Goal: Task Accomplishment & Management: Use online tool/utility

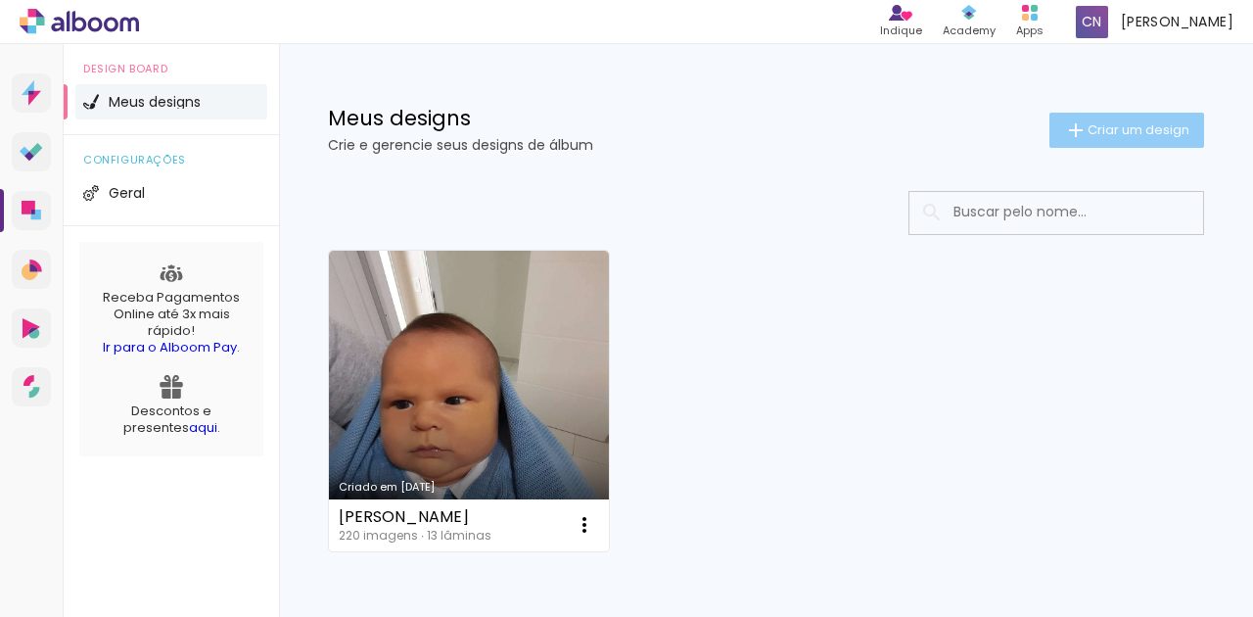
click at [1104, 146] on paper-button "Criar um design" at bounding box center [1126, 130] width 155 height 35
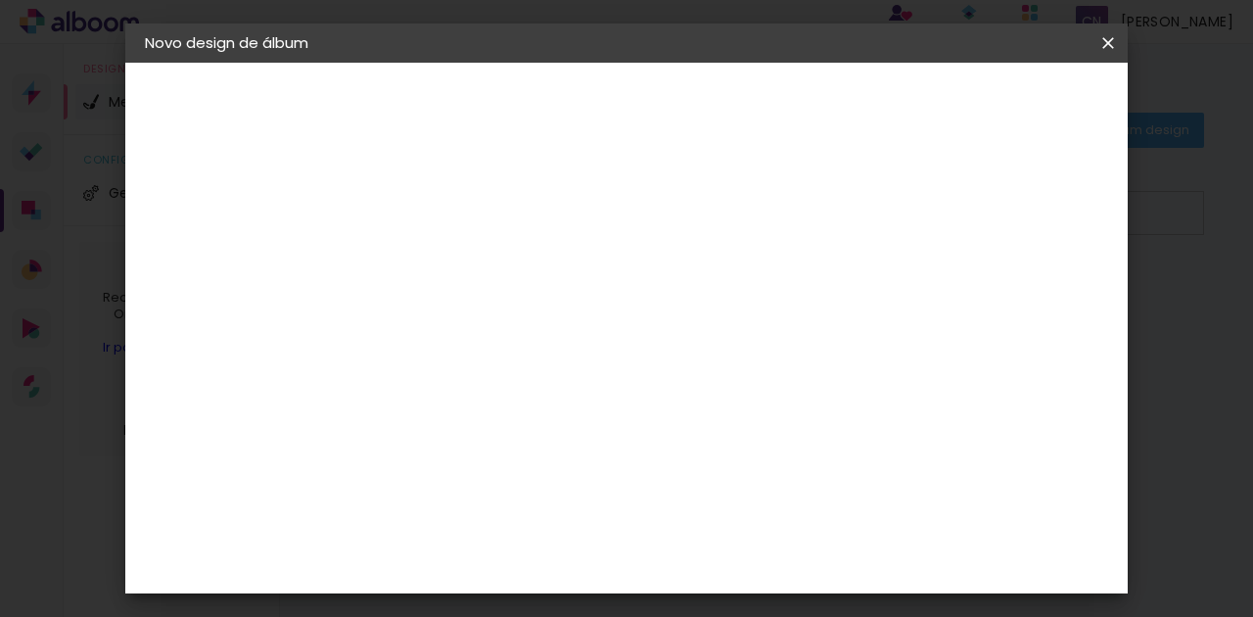
click at [472, 282] on paper-input-container "Título do álbum" at bounding box center [465, 264] width 14 height 50
type input "Luísa"
type paper-input "Luísa"
click at [0, 0] on slot "Avançar" at bounding box center [0, 0] width 0 height 0
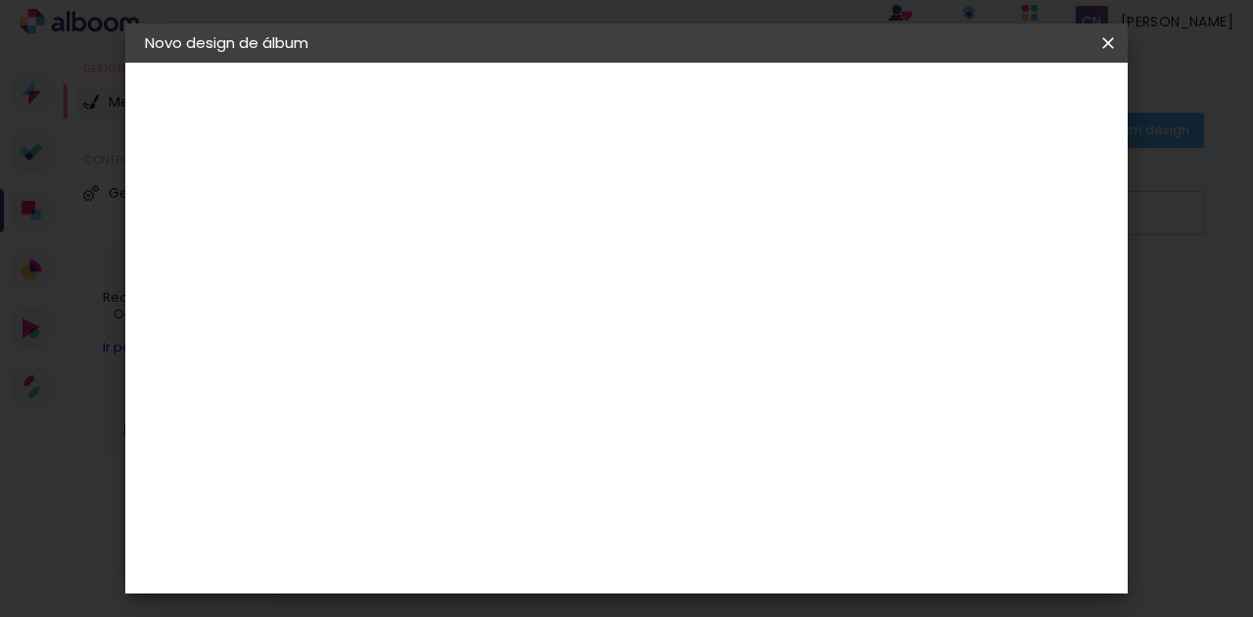
click at [0, 0] on slot "Avançar" at bounding box center [0, 0] width 0 height 0
click at [541, 333] on input "text" at bounding box center [503, 341] width 76 height 30
click at [691, 333] on paper-item "Padrão" at bounding box center [754, 324] width 392 height 39
type input "Padrão"
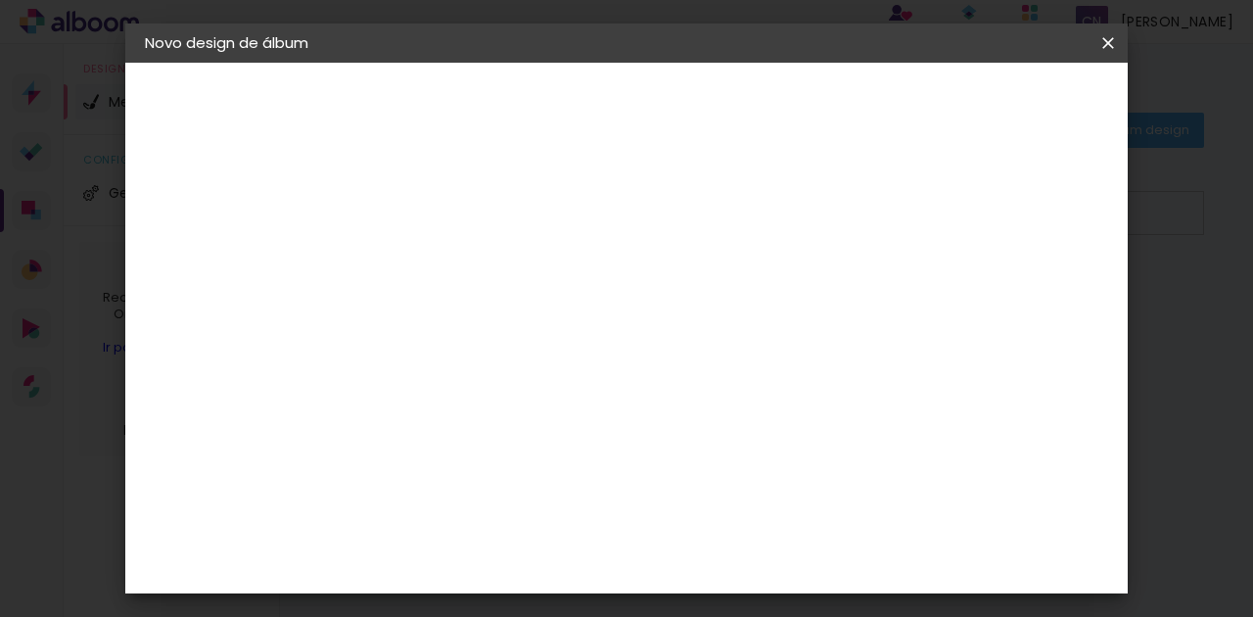
scroll to position [130, 0]
click at [231, 235] on div "Viacolor" at bounding box center [213, 242] width 55 height 14
click at [478, 411] on div "Go image" at bounding box center [476, 426] width 48 height 31
click at [0, 0] on slot "Avançar" at bounding box center [0, 0] width 0 height 0
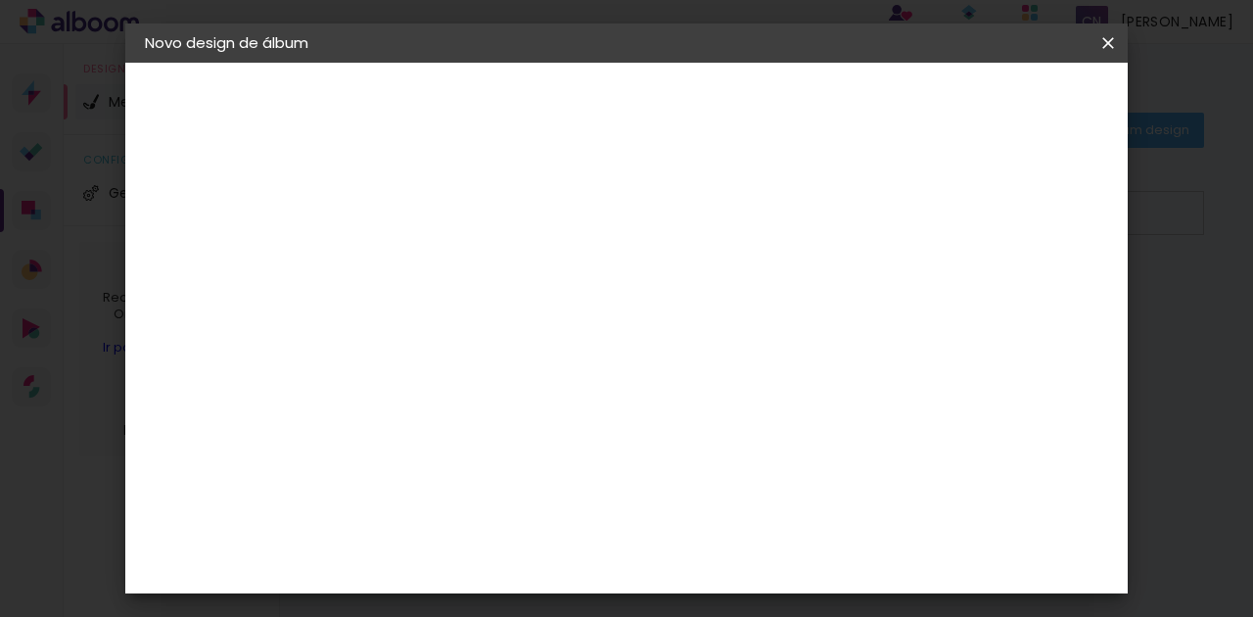
click at [541, 326] on input "text" at bounding box center [503, 341] width 76 height 30
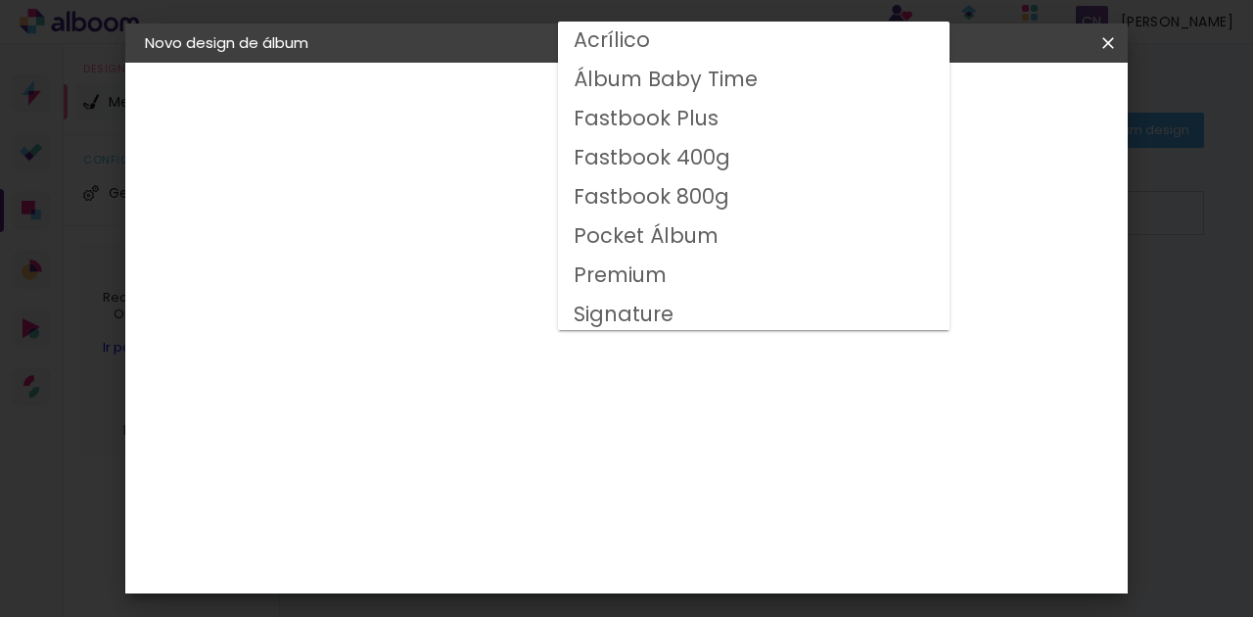
click at [0, 0] on slot "Fastbook 800g" at bounding box center [0, 0] width 0 height 0
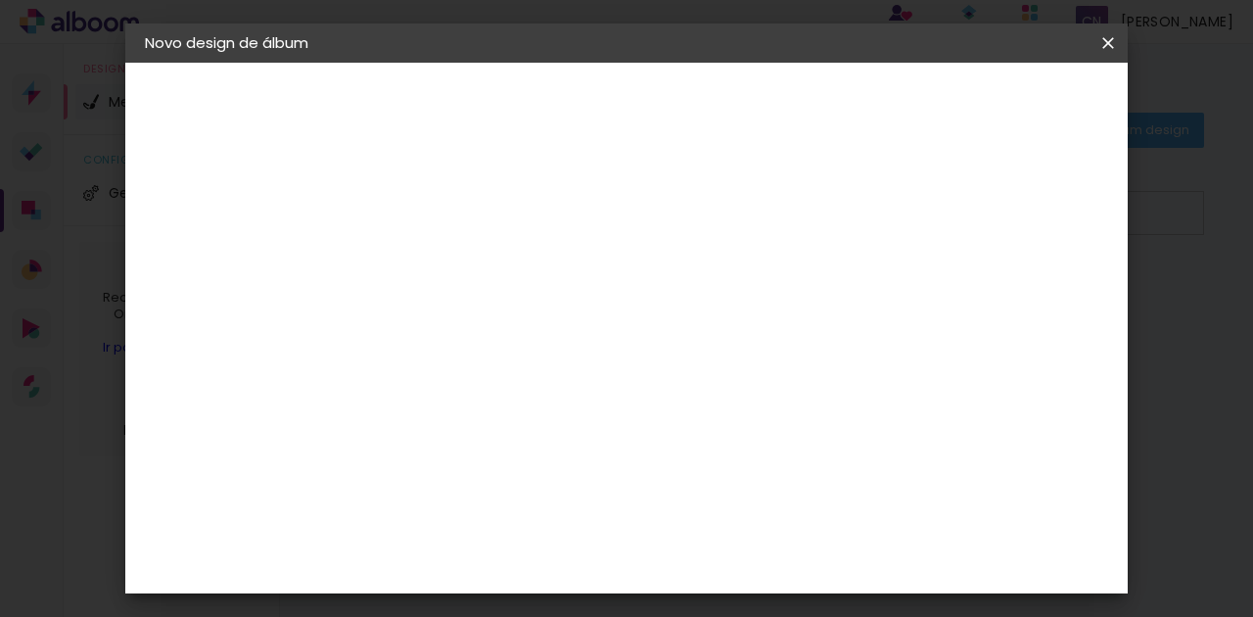
scroll to position [130, 0]
click at [705, 182] on input "Fastbook 800g" at bounding box center [585, 191] width 240 height 30
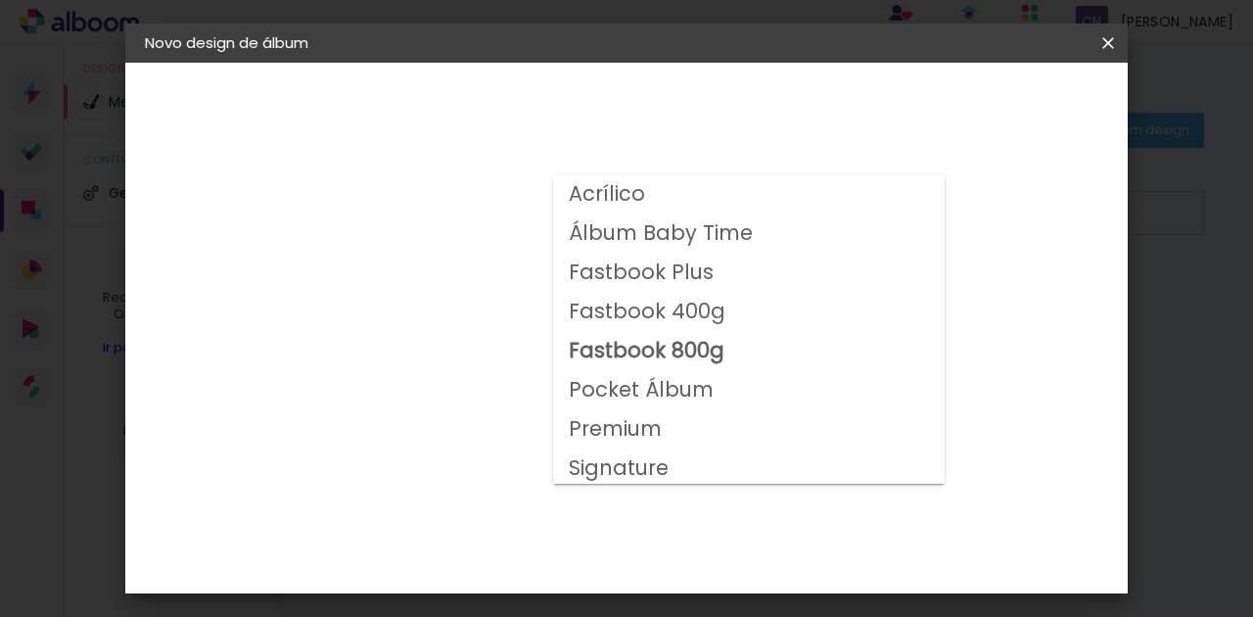
click at [0, 0] on slot "Premium" at bounding box center [0, 0] width 0 height 0
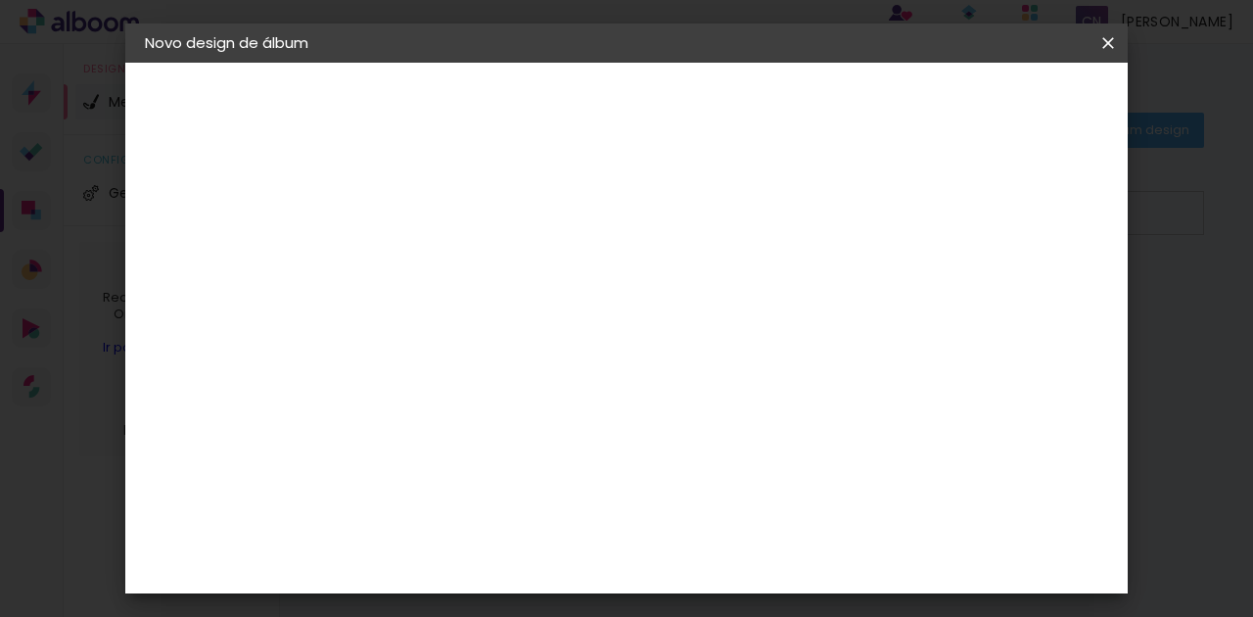
click at [664, 213] on paper-input-container "Linha Premium" at bounding box center [596, 192] width 277 height 50
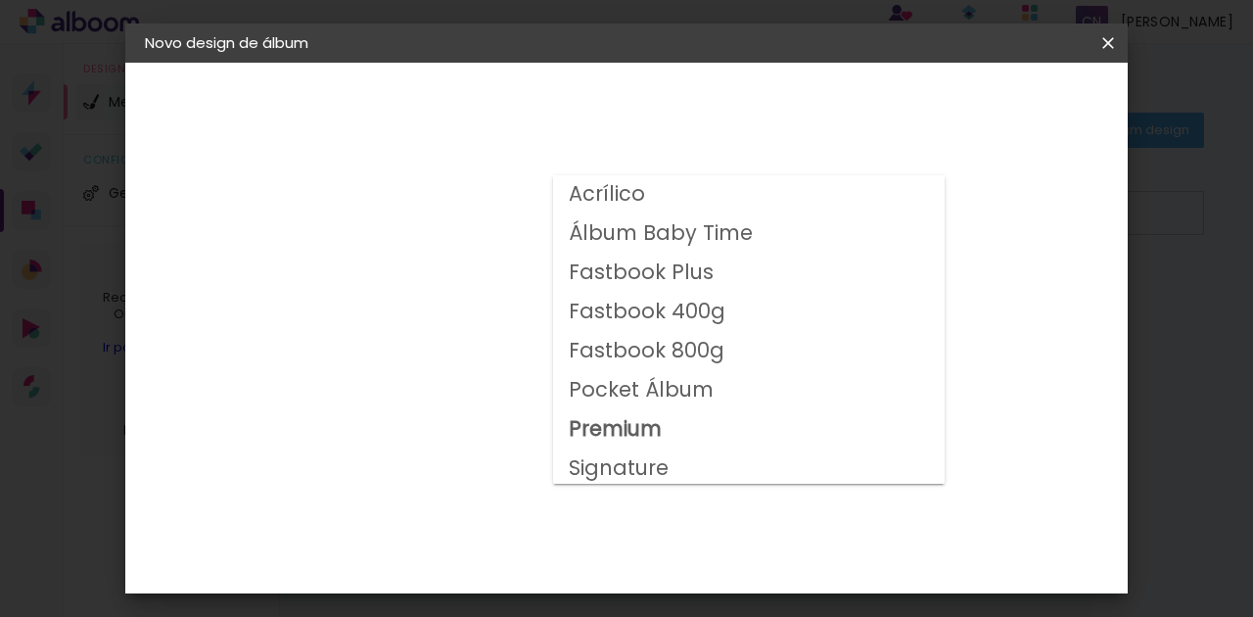
click at [0, 0] on slot "Acrílico" at bounding box center [0, 0] width 0 height 0
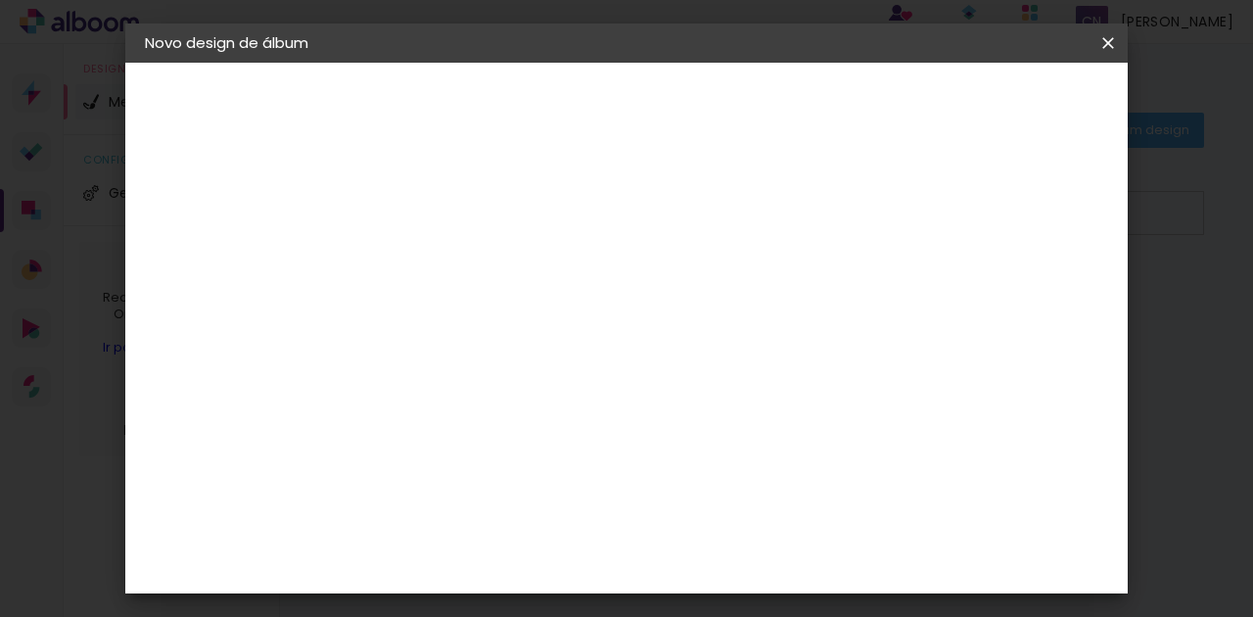
click at [679, 208] on div at bounding box center [596, 208] width 263 height 2
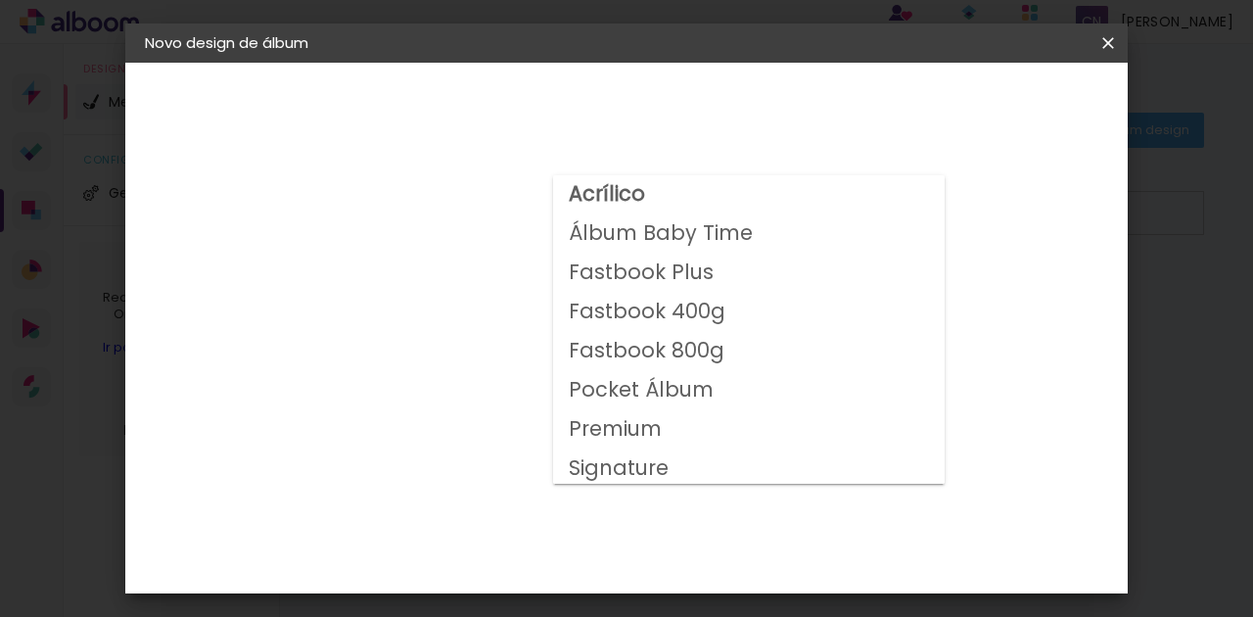
click at [0, 0] on slot "Fastbook 400g" at bounding box center [0, 0] width 0 height 0
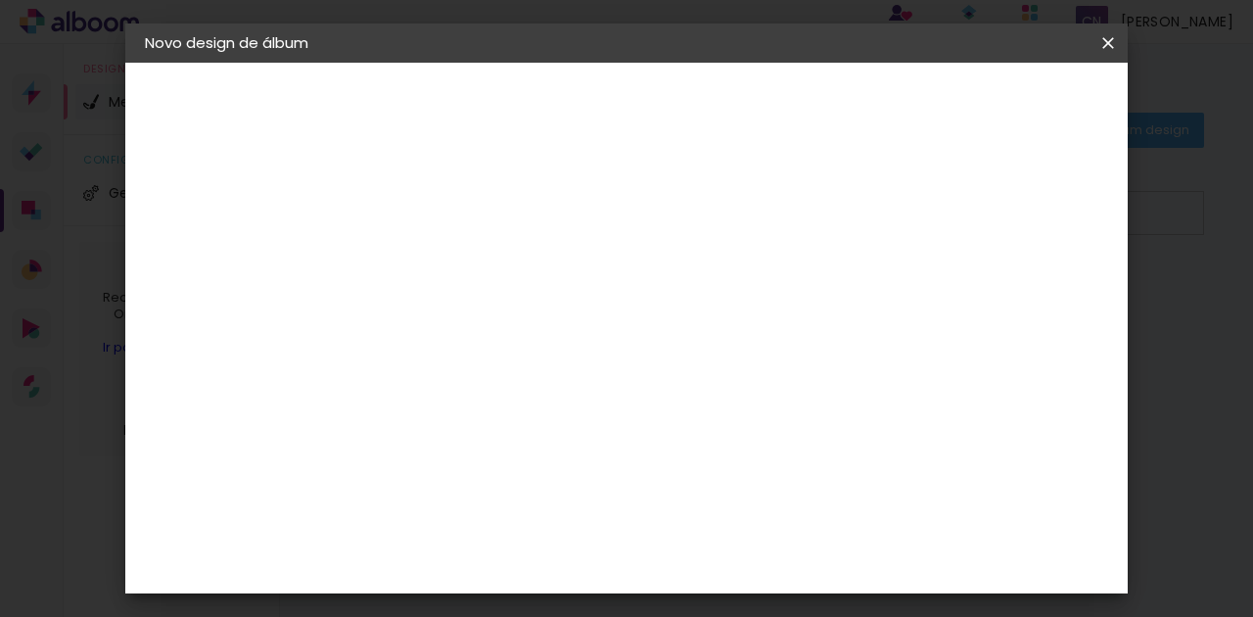
scroll to position [0, 0]
click at [625, 311] on input "Fastbook 400g" at bounding box center [585, 321] width 240 height 30
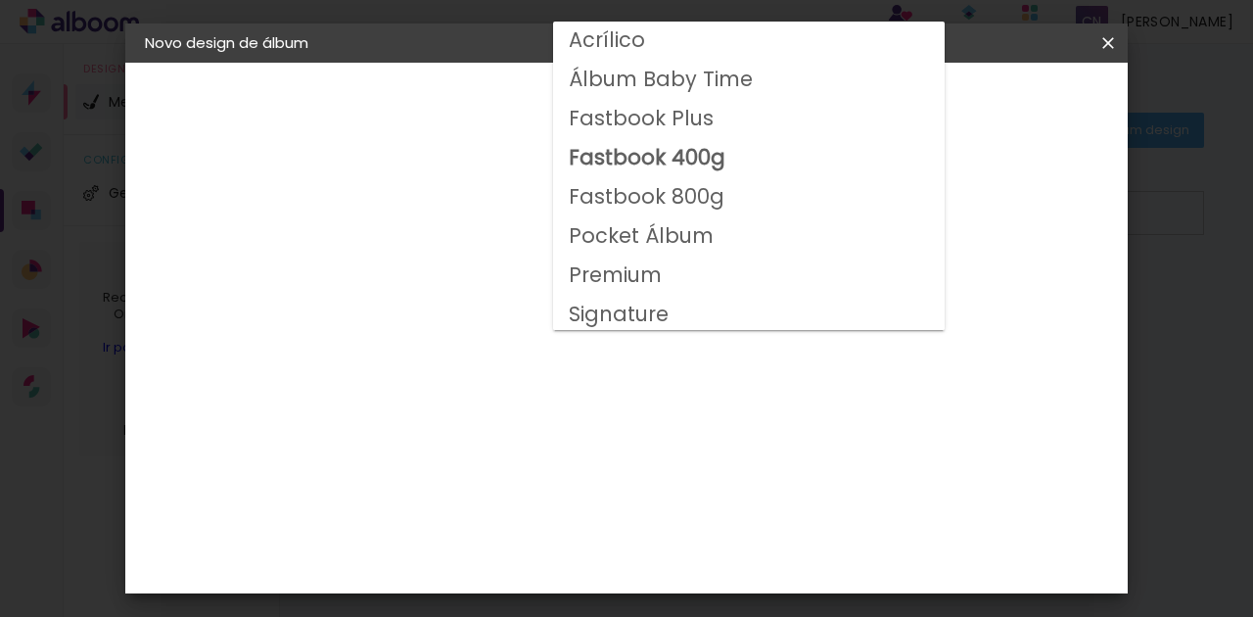
click at [0, 0] on slot "Fastbook 800g" at bounding box center [0, 0] width 0 height 0
type input "Fastbook 800g"
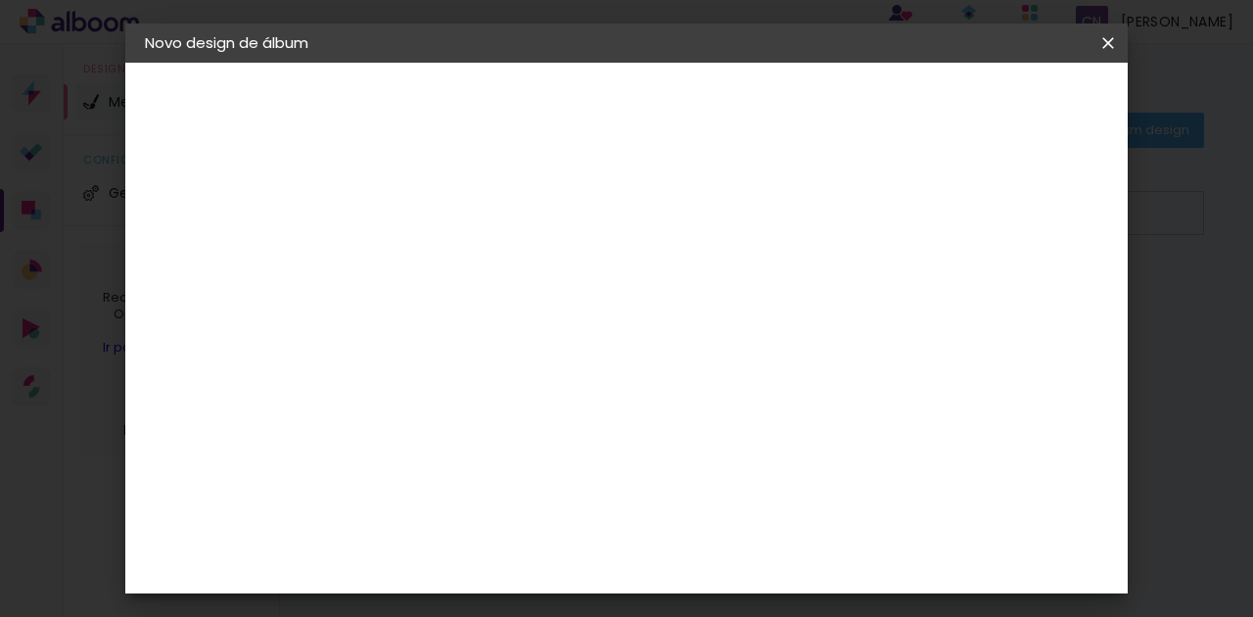
scroll to position [456, 0]
click at [597, 395] on span "20 × 20" at bounding box center [551, 427] width 91 height 64
click at [784, 104] on paper-button "Avançar" at bounding box center [736, 103] width 96 height 33
click at [824, 114] on paper-button "Iniciar design" at bounding box center [782, 110] width 84 height 47
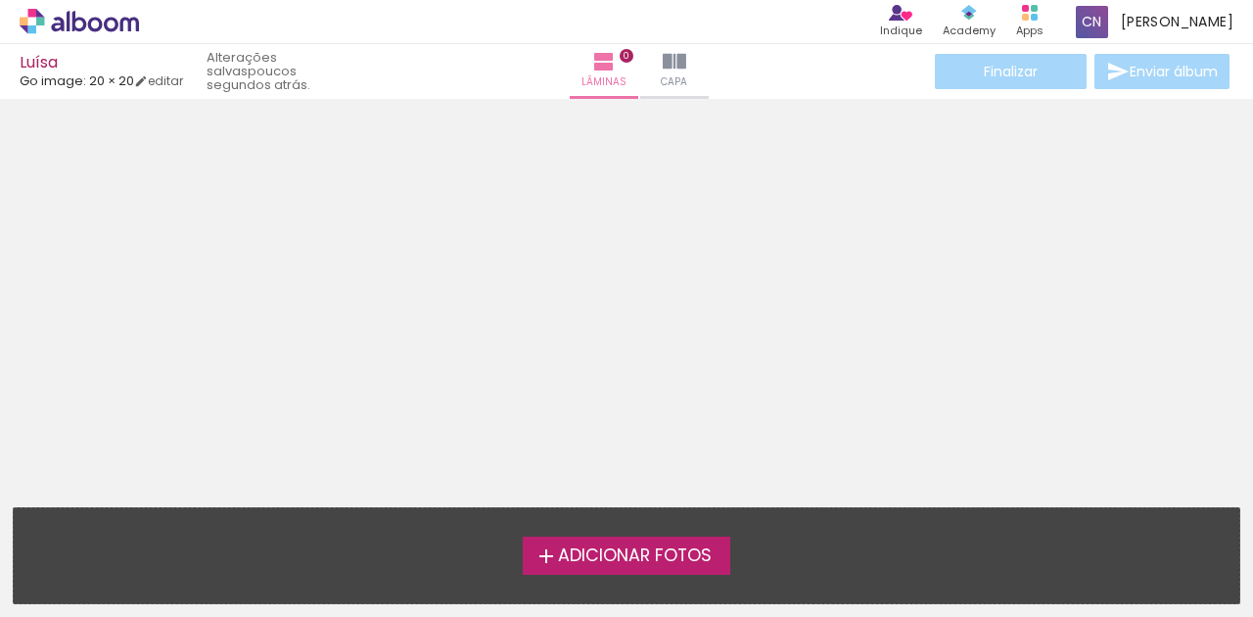
click at [628, 560] on span "Adicionar Fotos" at bounding box center [635, 556] width 154 height 18
click at [0, 0] on input "file" at bounding box center [0, 0] width 0 height 0
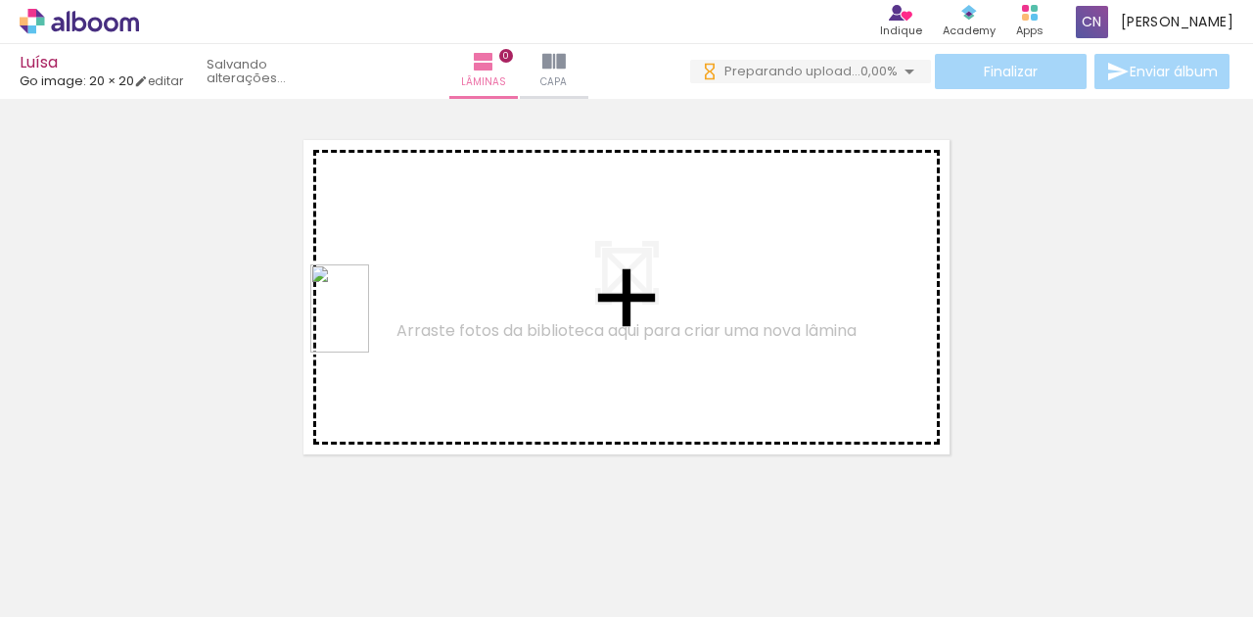
drag, startPoint x: 302, startPoint y: 568, endPoint x: 369, endPoint y: 323, distance: 253.6
click at [369, 323] on quentale-workspace at bounding box center [626, 308] width 1253 height 617
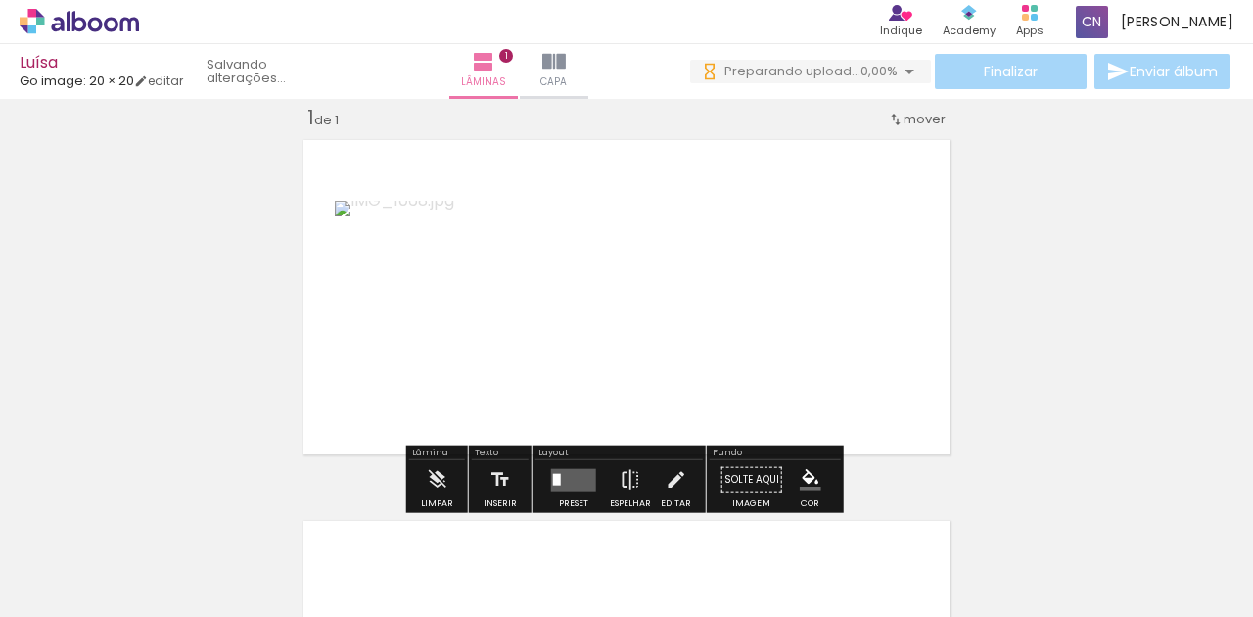
scroll to position [24, 0]
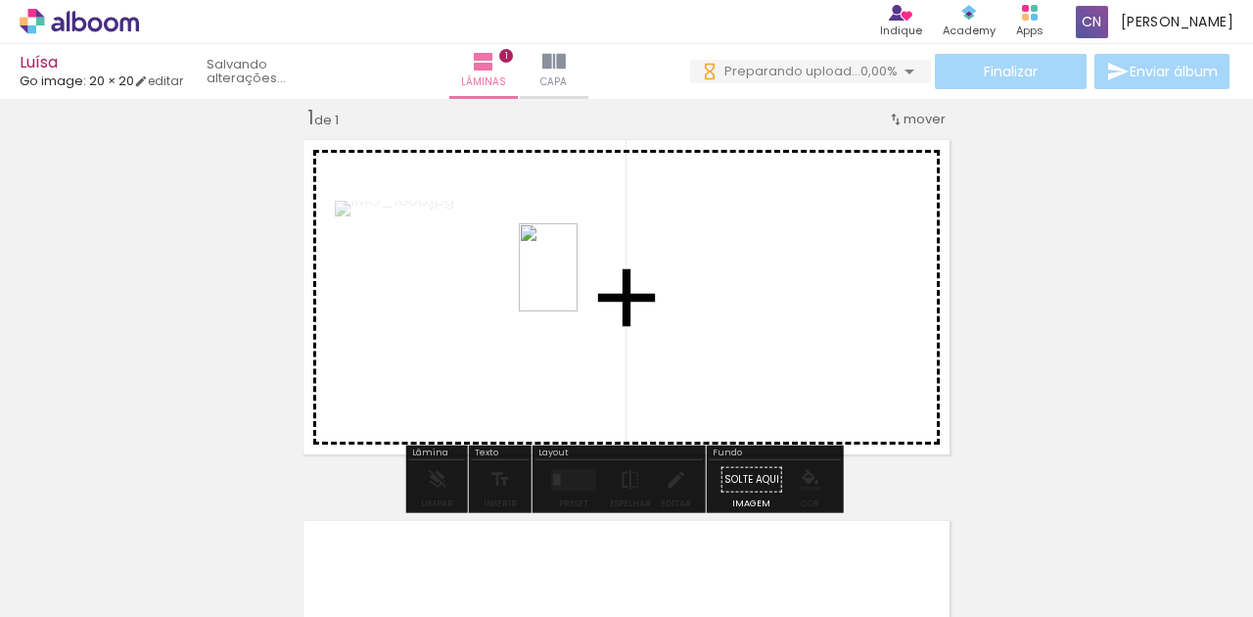
drag, startPoint x: 537, startPoint y: 572, endPoint x: 578, endPoint y: 282, distance: 292.5
click at [578, 282] on quentale-workspace at bounding box center [626, 308] width 1253 height 617
drag, startPoint x: 202, startPoint y: 564, endPoint x: 744, endPoint y: 302, distance: 602.0
click at [744, 302] on quentale-workspace at bounding box center [626, 308] width 1253 height 617
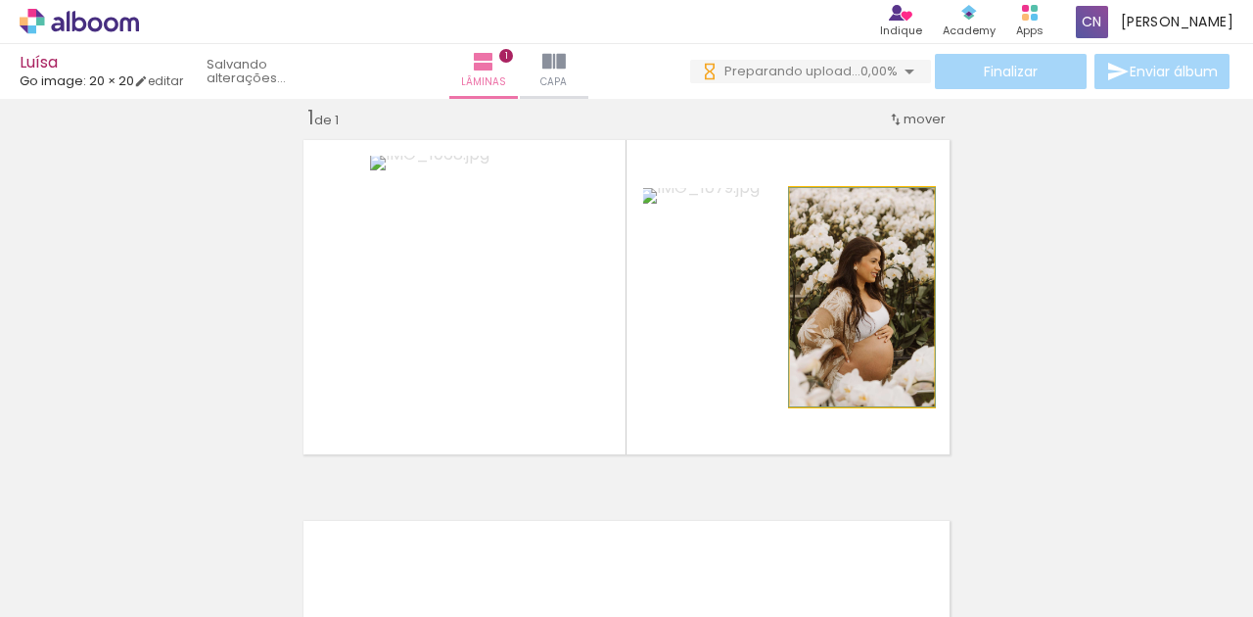
click at [856, 317] on quentale-photo at bounding box center [862, 297] width 144 height 218
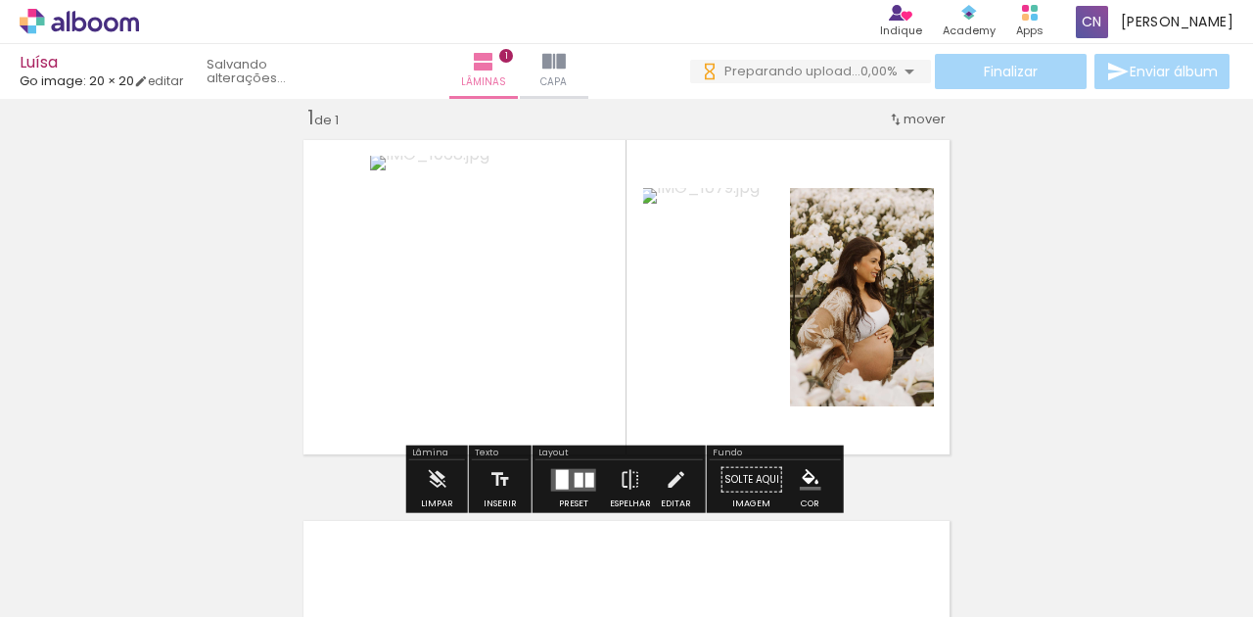
click at [903, 330] on quentale-photo at bounding box center [862, 297] width 144 height 218
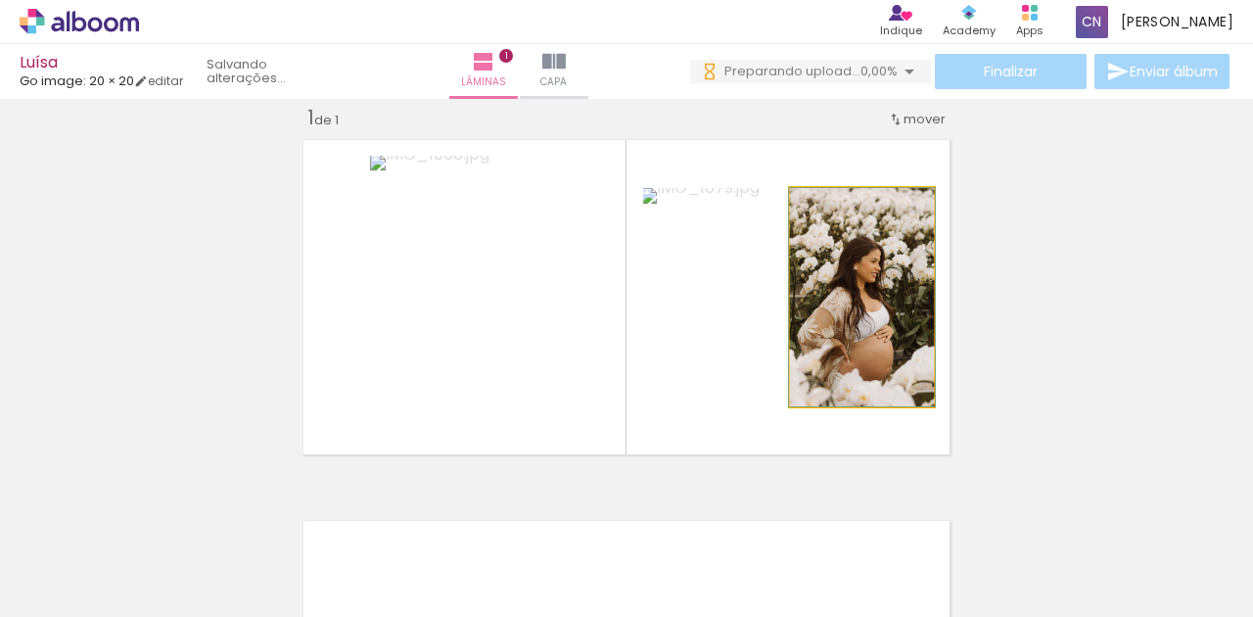
click at [874, 363] on quentale-photo at bounding box center [862, 297] width 144 height 218
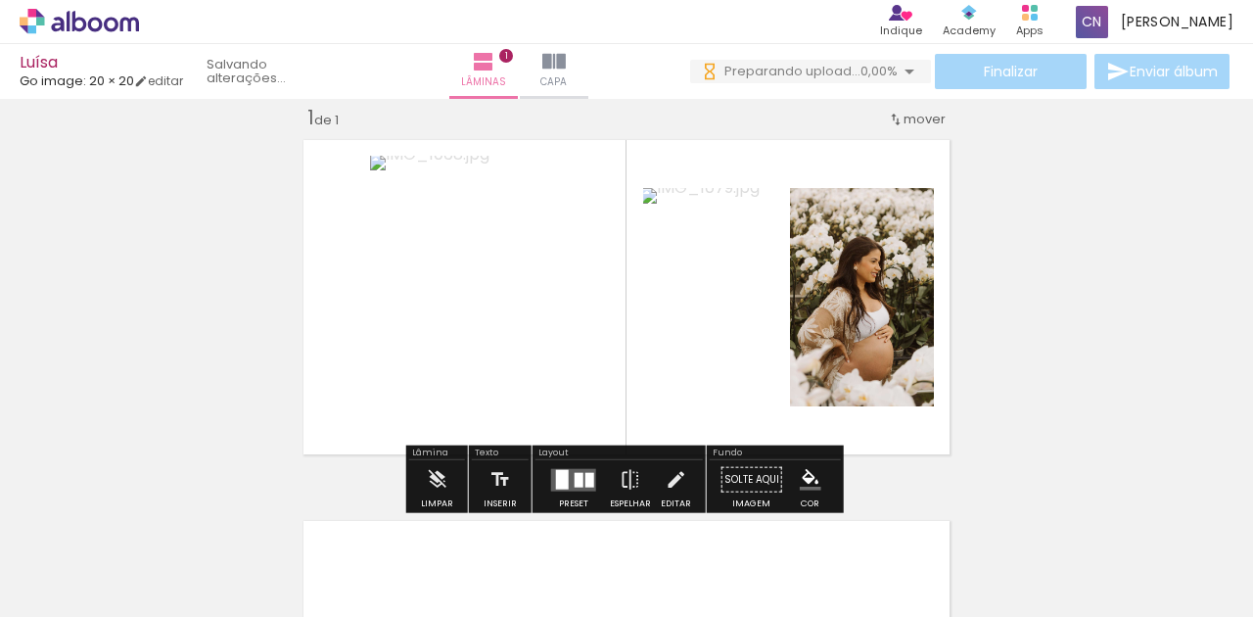
click at [874, 363] on quentale-photo at bounding box center [862, 297] width 144 height 218
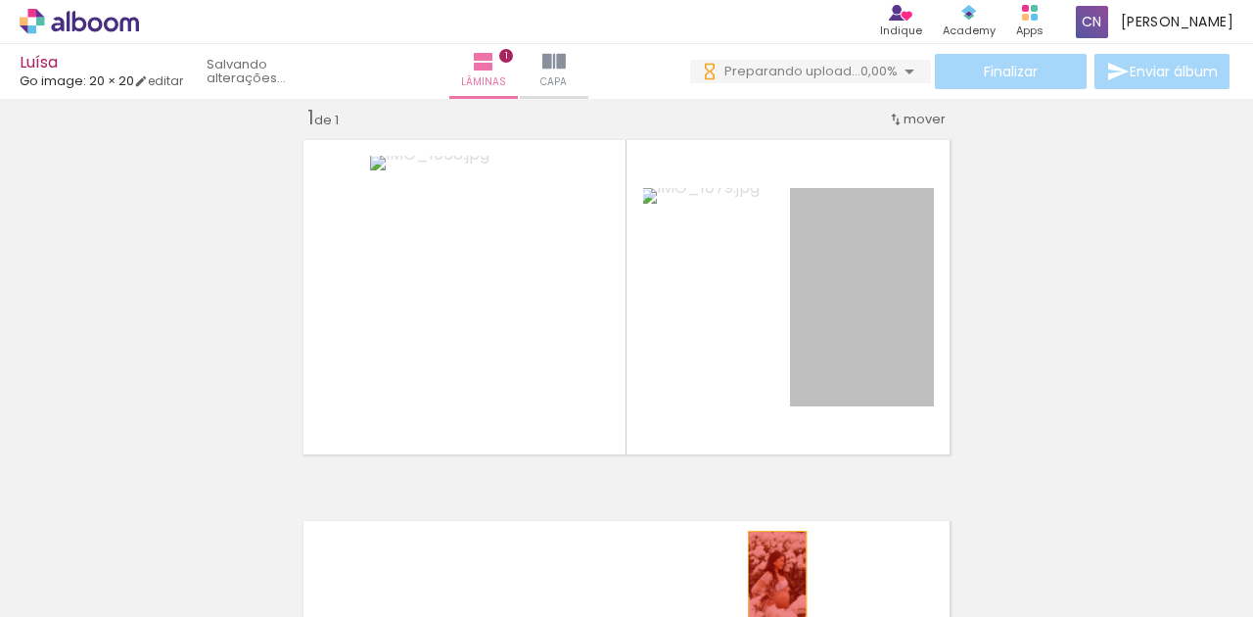
drag, startPoint x: 871, startPoint y: 361, endPoint x: 769, endPoint y: 572, distance: 233.8
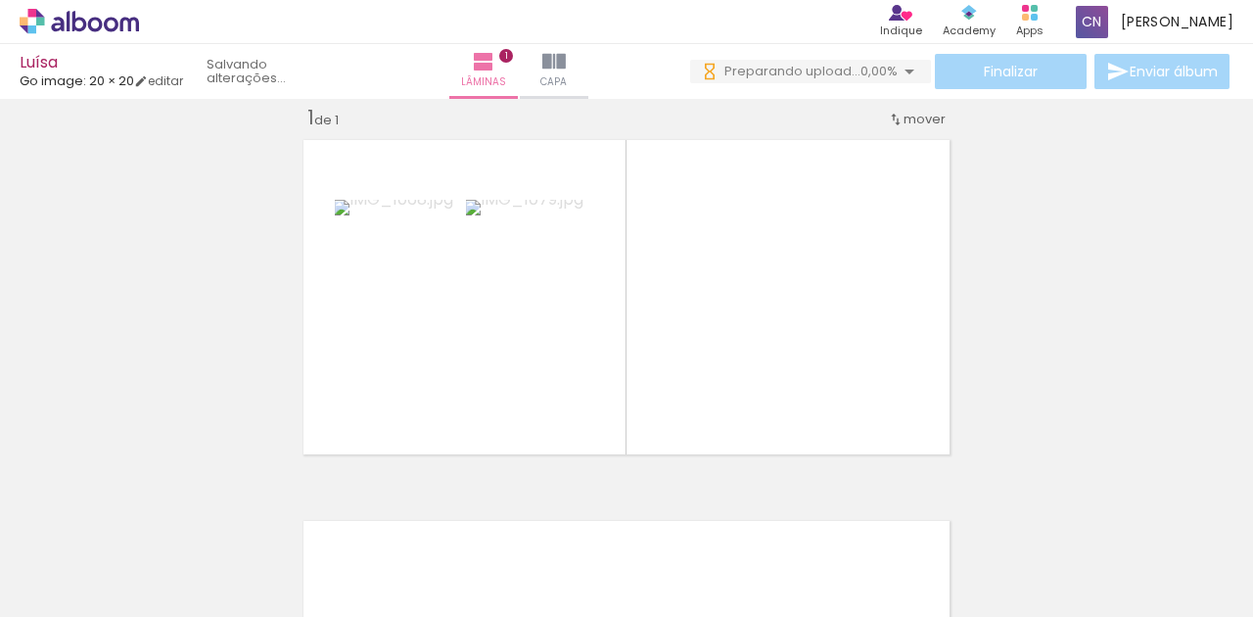
scroll to position [0, 0]
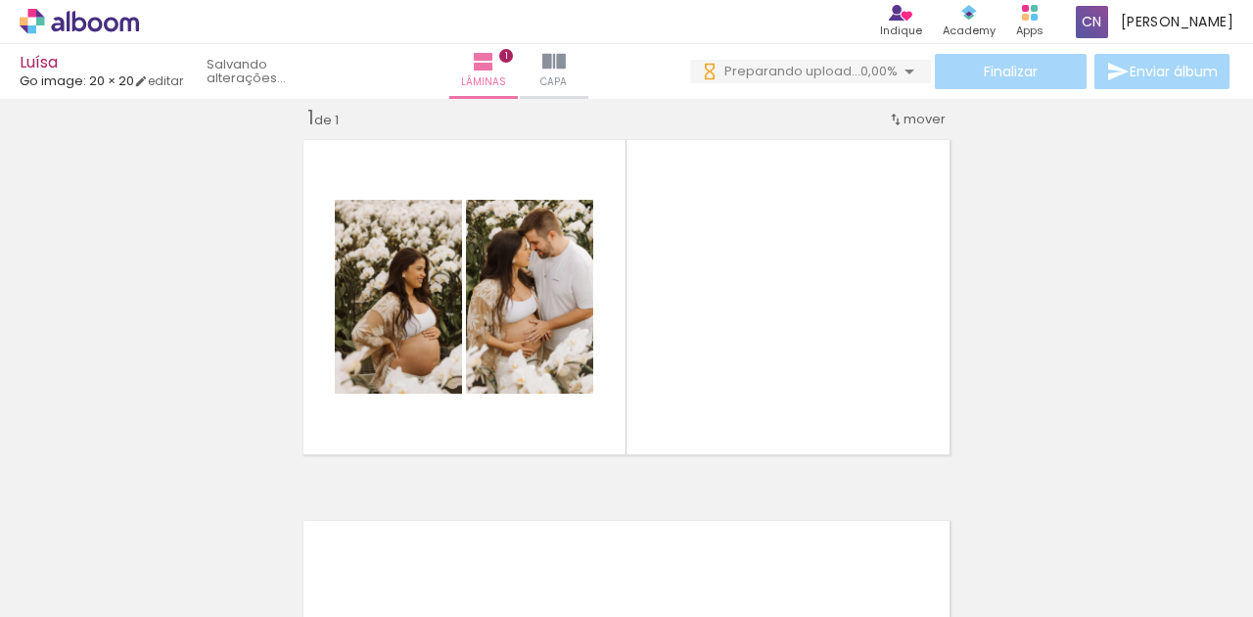
click at [754, 565] on div at bounding box center [744, 550] width 70 height 97
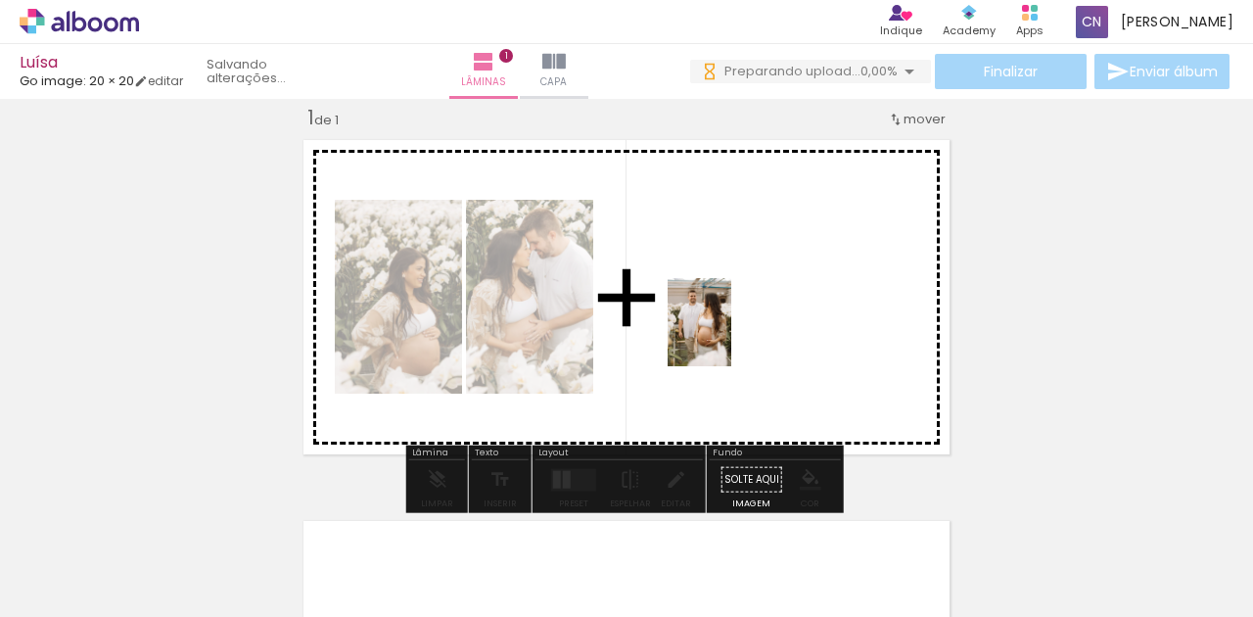
drag, startPoint x: 745, startPoint y: 505, endPoint x: 726, endPoint y: 337, distance: 169.4
click at [726, 337] on quentale-workspace at bounding box center [626, 308] width 1253 height 617
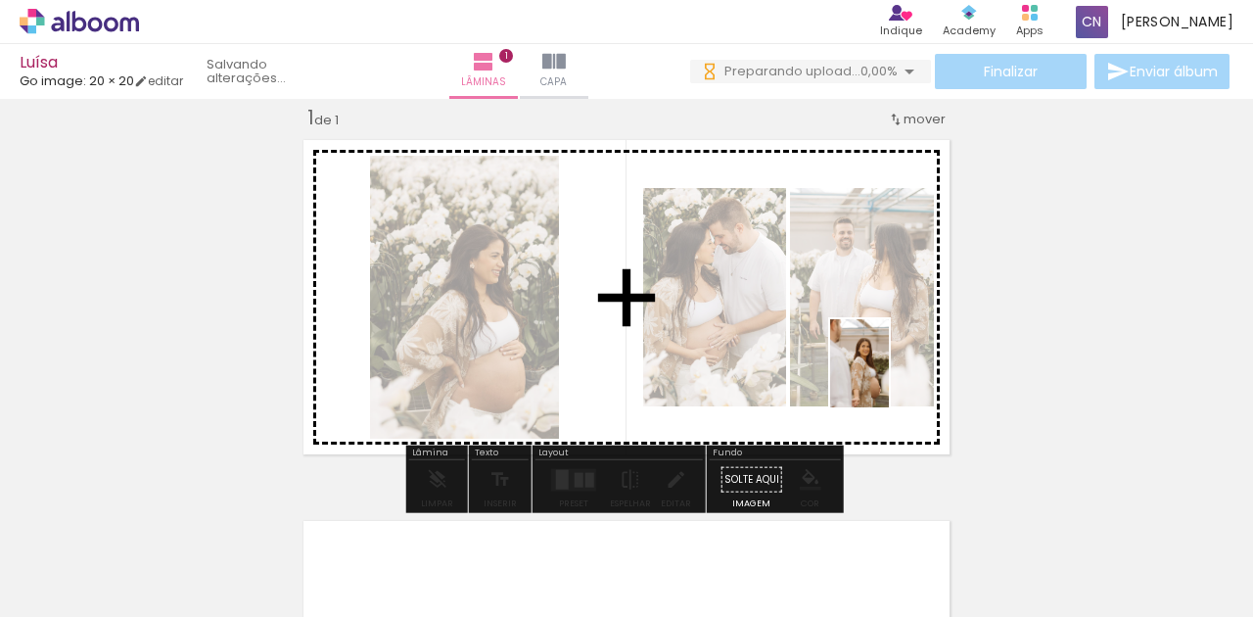
drag, startPoint x: 952, startPoint y: 561, endPoint x: 889, endPoint y: 378, distance: 193.8
click at [889, 378] on quentale-workspace at bounding box center [626, 308] width 1253 height 617
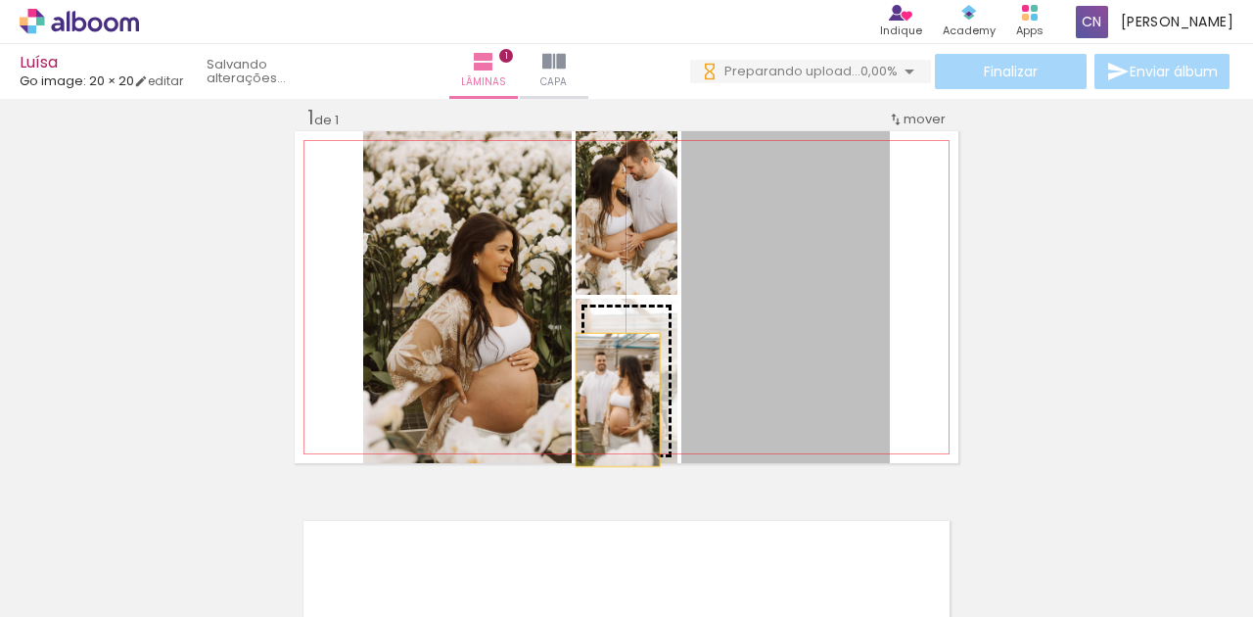
drag, startPoint x: 798, startPoint y: 274, endPoint x: 613, endPoint y: 399, distance: 223.5
click at [0, 0] on slot at bounding box center [0, 0] width 0 height 0
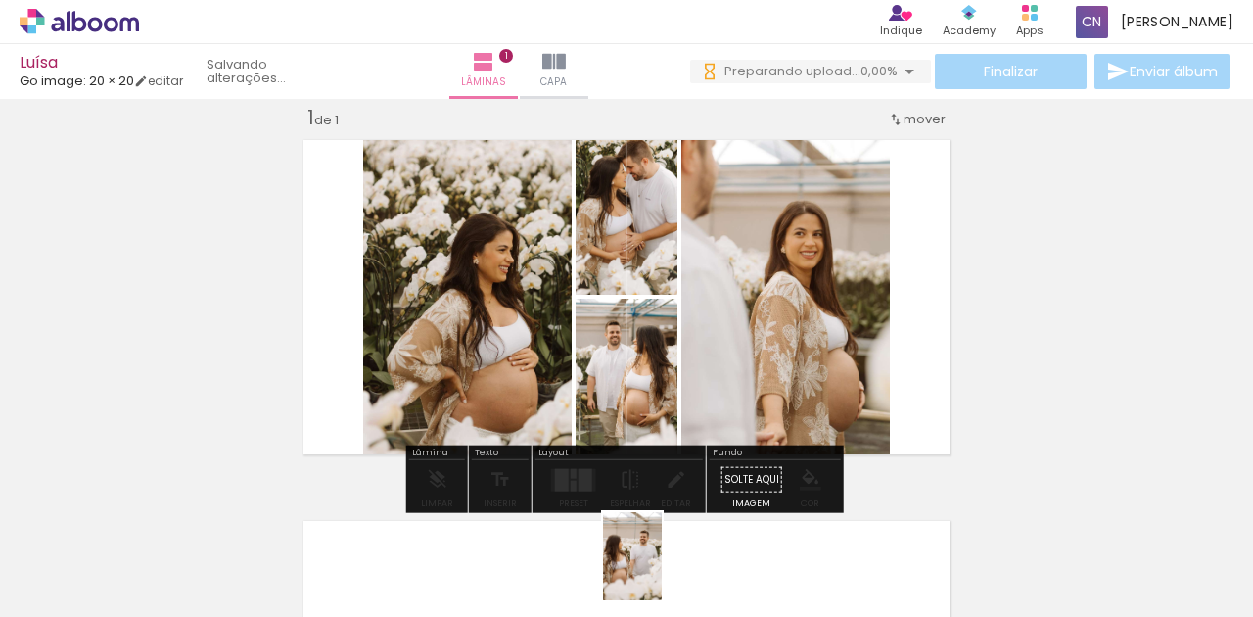
drag, startPoint x: 634, startPoint y: 546, endPoint x: 662, endPoint y: 576, distance: 40.2
click at [662, 576] on div at bounding box center [634, 550] width 65 height 97
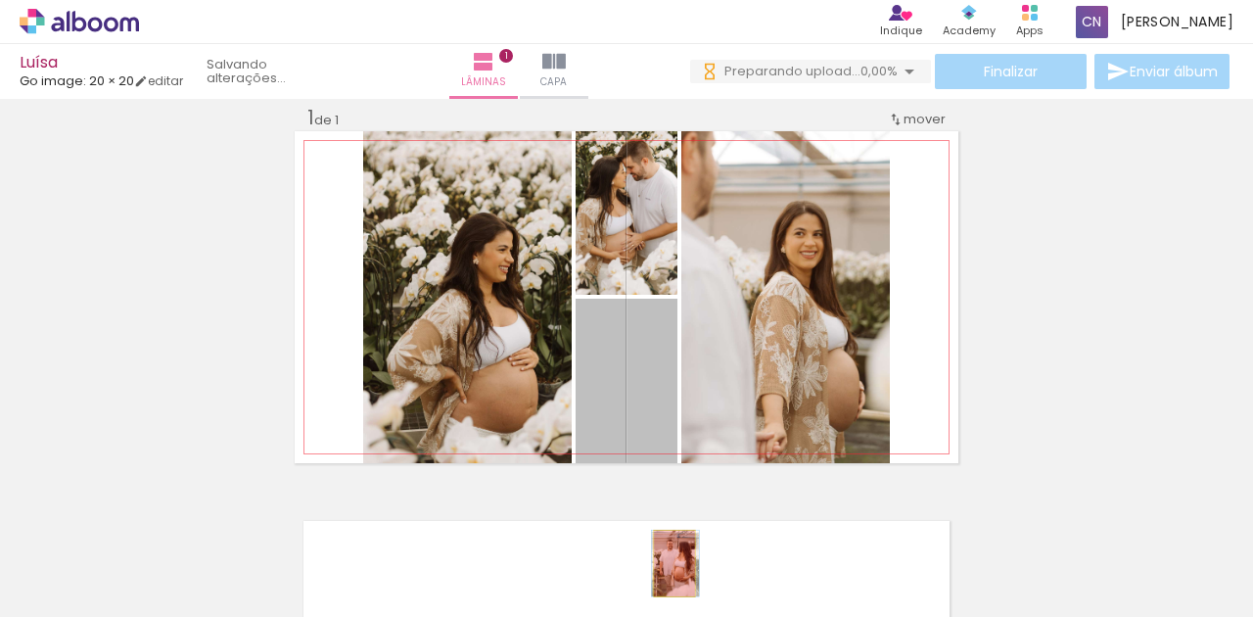
drag, startPoint x: 664, startPoint y: 398, endPoint x: 670, endPoint y: 563, distance: 164.6
click at [670, 563] on quentale-workspace at bounding box center [626, 308] width 1253 height 617
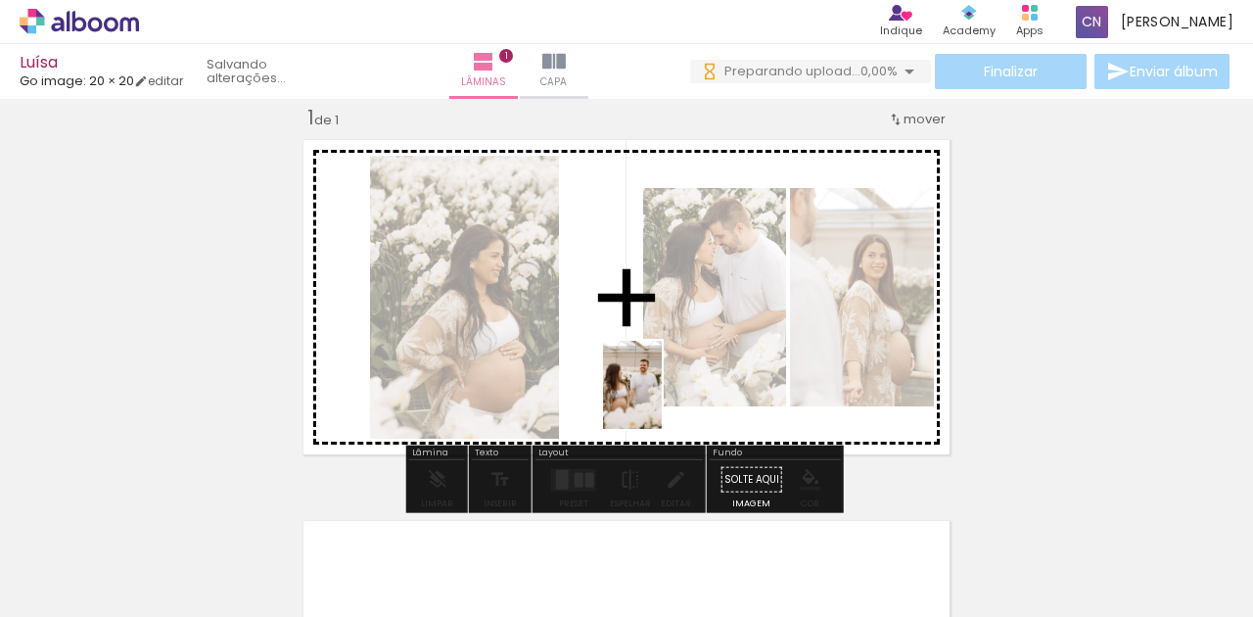
drag, startPoint x: 640, startPoint y: 558, endPoint x: 662, endPoint y: 399, distance: 160.0
click at [662, 399] on quentale-workspace at bounding box center [626, 308] width 1253 height 617
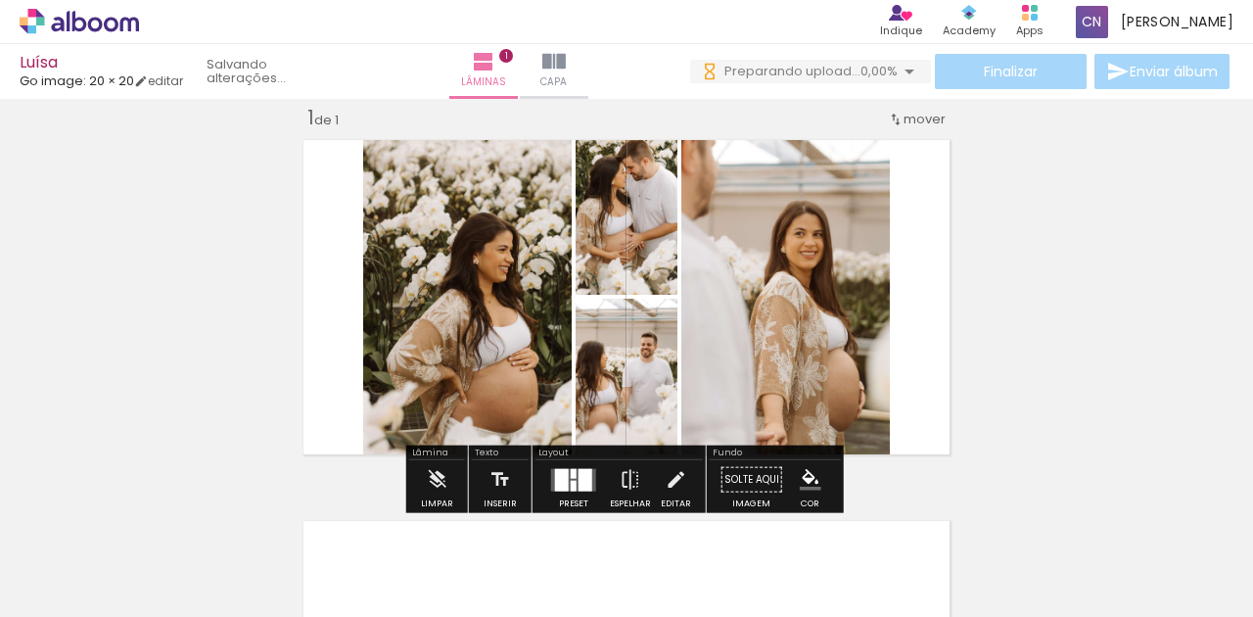
click at [1240, 174] on div "Inserir lâmina 1 de 1" at bounding box center [626, 462] width 1253 height 763
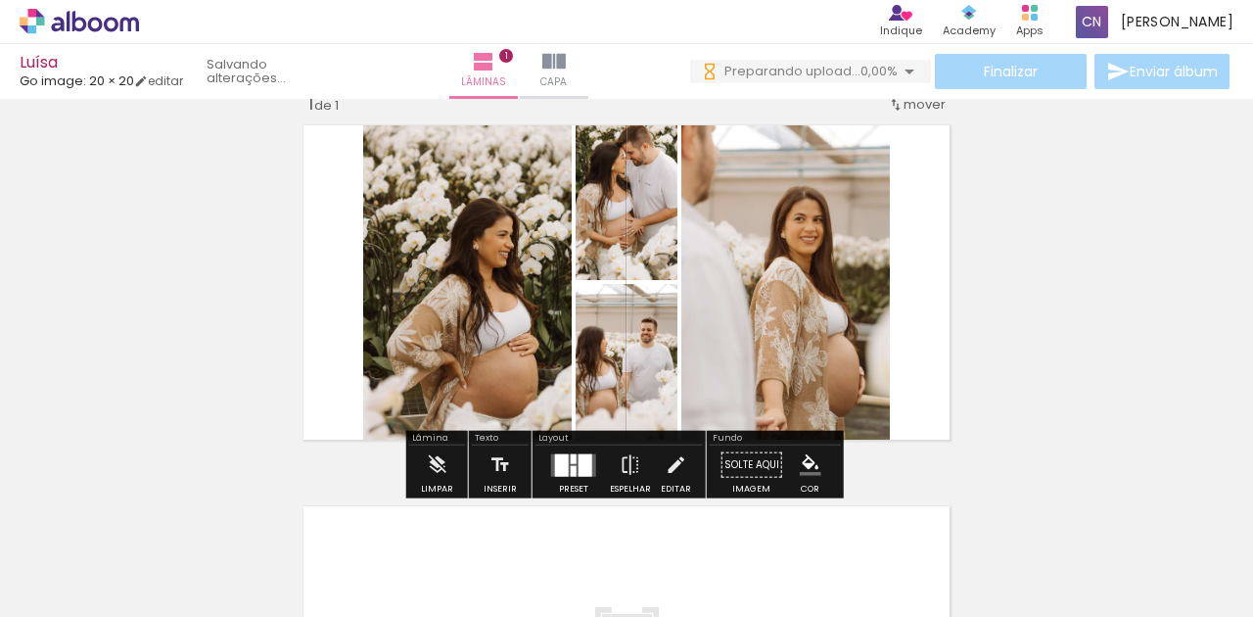
scroll to position [24, 0]
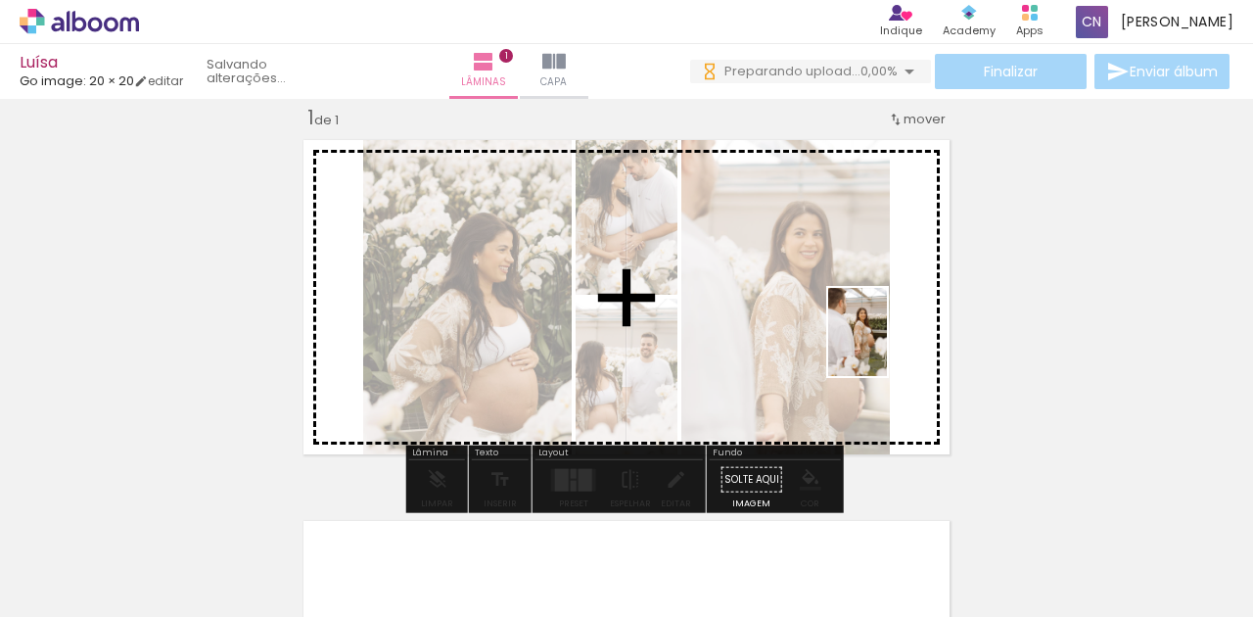
drag, startPoint x: 885, startPoint y: 566, endPoint x: 887, endPoint y: 347, distance: 219.3
click at [887, 347] on quentale-workspace at bounding box center [626, 308] width 1253 height 617
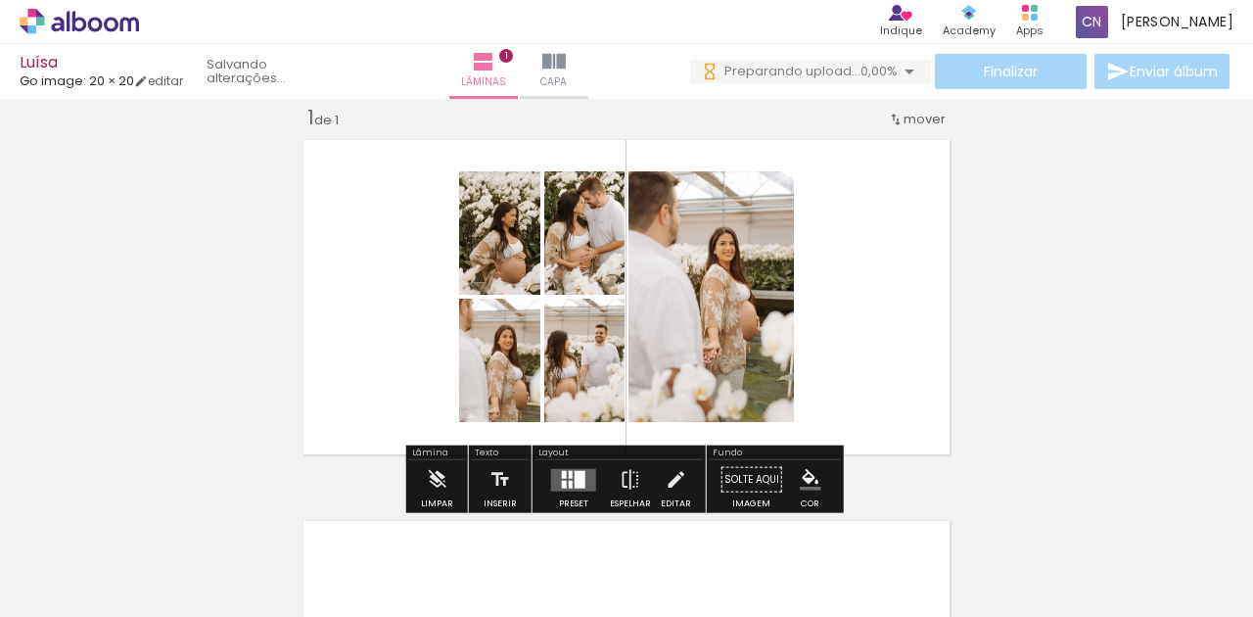
click at [563, 489] on quentale-layouter at bounding box center [573, 479] width 45 height 23
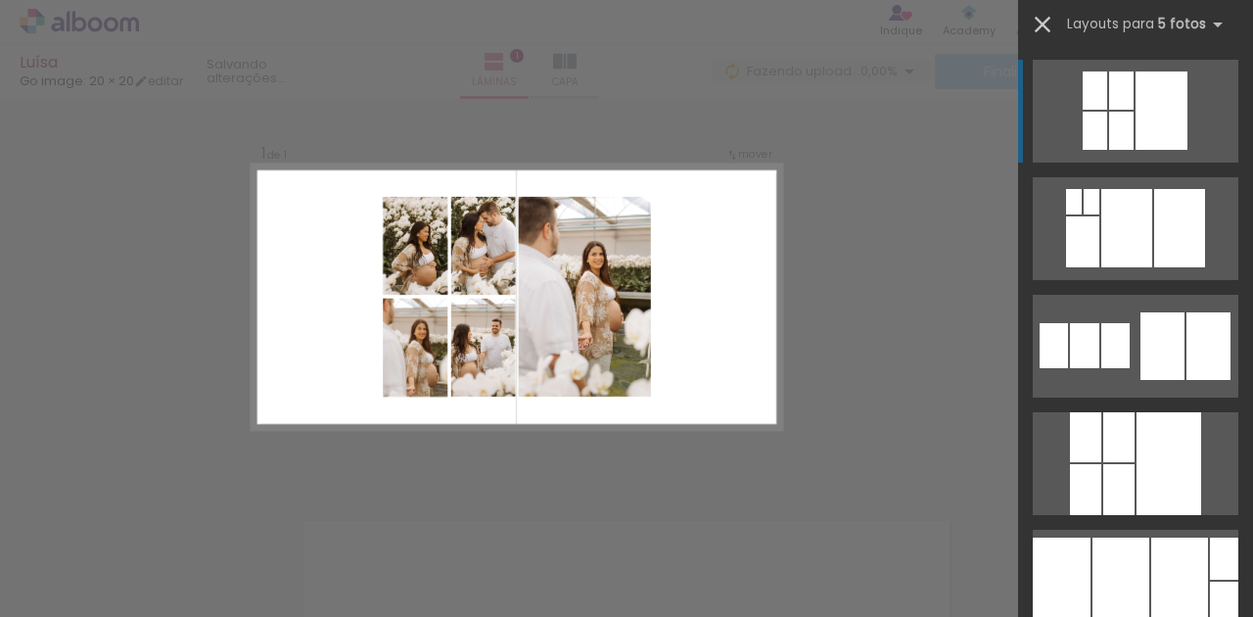
click at [1045, 14] on iron-icon at bounding box center [1042, 24] width 27 height 27
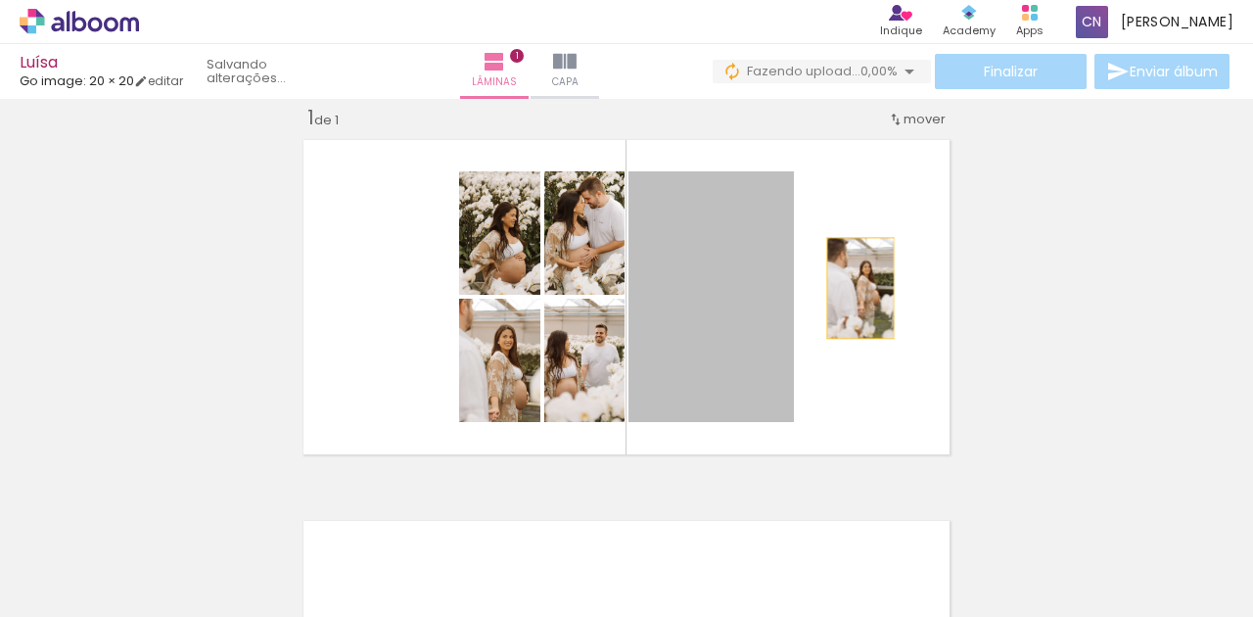
drag, startPoint x: 723, startPoint y: 315, endPoint x: 858, endPoint y: 288, distance: 136.9
click at [858, 288] on quentale-layouter at bounding box center [627, 297] width 664 height 332
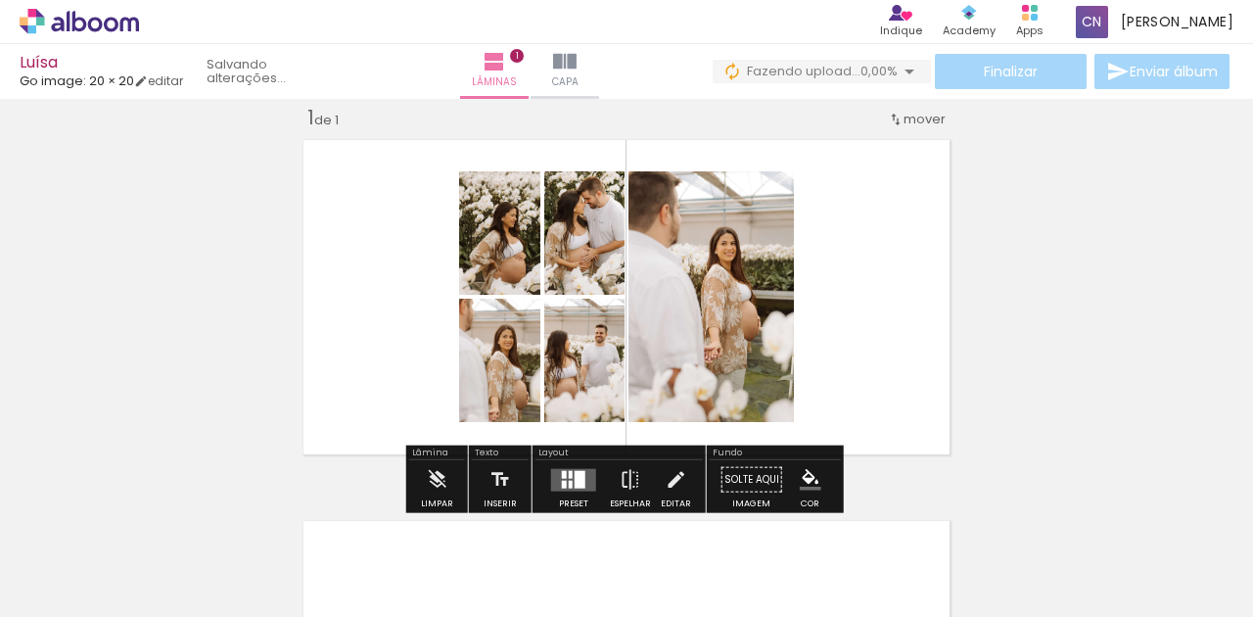
click at [551, 488] on quentale-layouter at bounding box center [573, 479] width 45 height 23
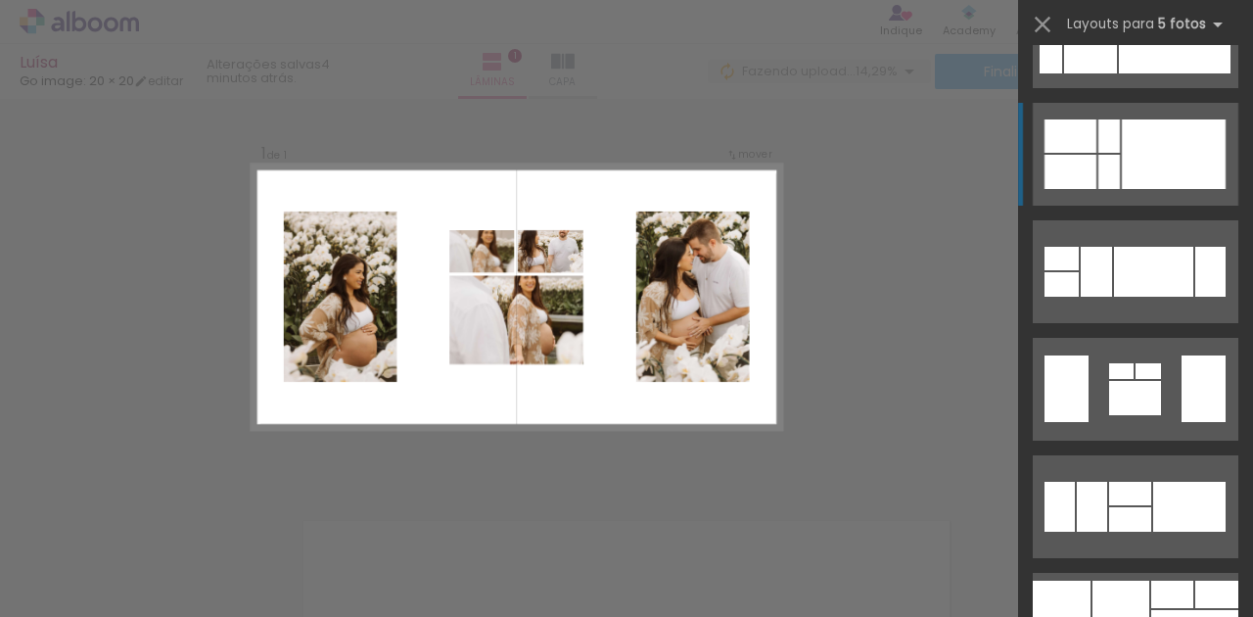
scroll to position [22515, 0]
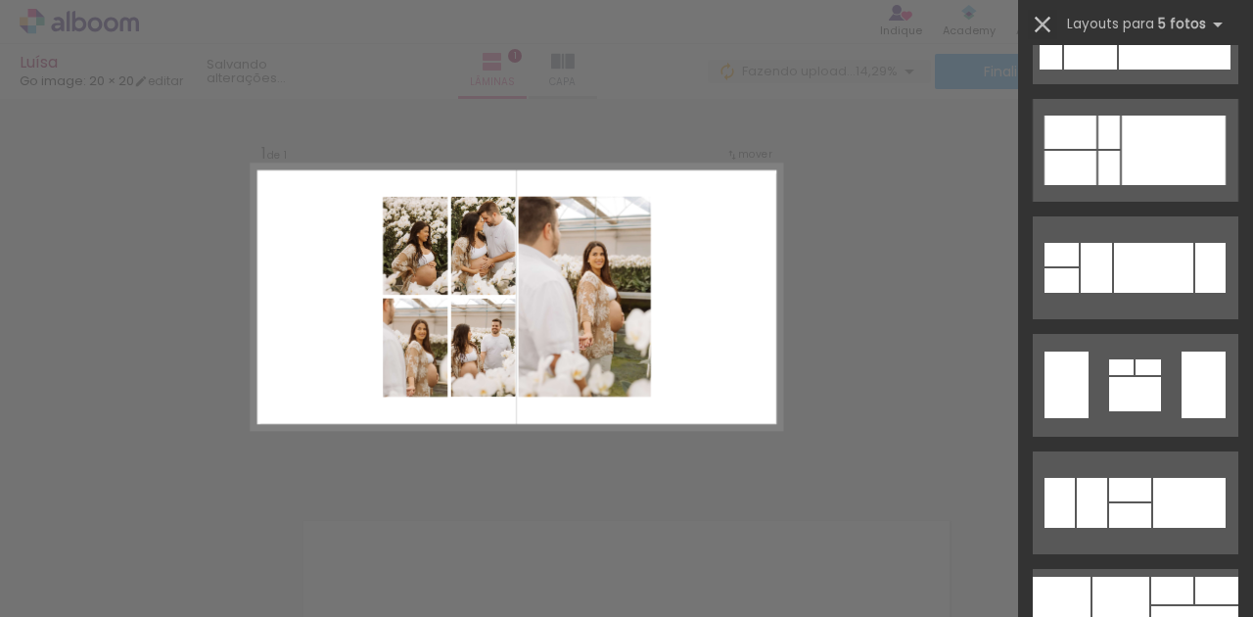
click at [1036, 22] on iron-icon at bounding box center [1042, 24] width 27 height 27
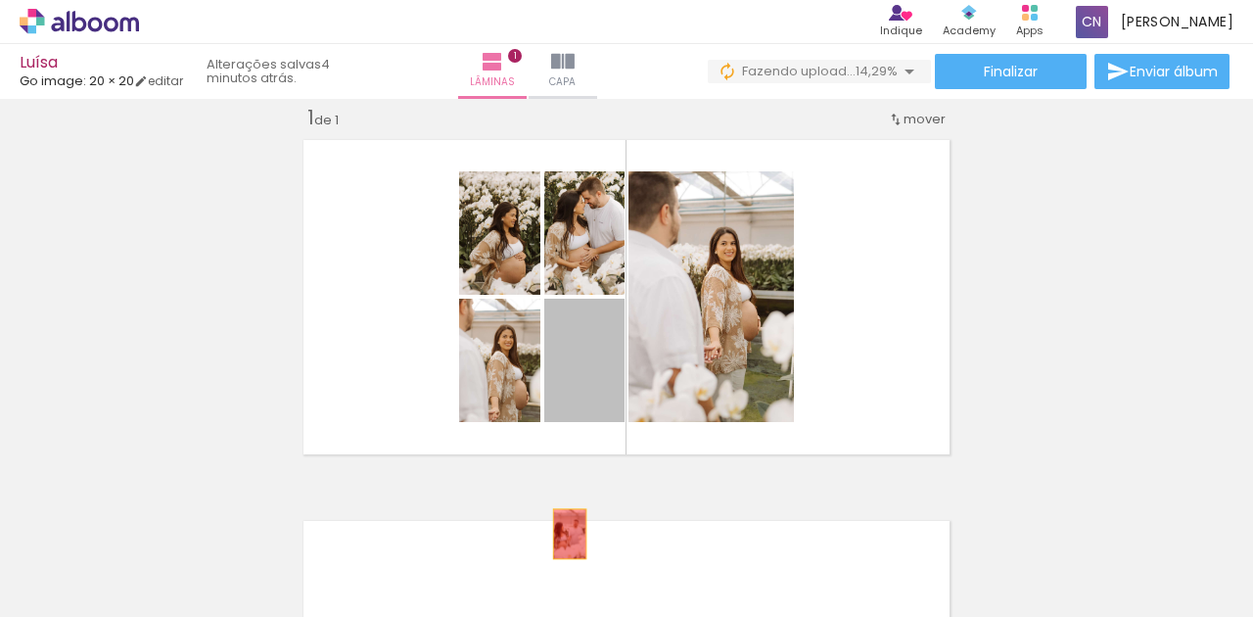
drag, startPoint x: 599, startPoint y: 388, endPoint x: 565, endPoint y: 535, distance: 151.7
click at [565, 535] on quentale-workspace at bounding box center [626, 308] width 1253 height 617
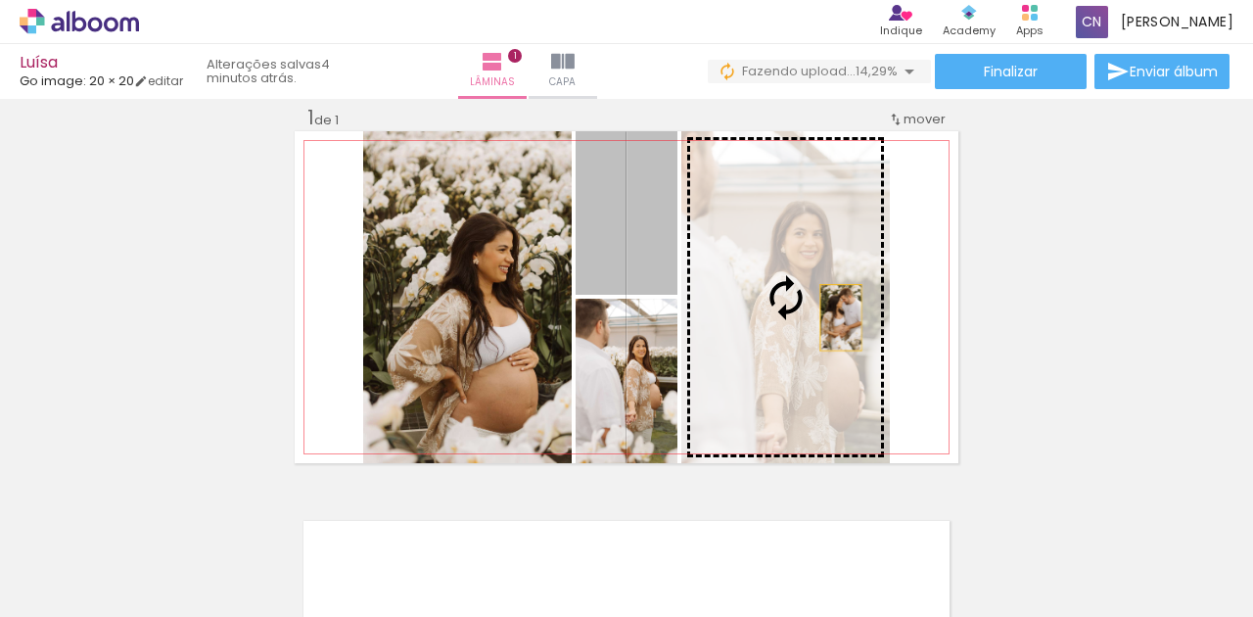
drag, startPoint x: 639, startPoint y: 227, endPoint x: 836, endPoint y: 317, distance: 216.4
click at [0, 0] on slot at bounding box center [0, 0] width 0 height 0
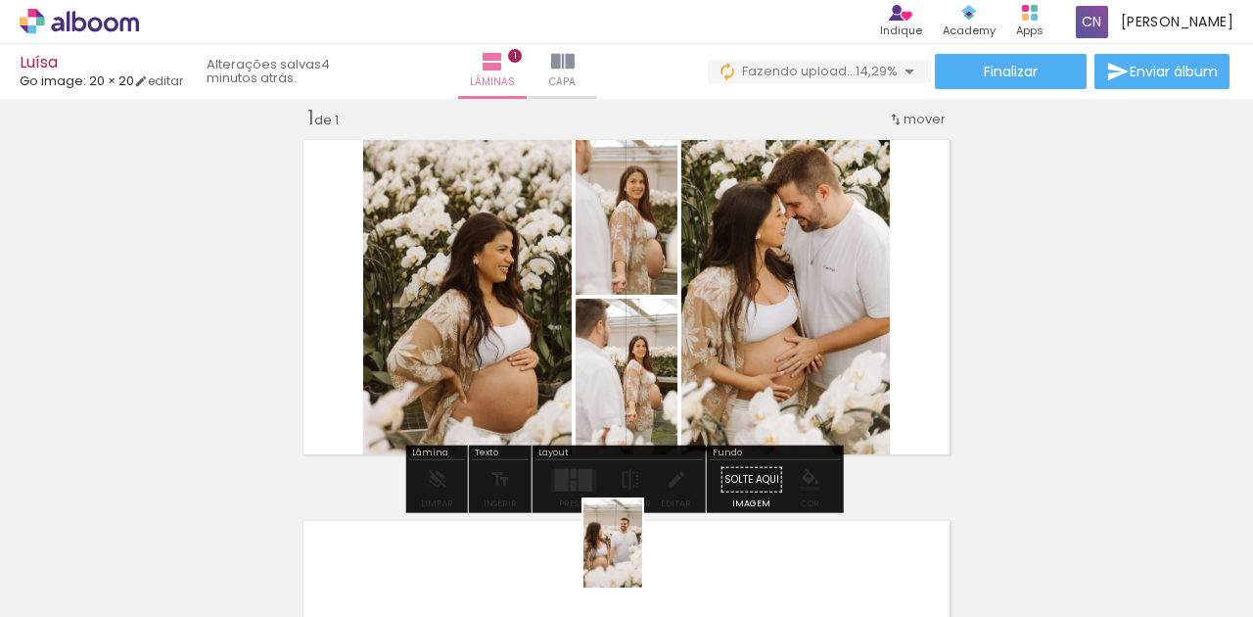
click at [642, 558] on div at bounding box center [634, 550] width 65 height 97
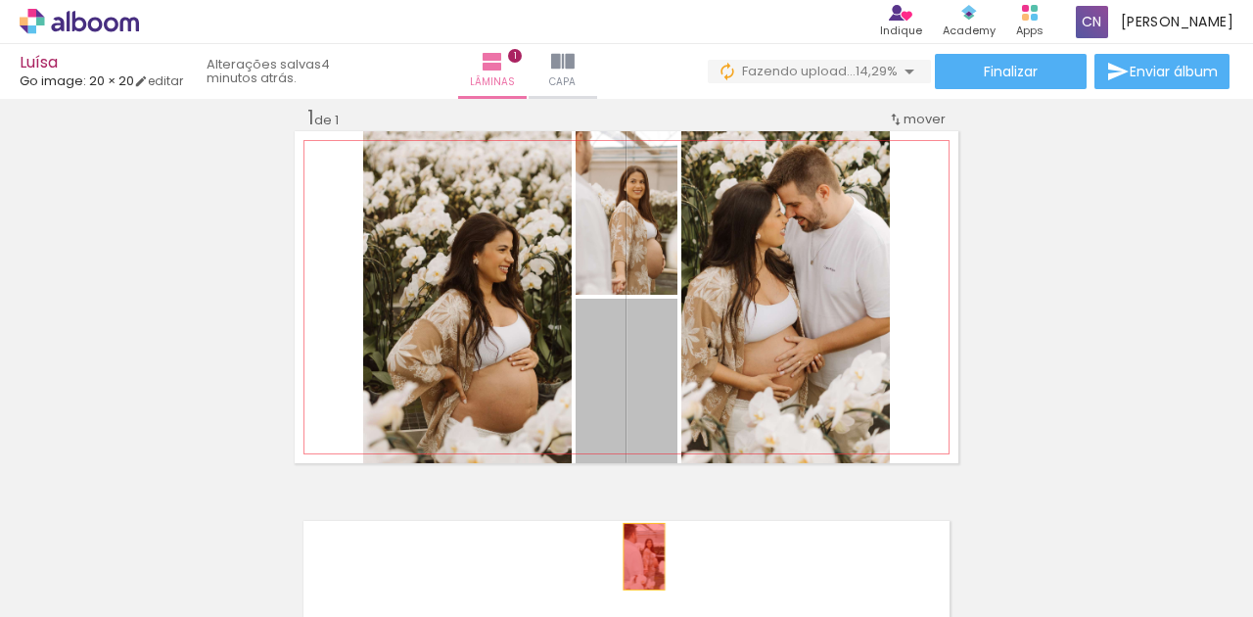
drag, startPoint x: 652, startPoint y: 419, endPoint x: 638, endPoint y: 556, distance: 137.7
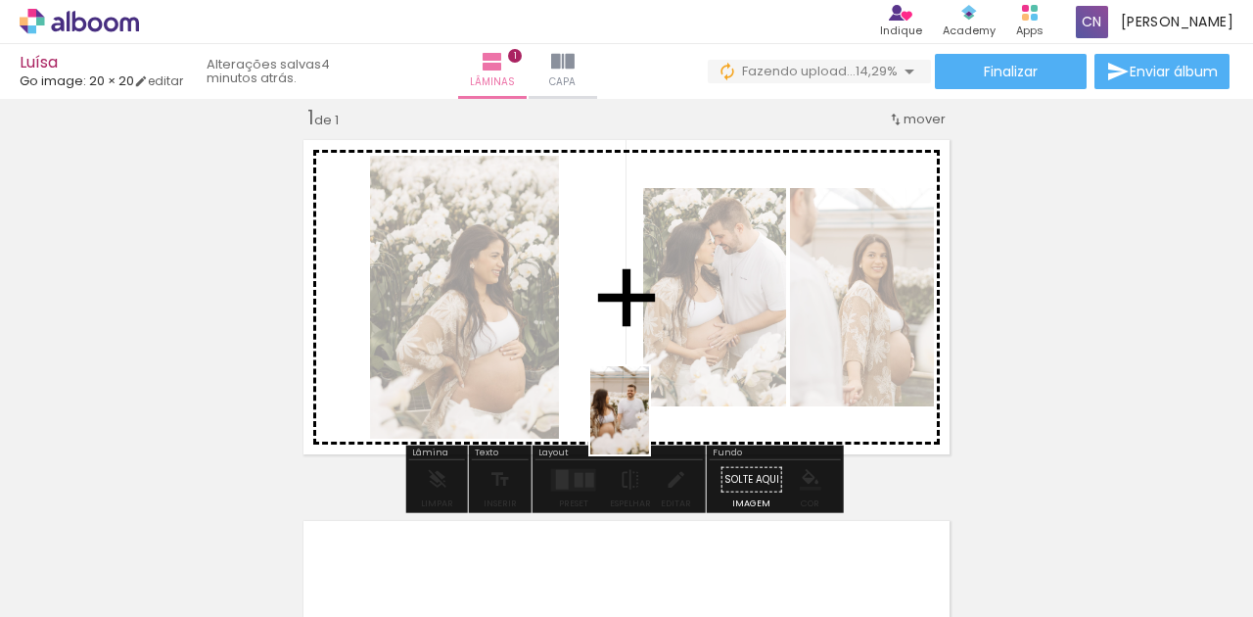
drag, startPoint x: 649, startPoint y: 570, endPoint x: 649, endPoint y: 425, distance: 144.9
click at [649, 425] on quentale-workspace at bounding box center [626, 308] width 1253 height 617
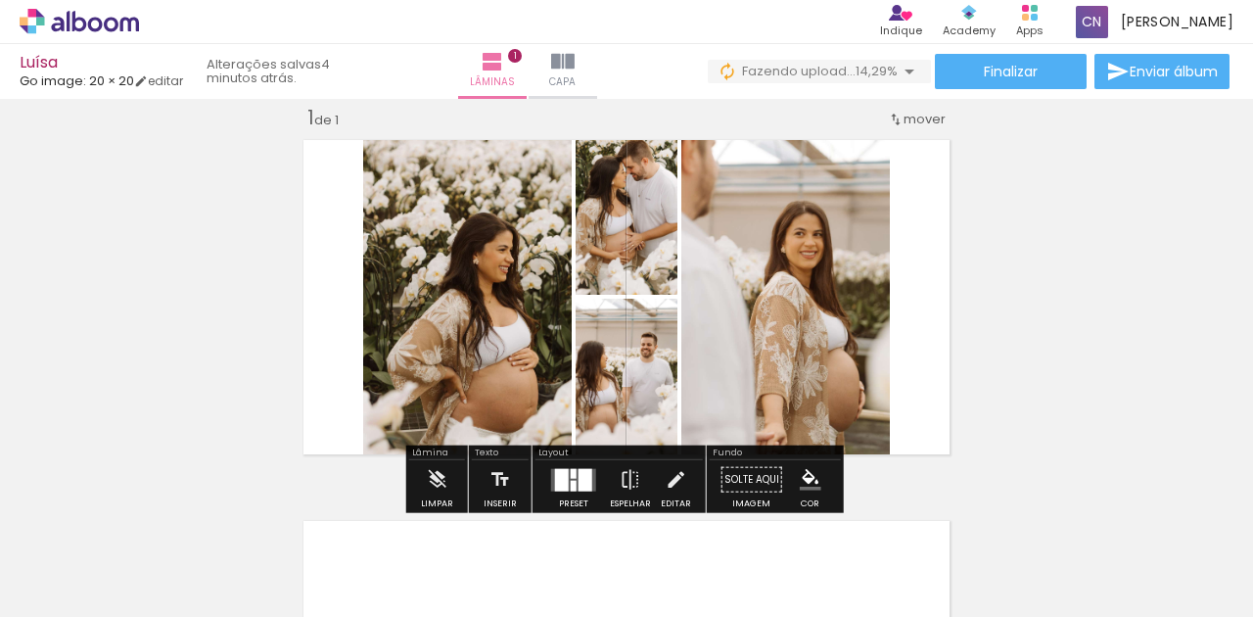
click at [1177, 306] on div "Inserir lâmina 1 de 1" at bounding box center [626, 462] width 1253 height 763
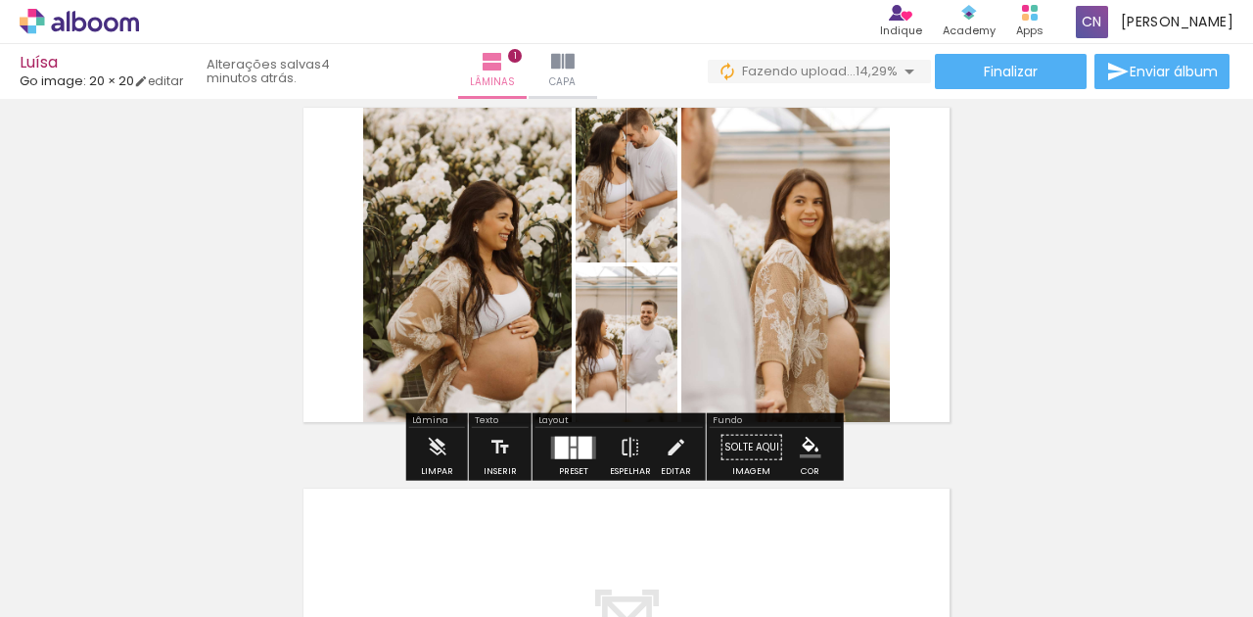
scroll to position [24, 0]
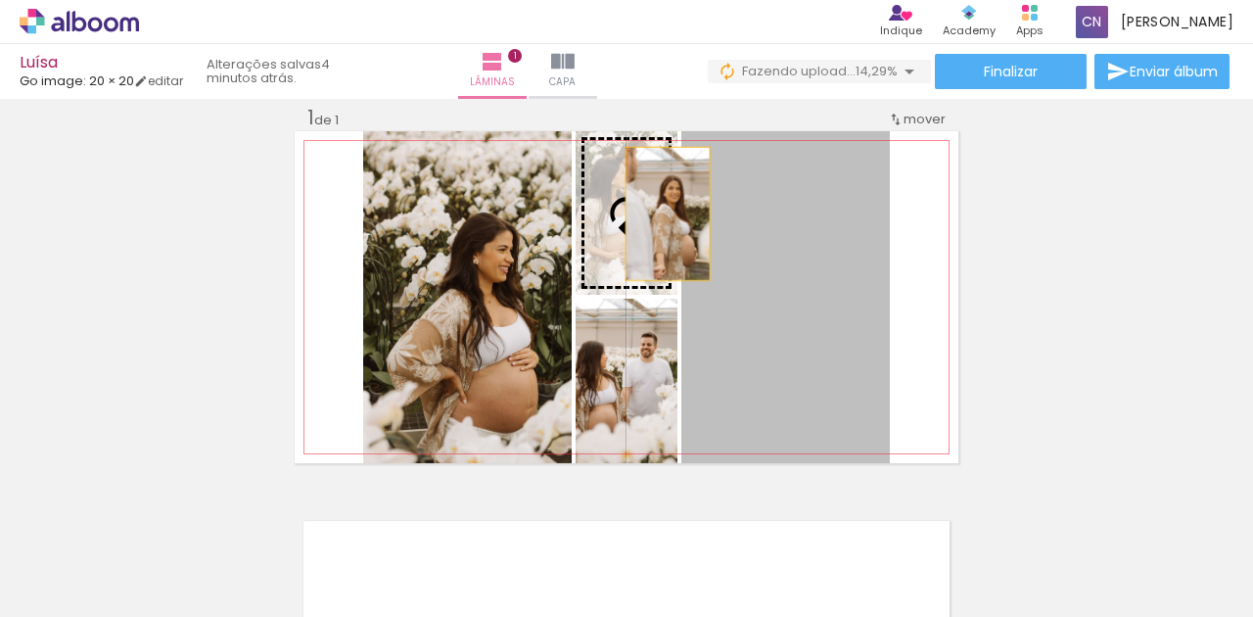
drag, startPoint x: 841, startPoint y: 319, endPoint x: 663, endPoint y: 213, distance: 207.2
click at [0, 0] on slot at bounding box center [0, 0] width 0 height 0
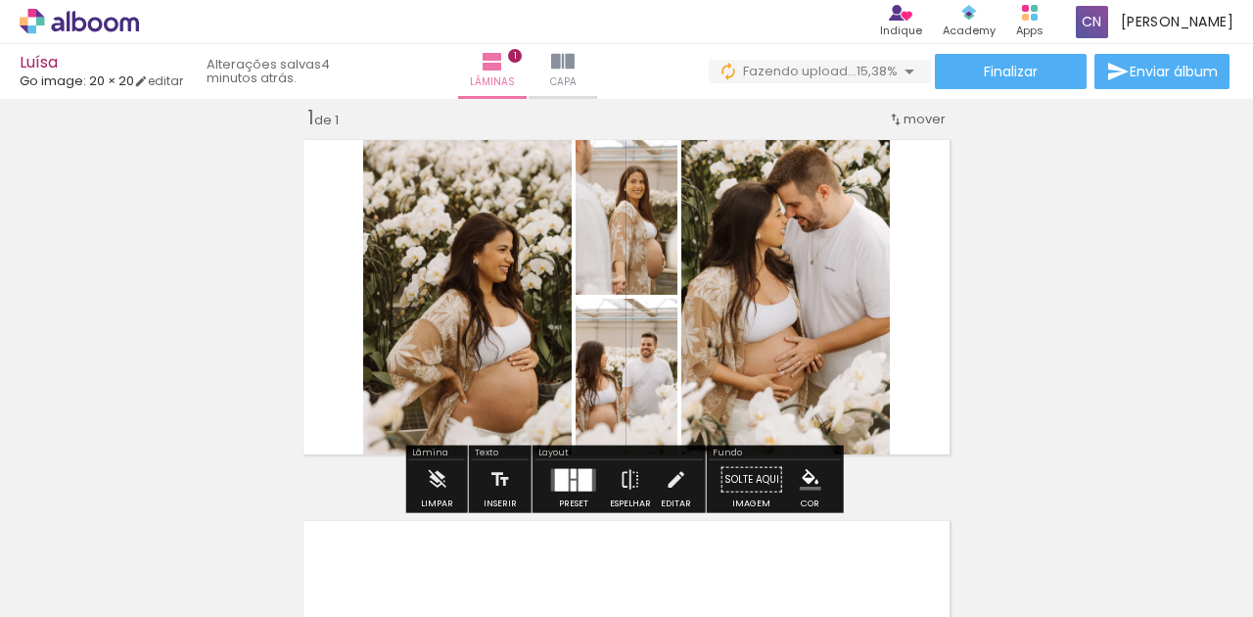
click at [1047, 276] on div "Inserir lâmina 1 de 1" at bounding box center [626, 462] width 1253 height 763
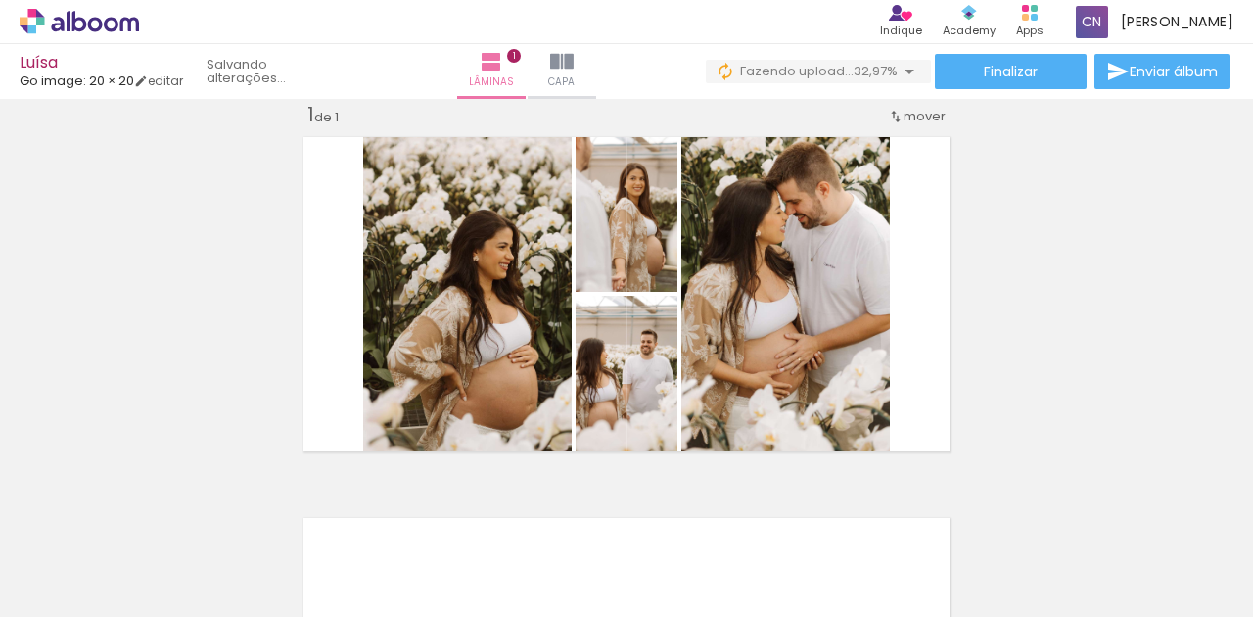
scroll to position [0, 0]
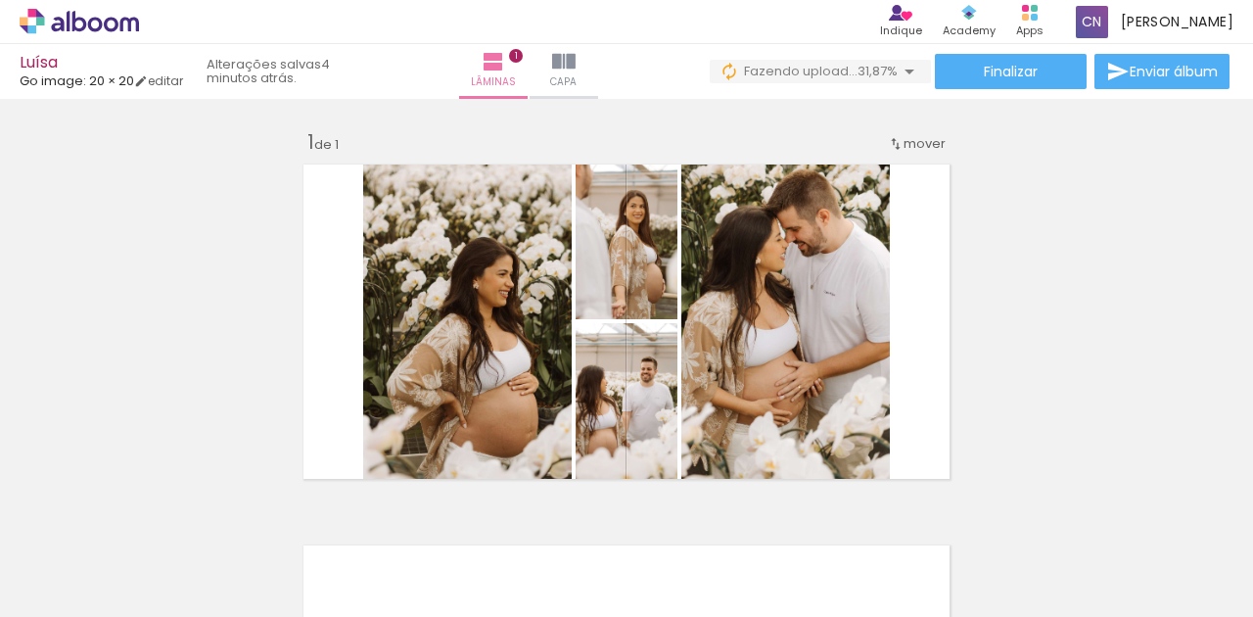
click at [1059, 301] on div "Inserir lâmina 1 de 1" at bounding box center [626, 487] width 1253 height 763
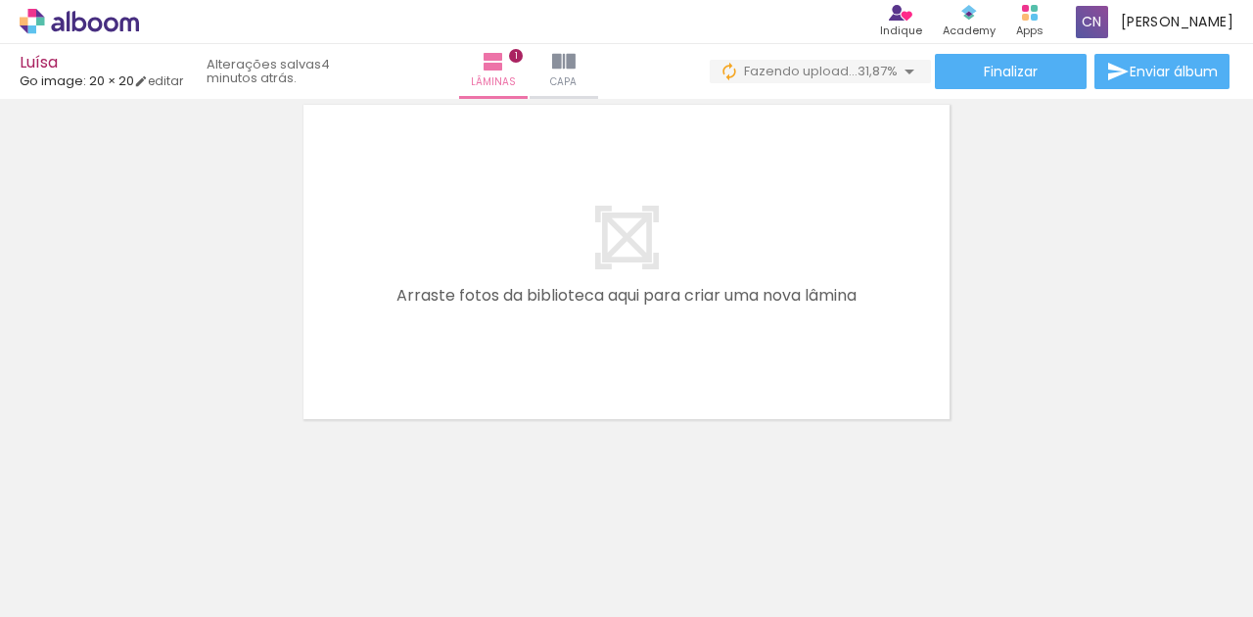
scroll to position [442, 0]
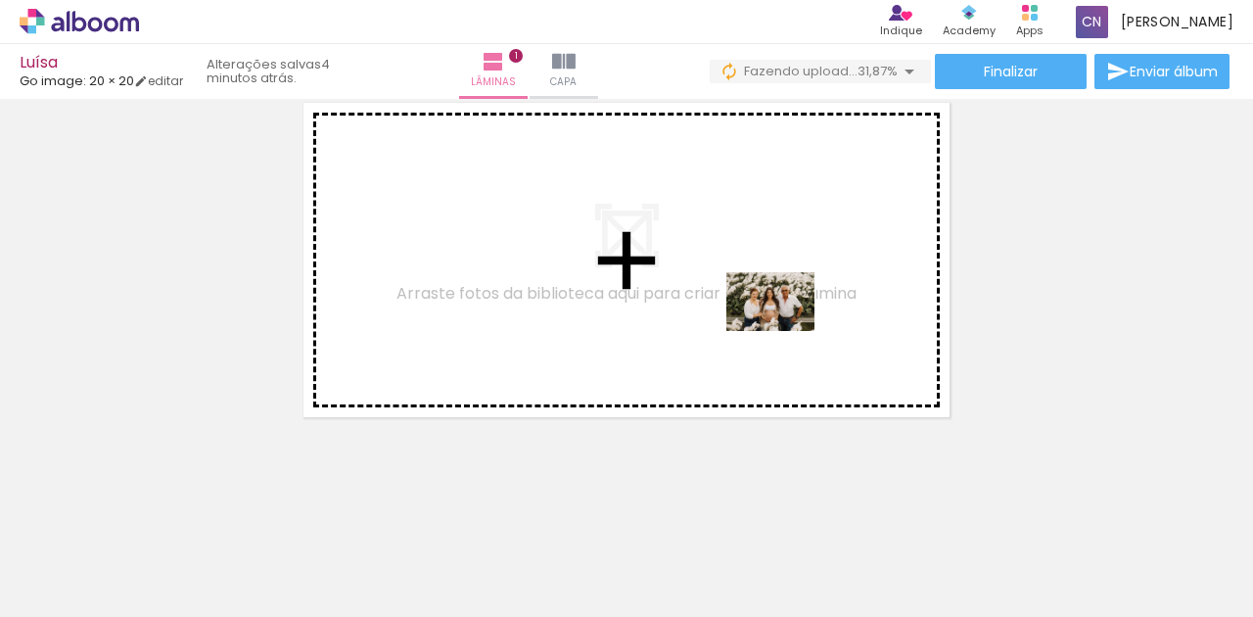
drag, startPoint x: 1094, startPoint y: 568, endPoint x: 785, endPoint y: 331, distance: 389.6
click at [785, 331] on quentale-workspace at bounding box center [626, 308] width 1253 height 617
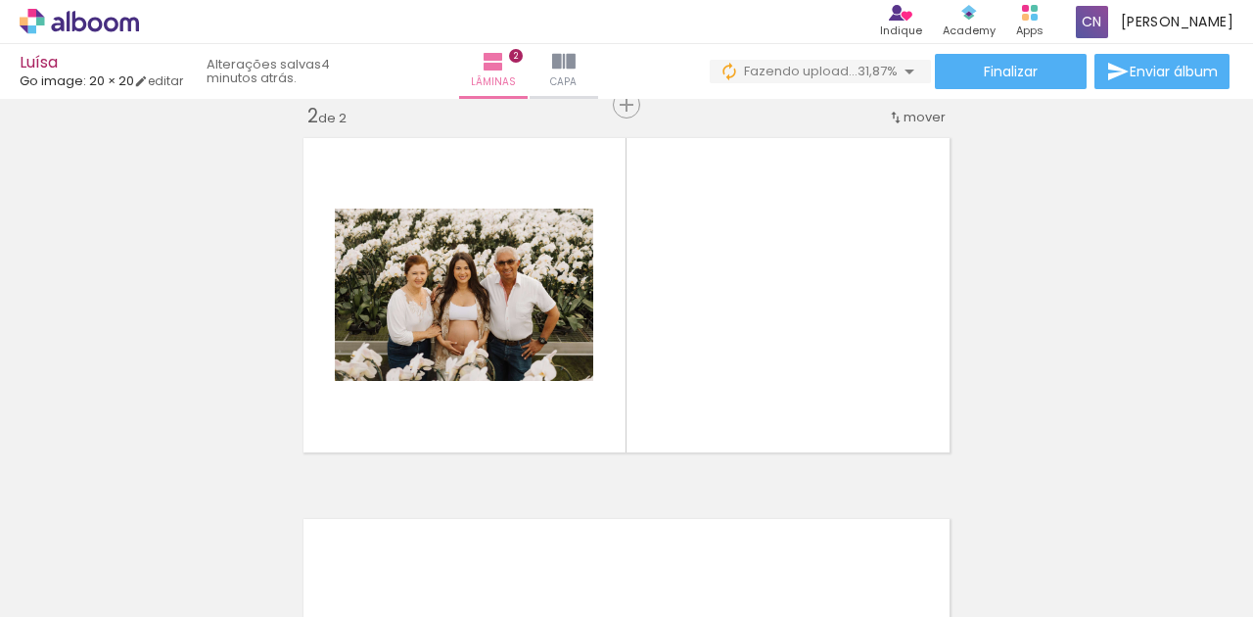
scroll to position [405, 0]
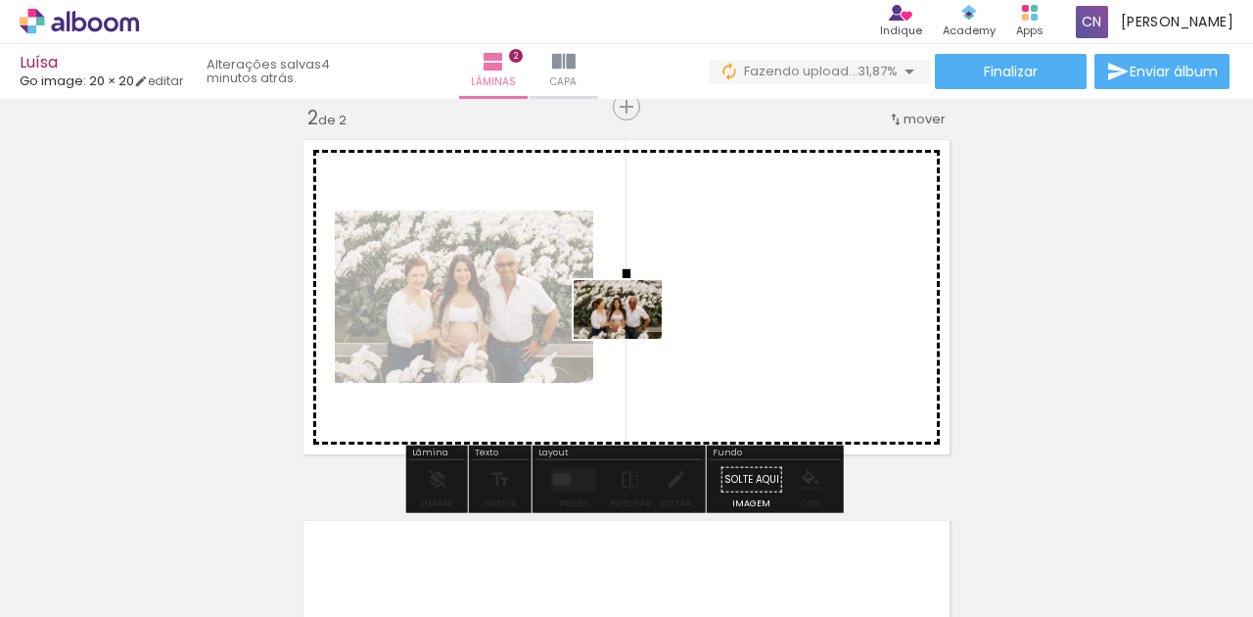
drag, startPoint x: 1212, startPoint y: 570, endPoint x: 632, endPoint y: 339, distance: 623.9
click at [632, 339] on quentale-workspace at bounding box center [626, 308] width 1253 height 617
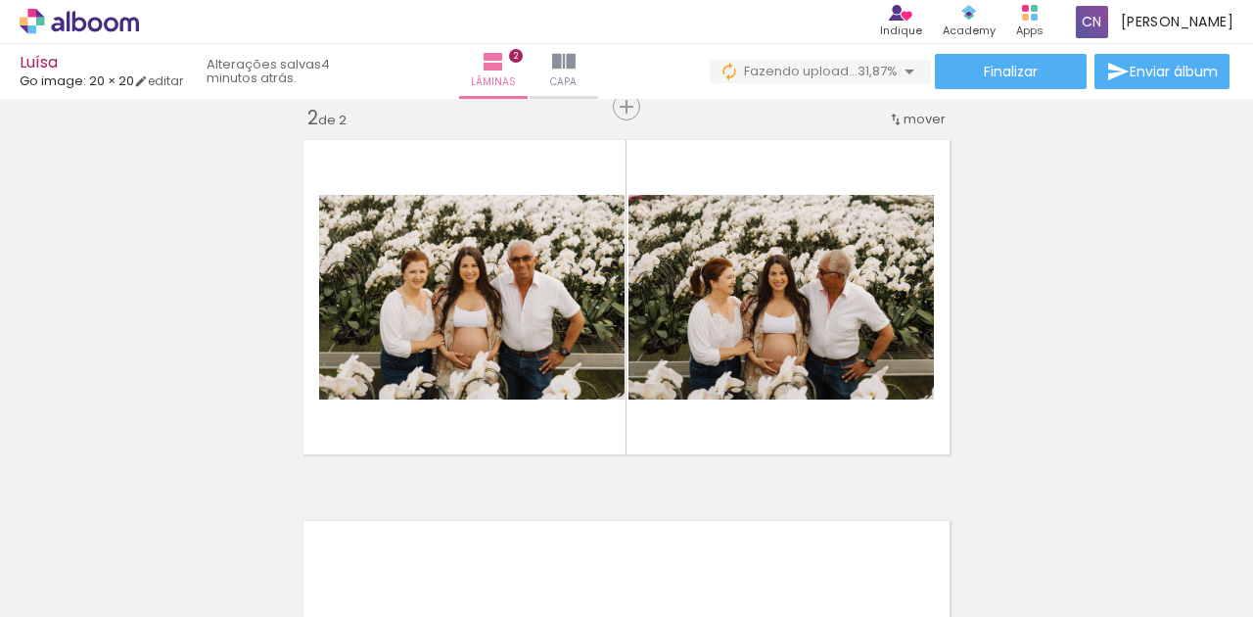
scroll to position [0, 889]
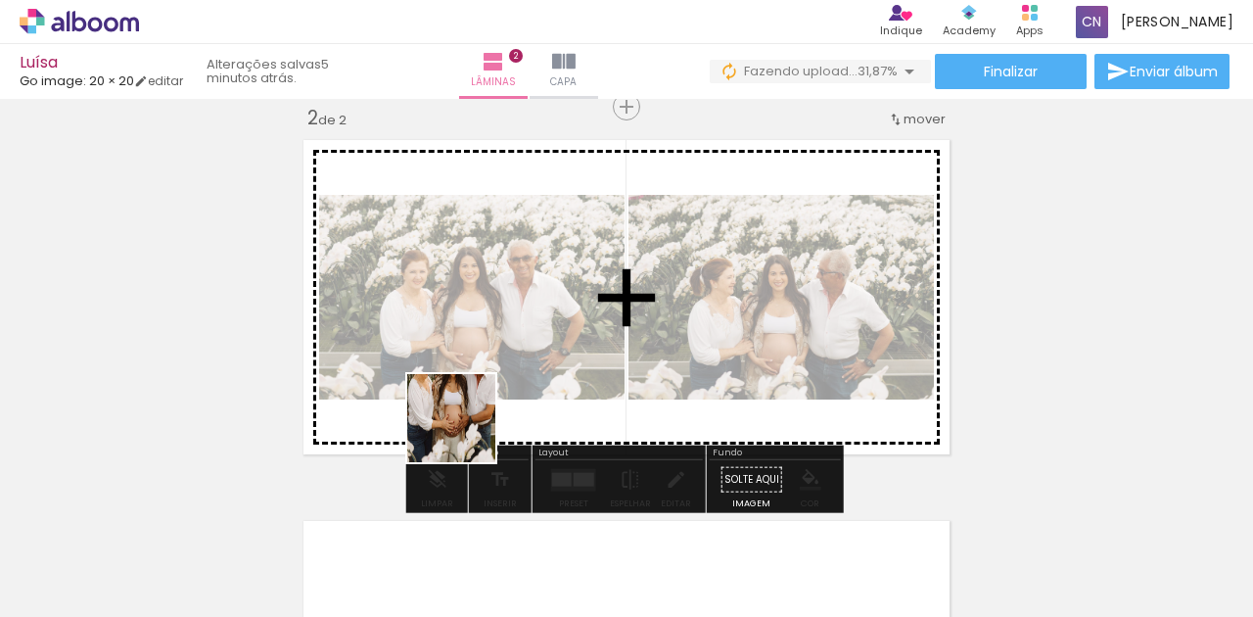
drag, startPoint x: 410, startPoint y: 558, endPoint x: 501, endPoint y: 368, distance: 210.6
click at [501, 368] on quentale-workspace at bounding box center [626, 308] width 1253 height 617
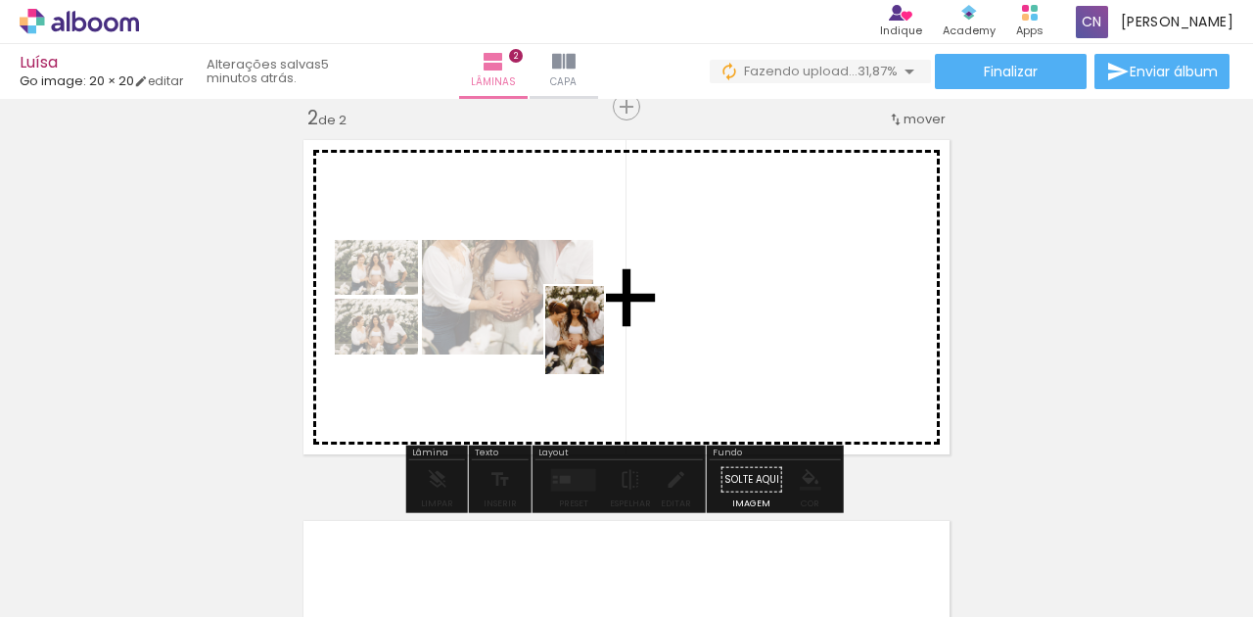
drag, startPoint x: 535, startPoint y: 573, endPoint x: 604, endPoint y: 345, distance: 238.2
click at [604, 345] on quentale-workspace at bounding box center [626, 308] width 1253 height 617
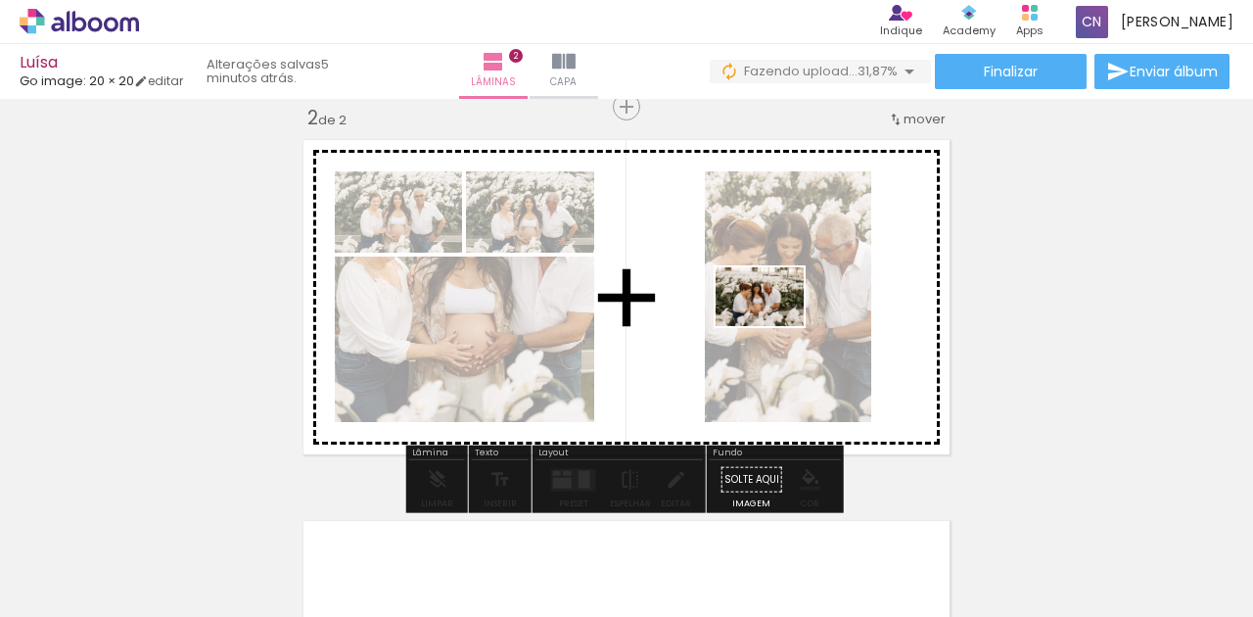
drag, startPoint x: 648, startPoint y: 564, endPoint x: 774, endPoint y: 326, distance: 269.3
click at [774, 326] on quentale-workspace at bounding box center [626, 308] width 1253 height 617
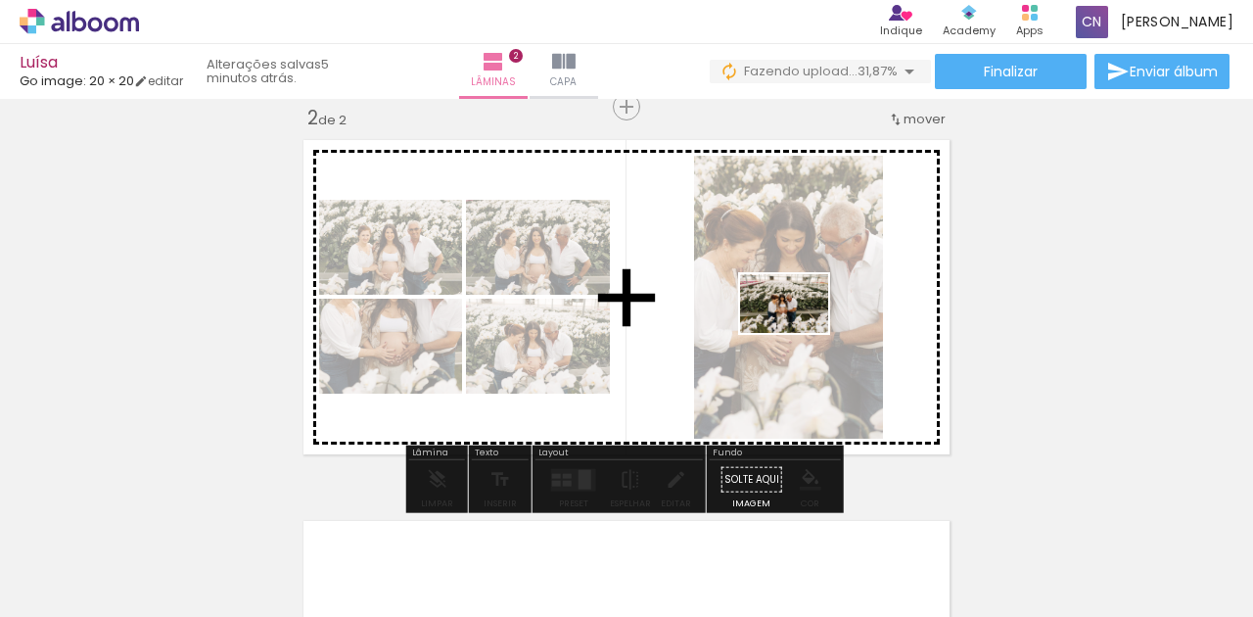
drag, startPoint x: 760, startPoint y: 505, endPoint x: 799, endPoint y: 333, distance: 176.7
click at [799, 333] on quentale-workspace at bounding box center [626, 308] width 1253 height 617
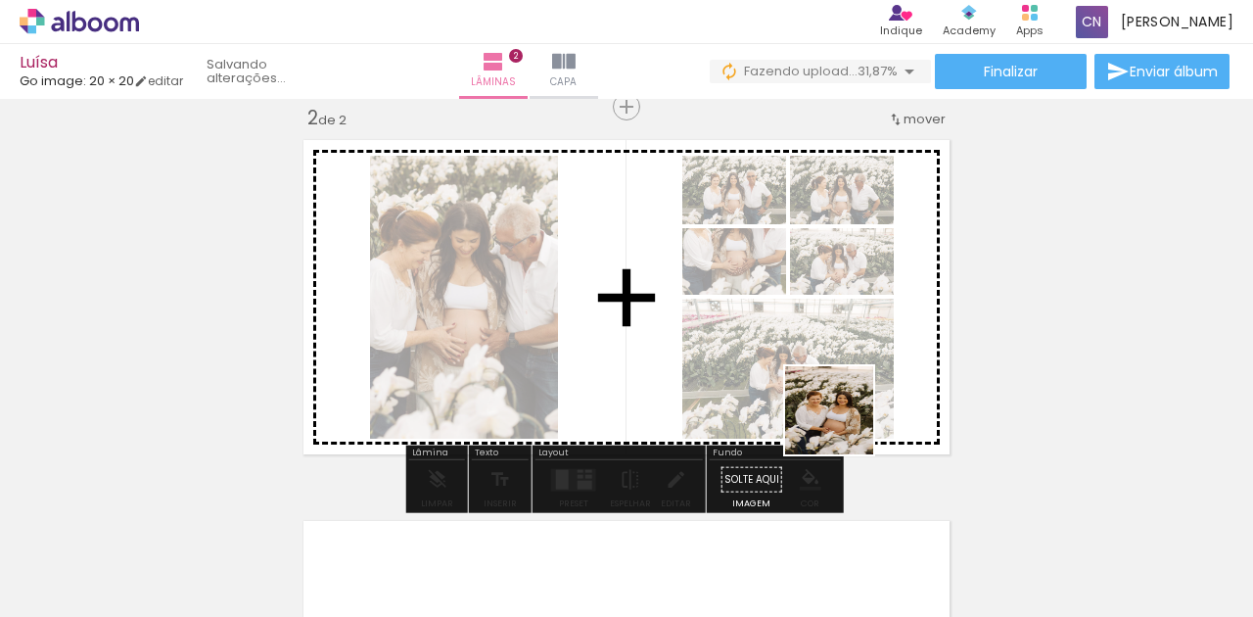
drag, startPoint x: 844, startPoint y: 499, endPoint x: 840, endPoint y: 378, distance: 121.5
click at [840, 378] on quentale-workspace at bounding box center [626, 308] width 1253 height 617
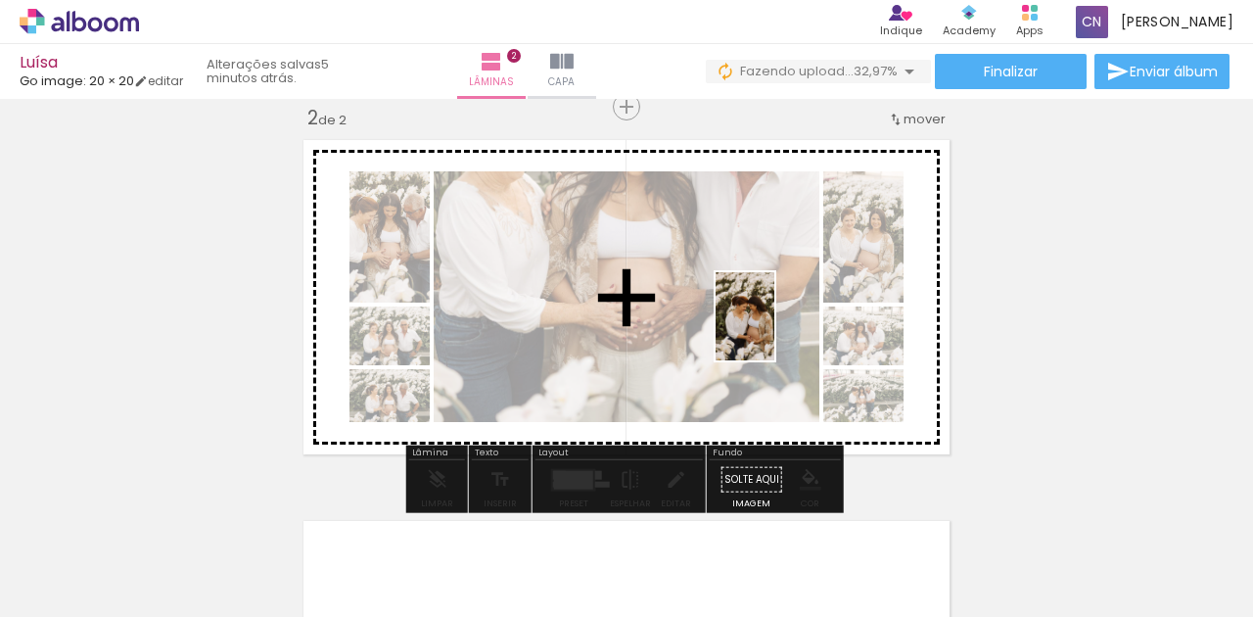
drag, startPoint x: 978, startPoint y: 581, endPoint x: 774, endPoint y: 331, distance: 322.1
click at [774, 331] on quentale-workspace at bounding box center [626, 308] width 1253 height 617
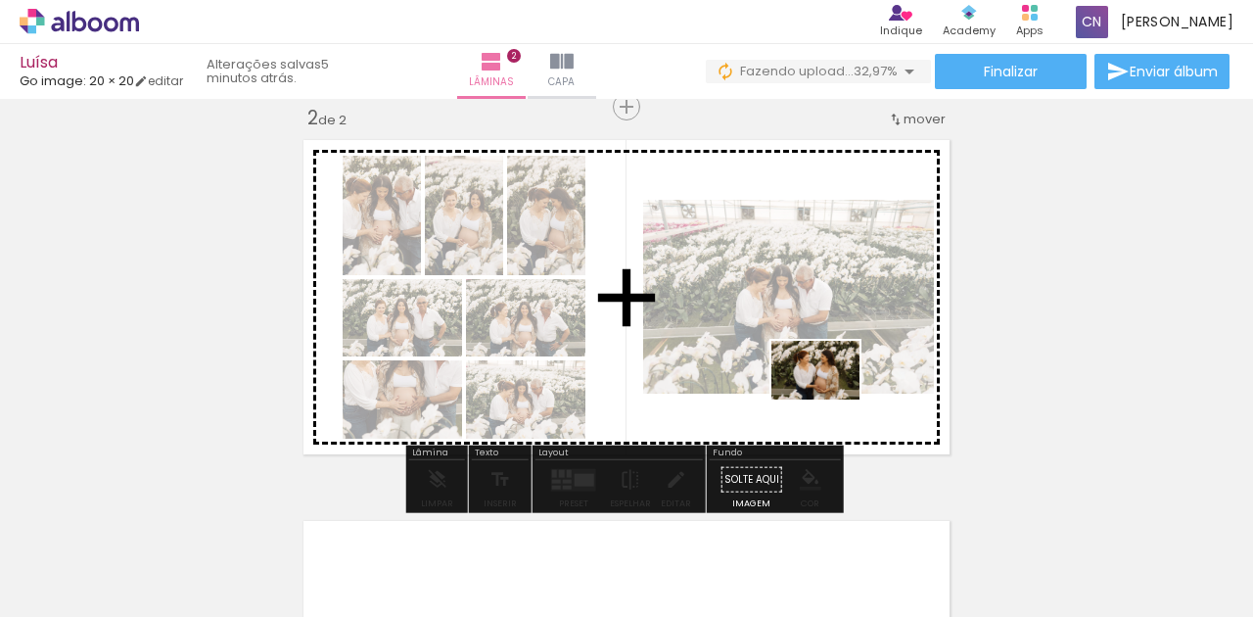
drag, startPoint x: 1085, startPoint y: 571, endPoint x: 830, endPoint y: 399, distance: 306.8
click at [830, 399] on quentale-workspace at bounding box center [626, 308] width 1253 height 617
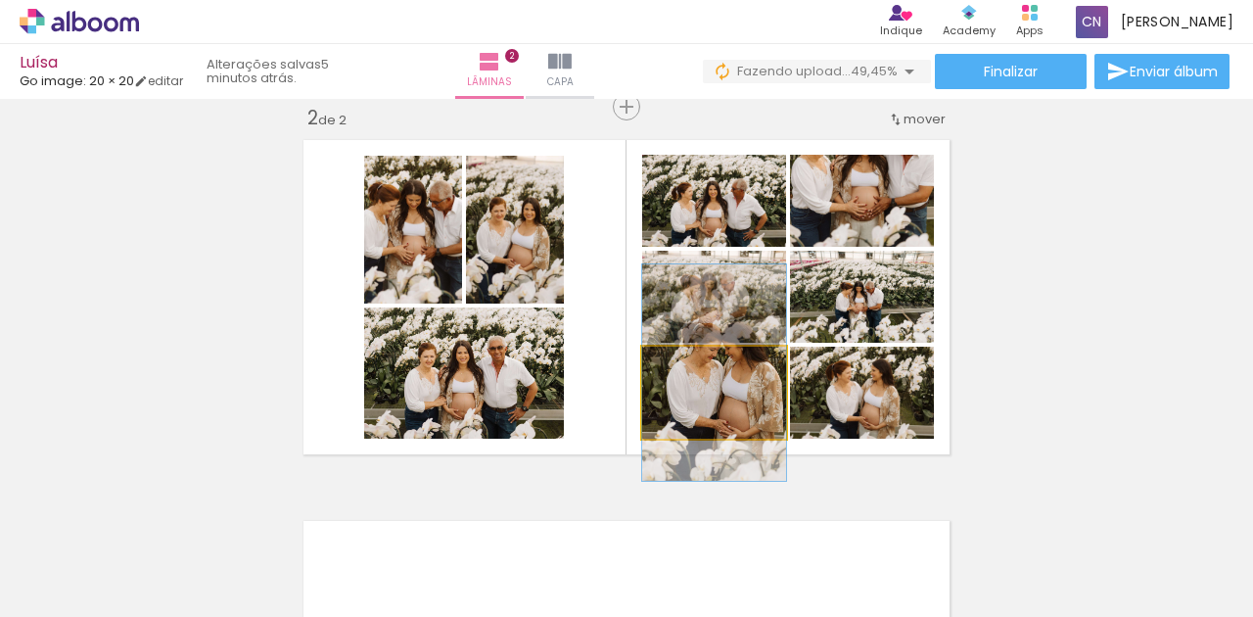
drag, startPoint x: 742, startPoint y: 410, endPoint x: 746, endPoint y: 391, distance: 20.0
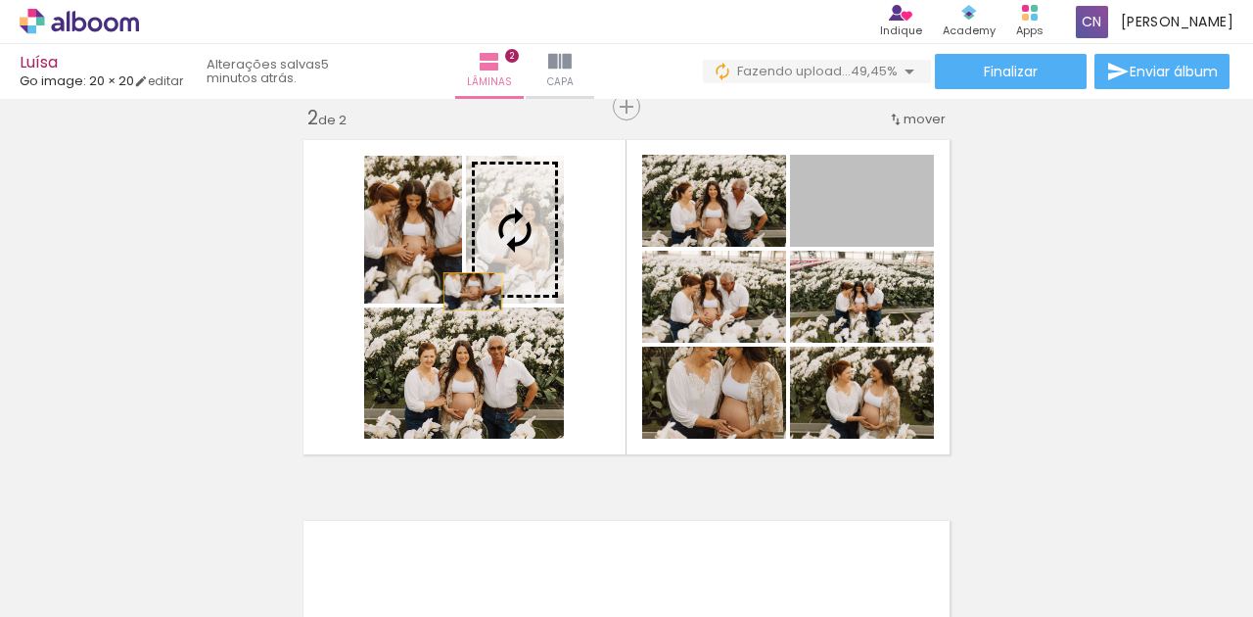
drag, startPoint x: 895, startPoint y: 222, endPoint x: 468, endPoint y: 291, distance: 432.3
click at [0, 0] on slot at bounding box center [0, 0] width 0 height 0
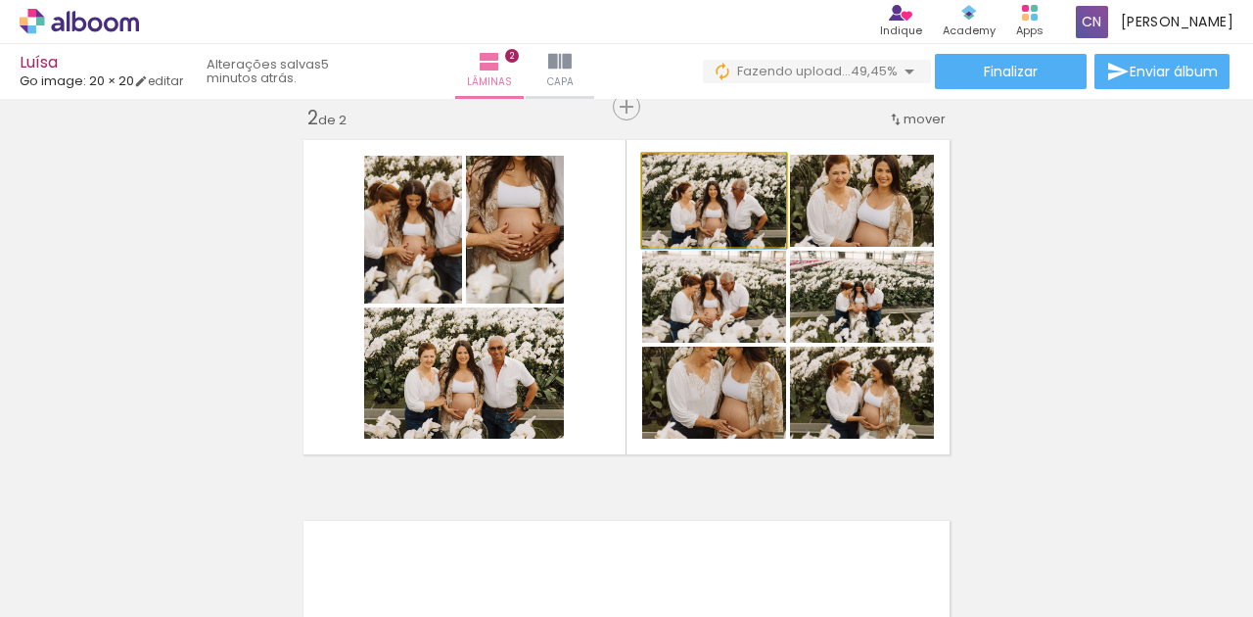
click at [755, 212] on quentale-photo at bounding box center [714, 201] width 144 height 92
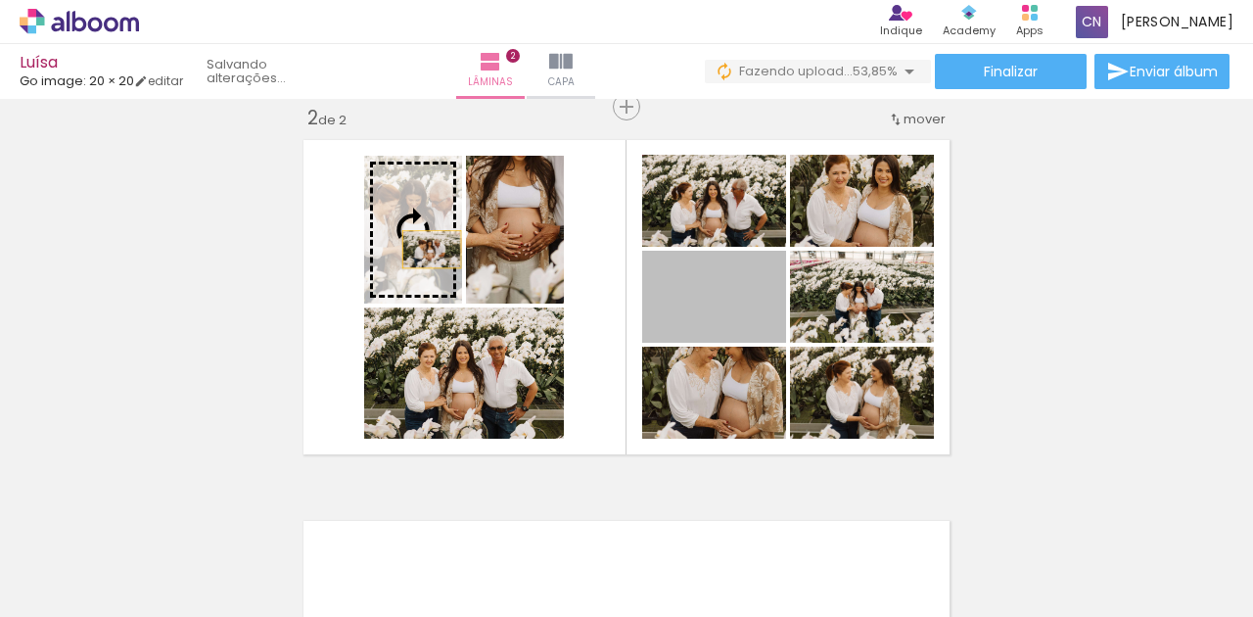
drag, startPoint x: 739, startPoint y: 326, endPoint x: 427, endPoint y: 249, distance: 321.7
click at [0, 0] on slot at bounding box center [0, 0] width 0 height 0
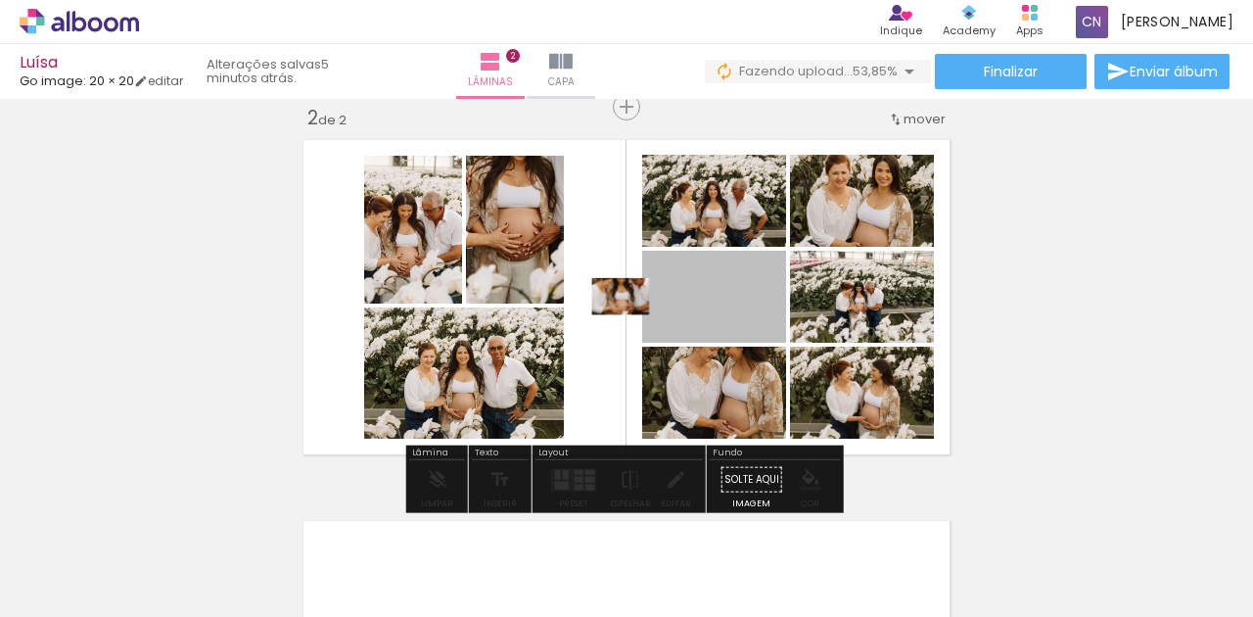
drag, startPoint x: 627, startPoint y: 296, endPoint x: 613, endPoint y: 297, distance: 14.7
click at [613, 297] on quentale-layouter at bounding box center [627, 297] width 664 height 332
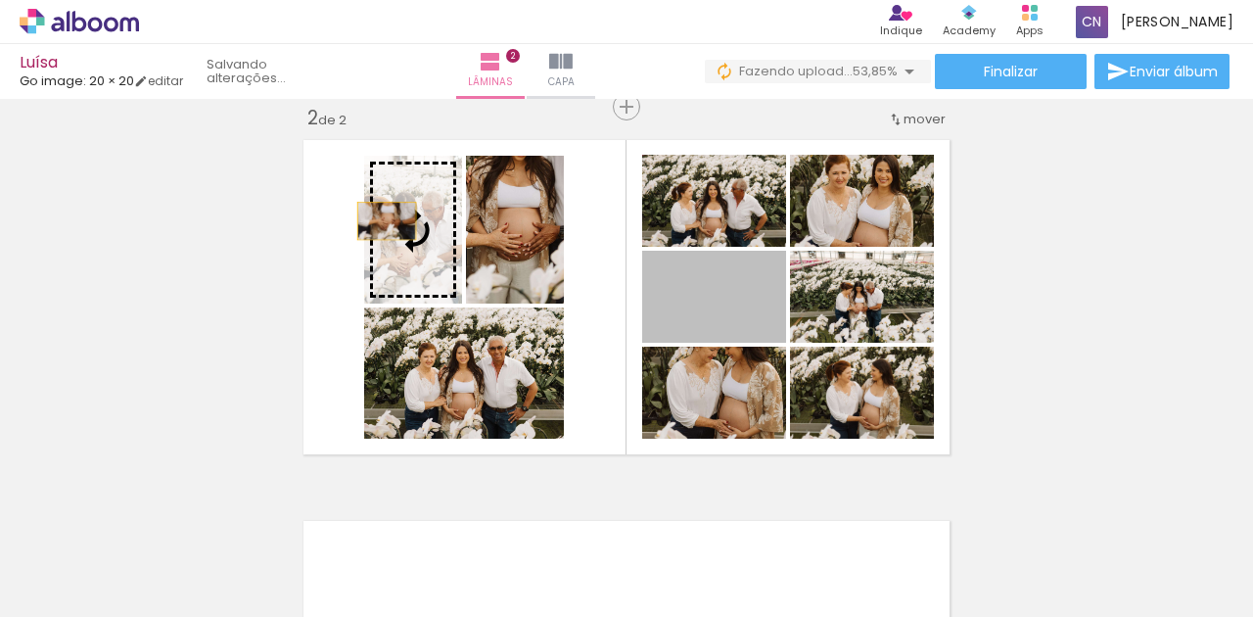
drag, startPoint x: 756, startPoint y: 300, endPoint x: 382, endPoint y: 220, distance: 382.3
click at [0, 0] on slot at bounding box center [0, 0] width 0 height 0
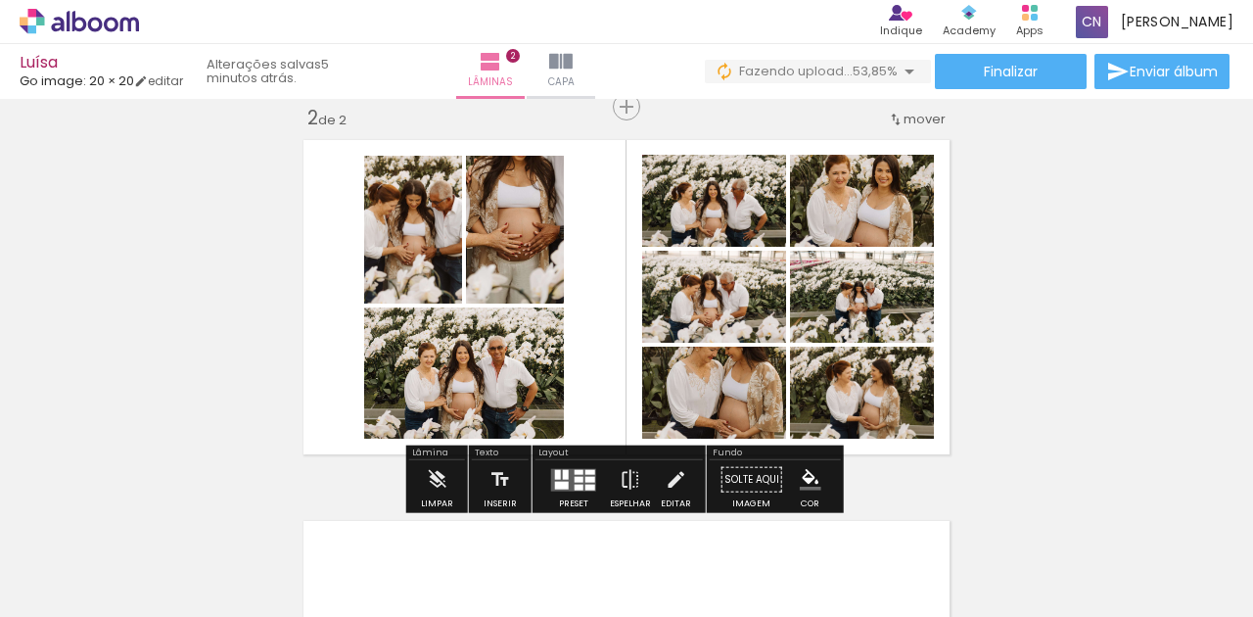
click at [735, 224] on quentale-photo at bounding box center [714, 201] width 144 height 92
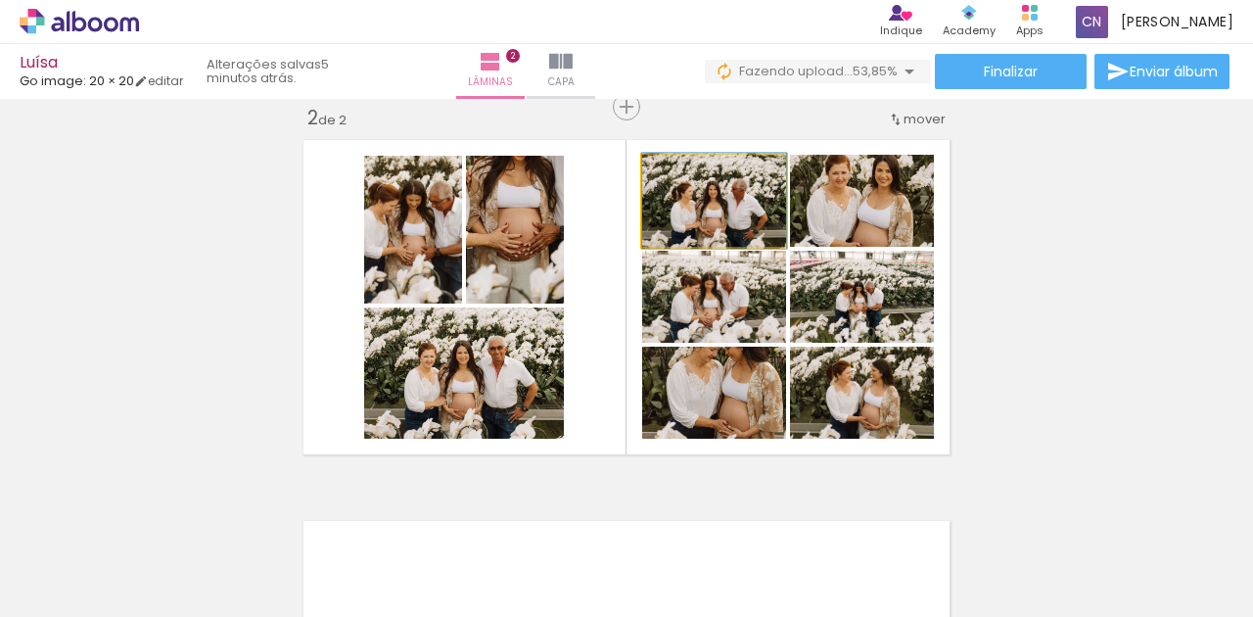
click at [755, 225] on quentale-photo at bounding box center [714, 201] width 144 height 92
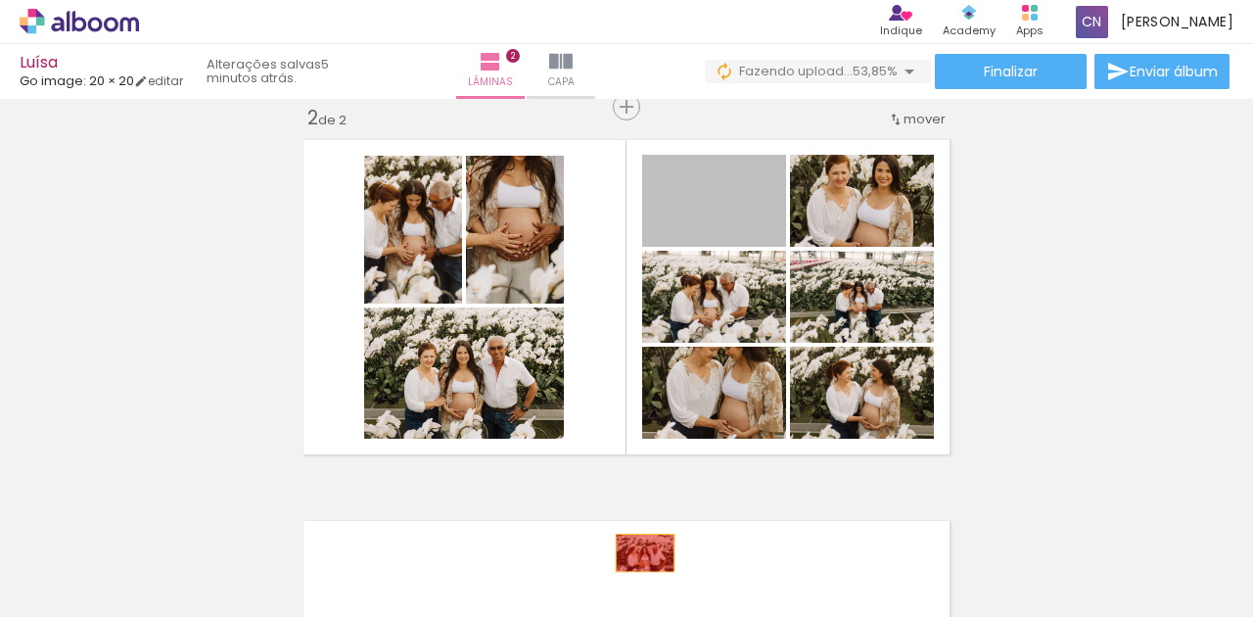
drag, startPoint x: 735, startPoint y: 208, endPoint x: 640, endPoint y: 552, distance: 357.4
click at [640, 552] on quentale-workspace at bounding box center [626, 308] width 1253 height 617
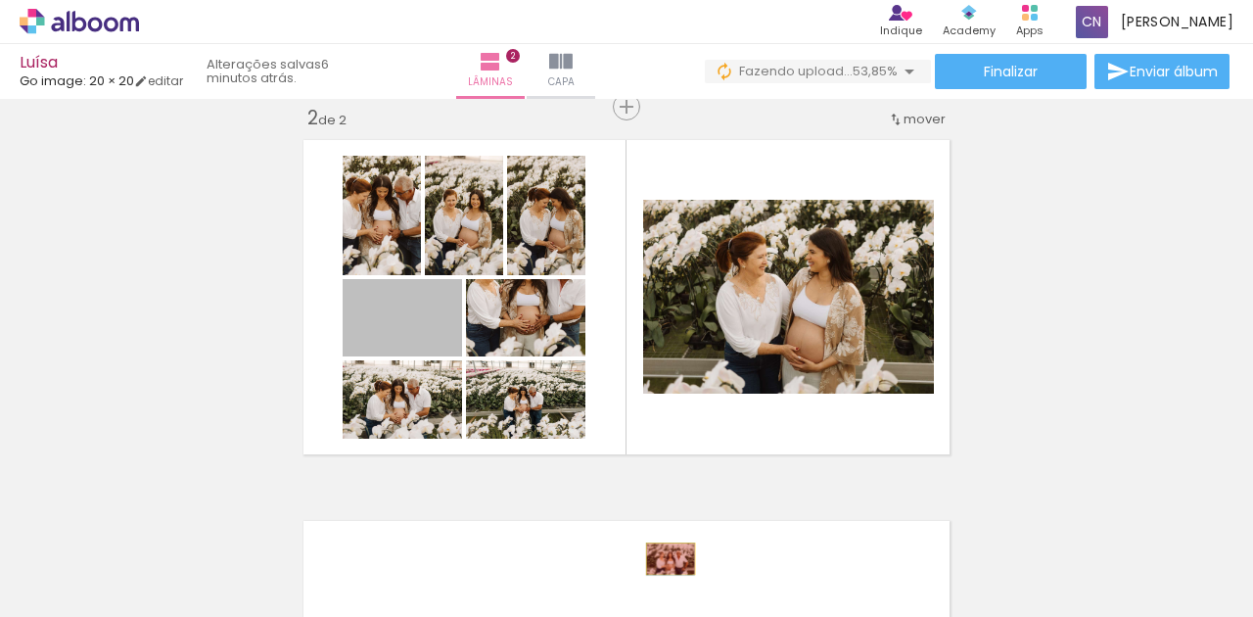
drag, startPoint x: 437, startPoint y: 349, endPoint x: 666, endPoint y: 558, distance: 309.8
click at [666, 558] on quentale-workspace at bounding box center [626, 308] width 1253 height 617
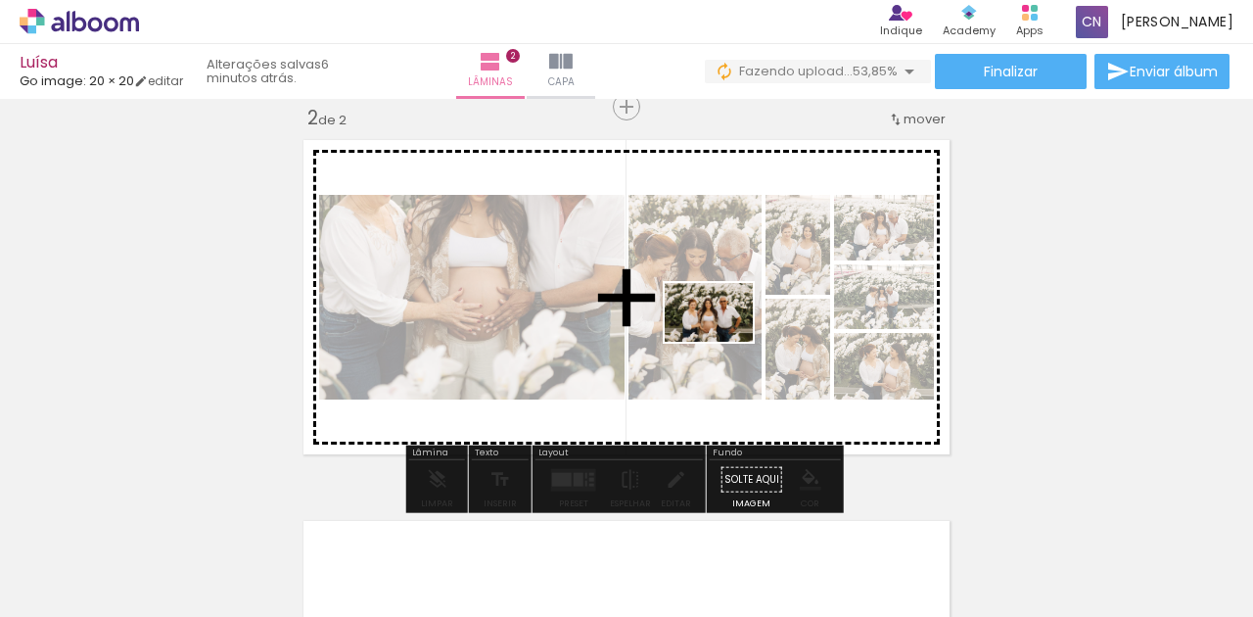
drag, startPoint x: 448, startPoint y: 462, endPoint x: 723, endPoint y: 342, distance: 300.3
click at [723, 342] on quentale-workspace at bounding box center [626, 308] width 1253 height 617
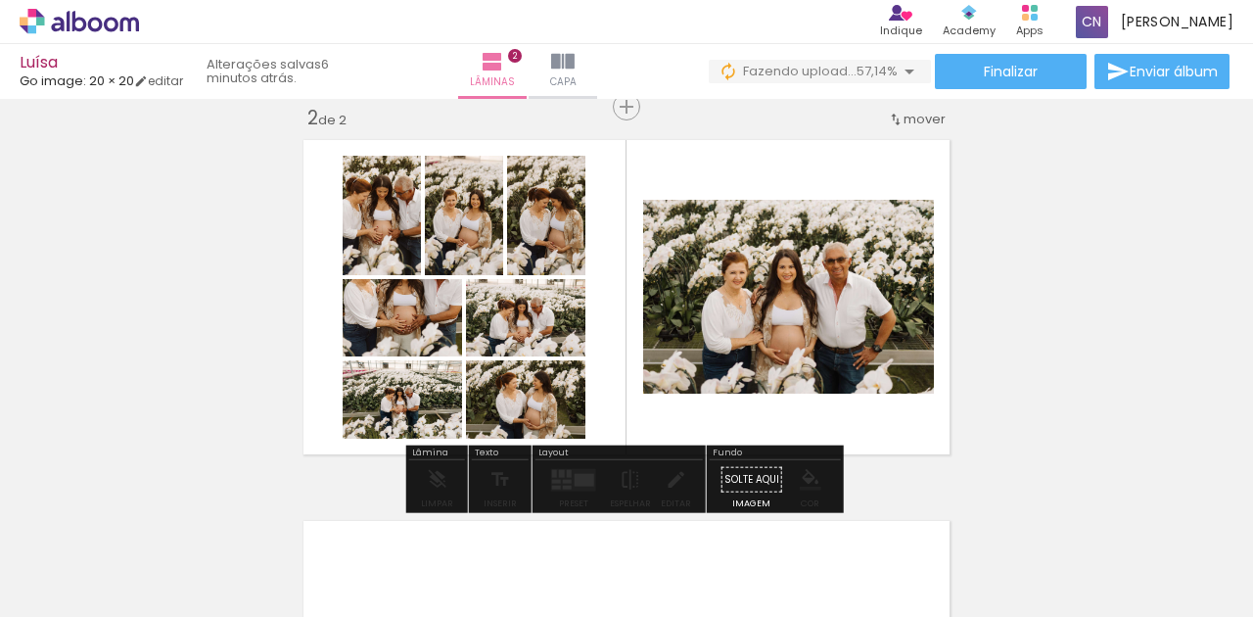
drag, startPoint x: 413, startPoint y: 404, endPoint x: 436, endPoint y: 408, distance: 22.9
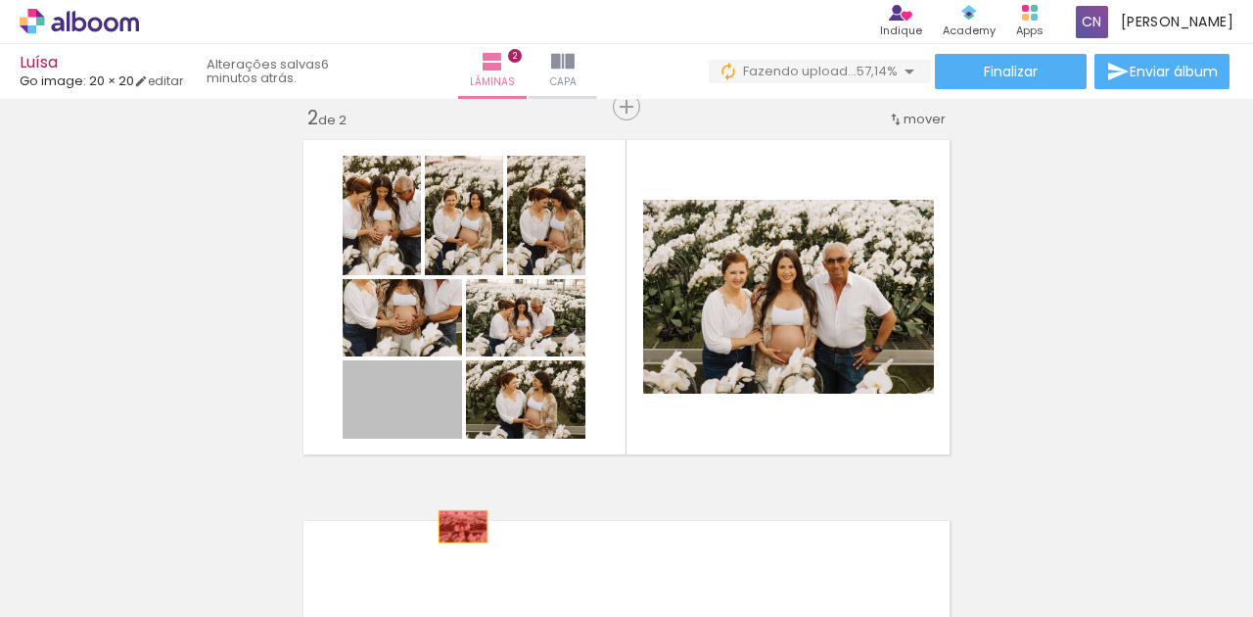
drag, startPoint x: 441, startPoint y: 409, endPoint x: 458, endPoint y: 526, distance: 117.8
click at [458, 526] on quentale-workspace at bounding box center [626, 308] width 1253 height 617
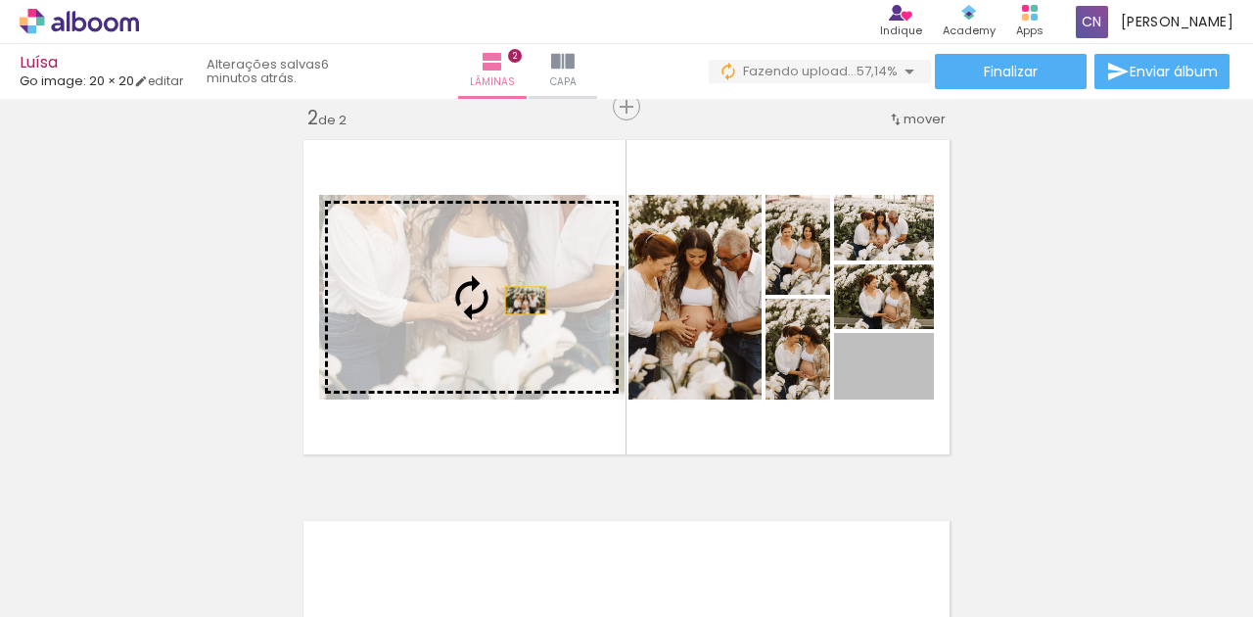
drag, startPoint x: 924, startPoint y: 376, endPoint x: 521, endPoint y: 300, distance: 410.5
click at [0, 0] on slot at bounding box center [0, 0] width 0 height 0
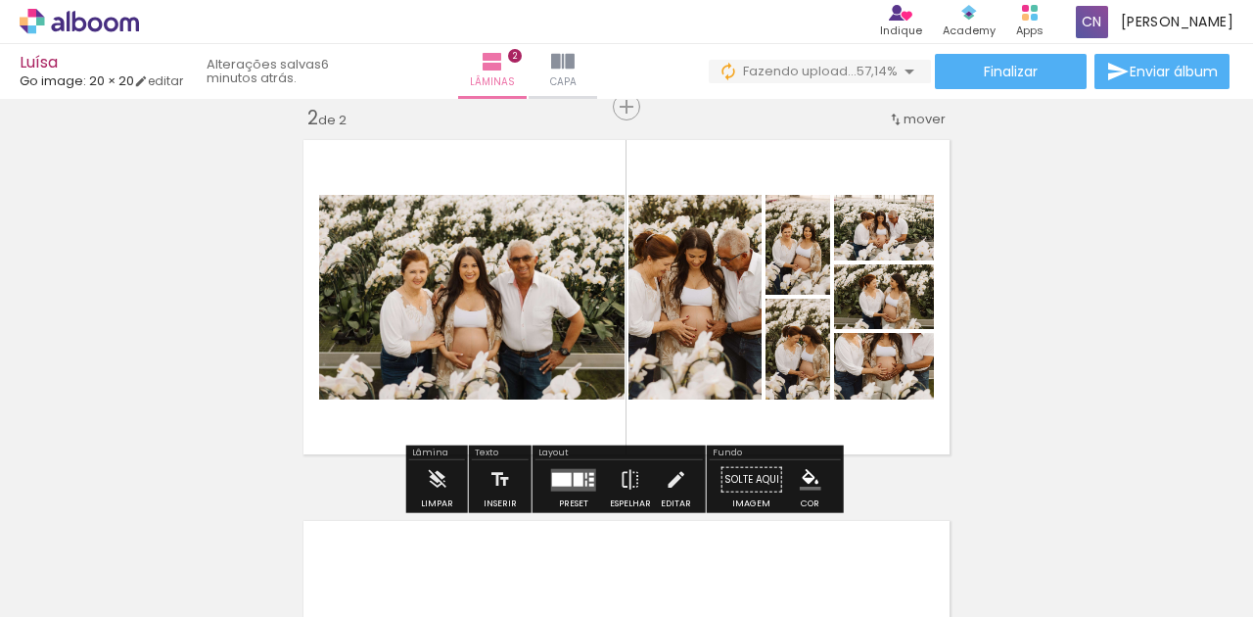
click at [1096, 321] on div "Inserir lâmina 1 de 2 Inserir lâmina 2 de 2" at bounding box center [626, 271] width 1253 height 1143
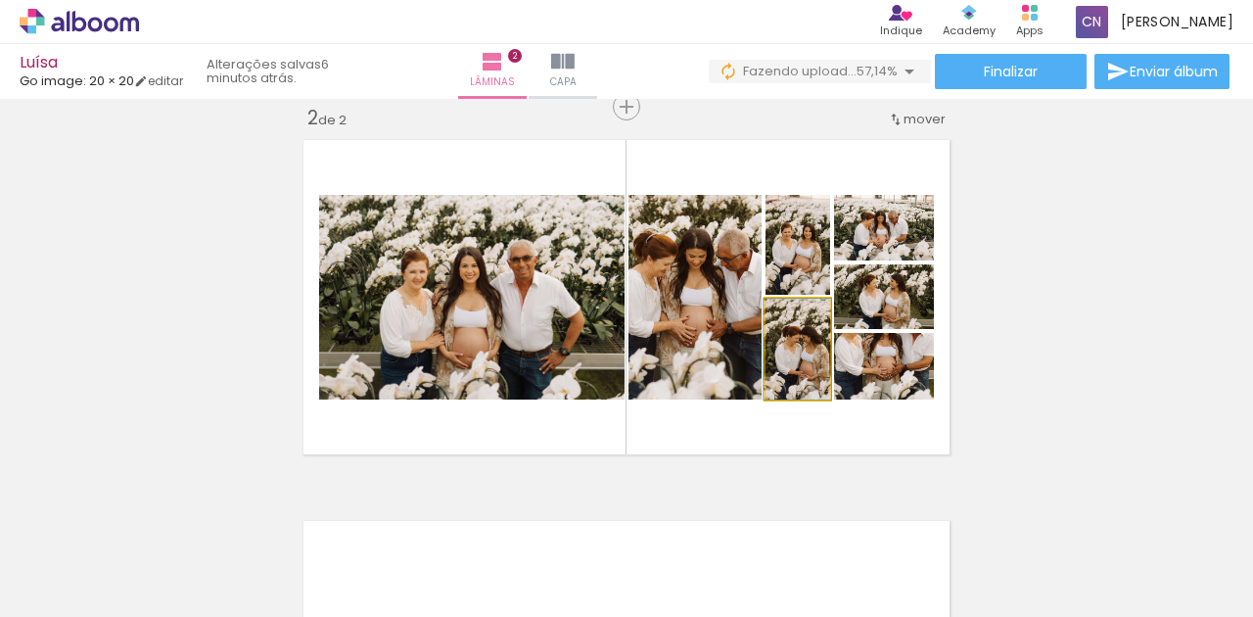
click at [805, 347] on quentale-photo at bounding box center [798, 349] width 65 height 101
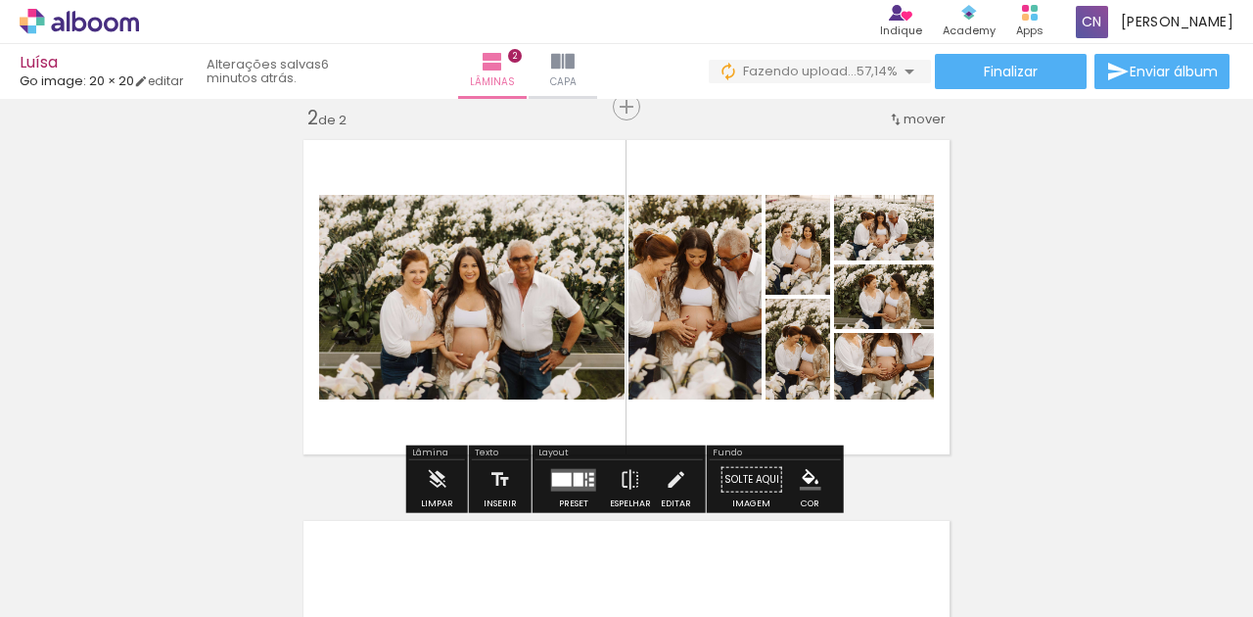
click at [794, 373] on div at bounding box center [788, 380] width 23 height 20
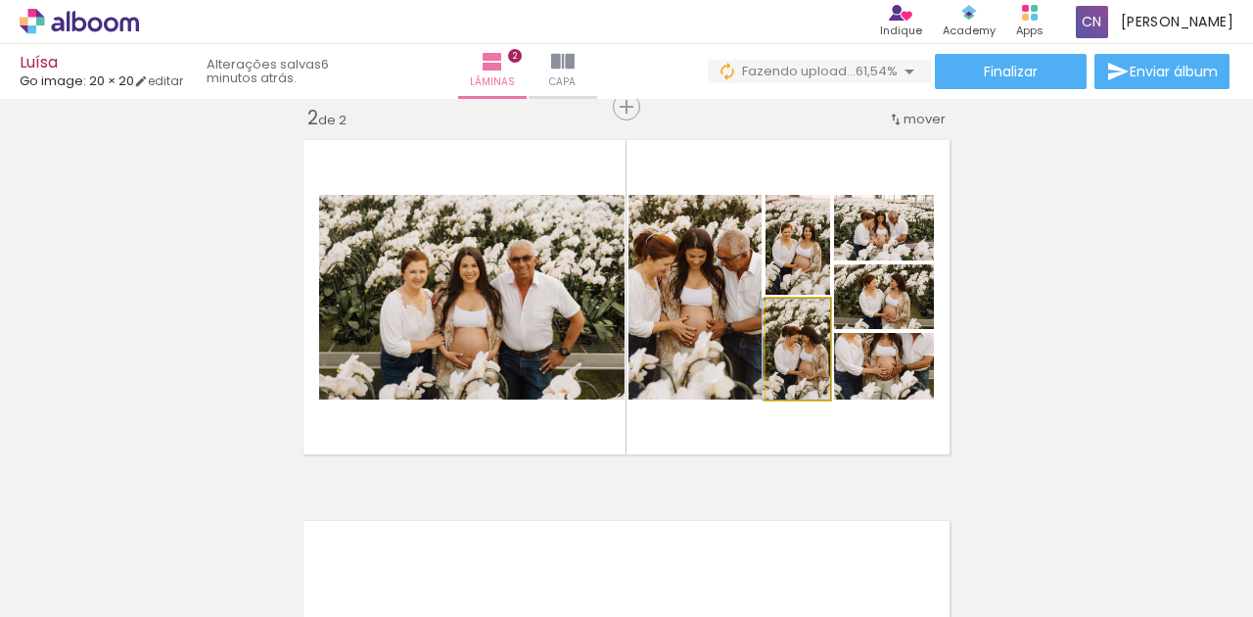
drag, startPoint x: 811, startPoint y: 362, endPoint x: 802, endPoint y: 370, distance: 11.8
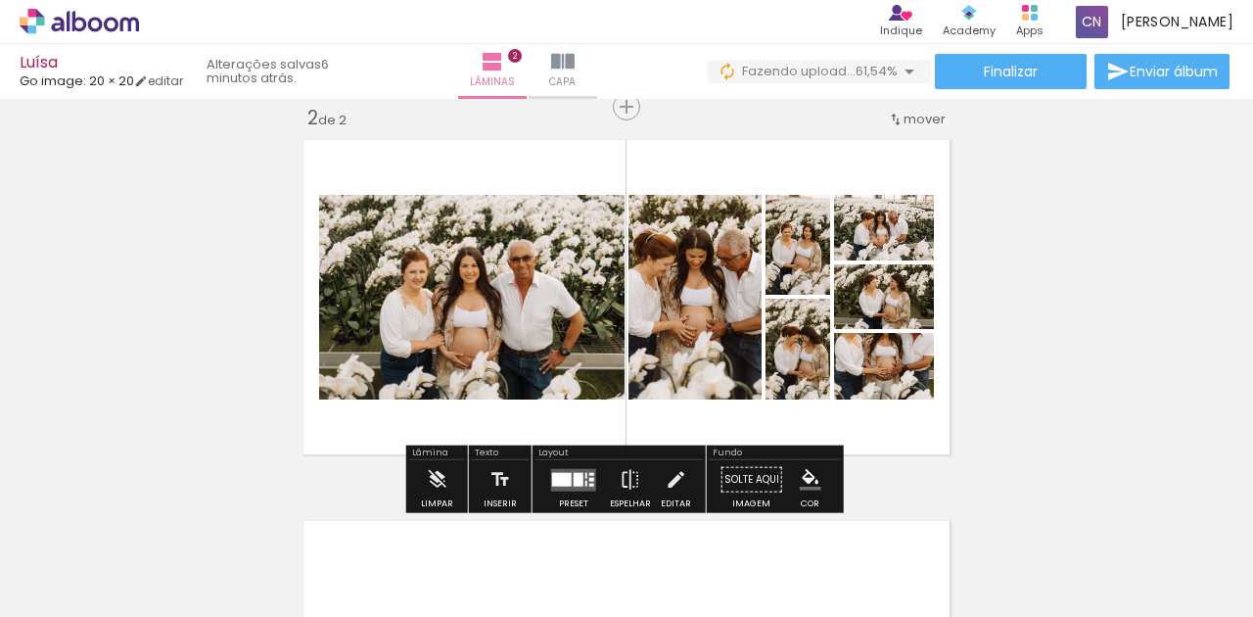
click at [823, 352] on quentale-photo at bounding box center [798, 349] width 65 height 101
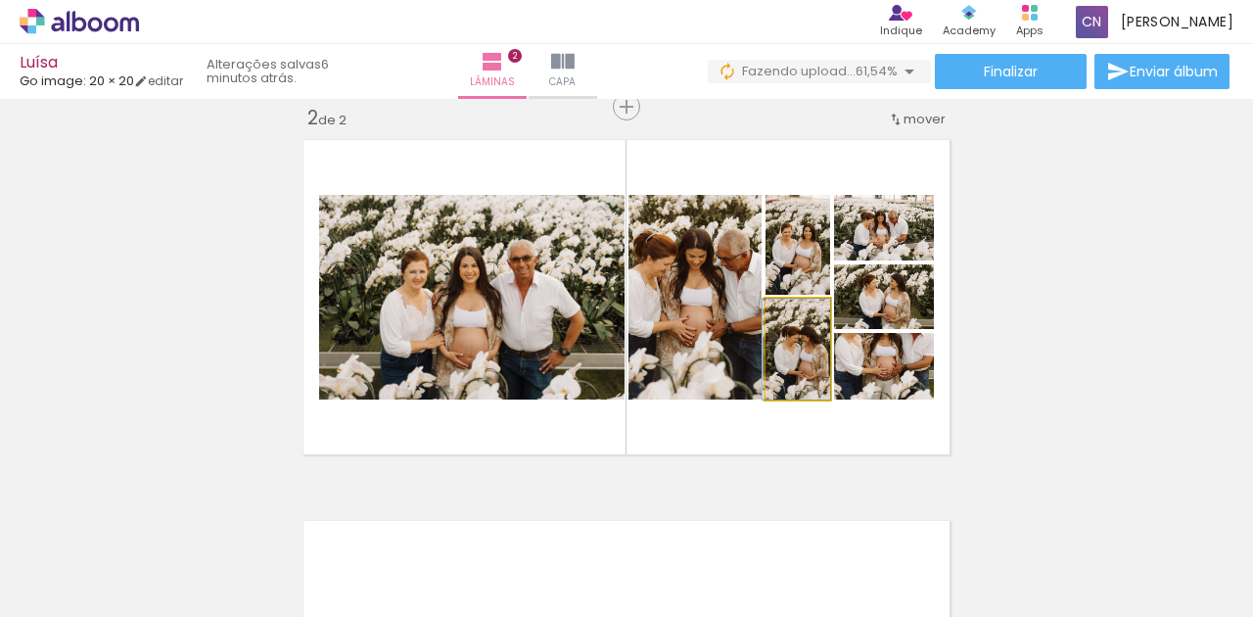
click at [823, 352] on quentale-photo at bounding box center [798, 349] width 65 height 101
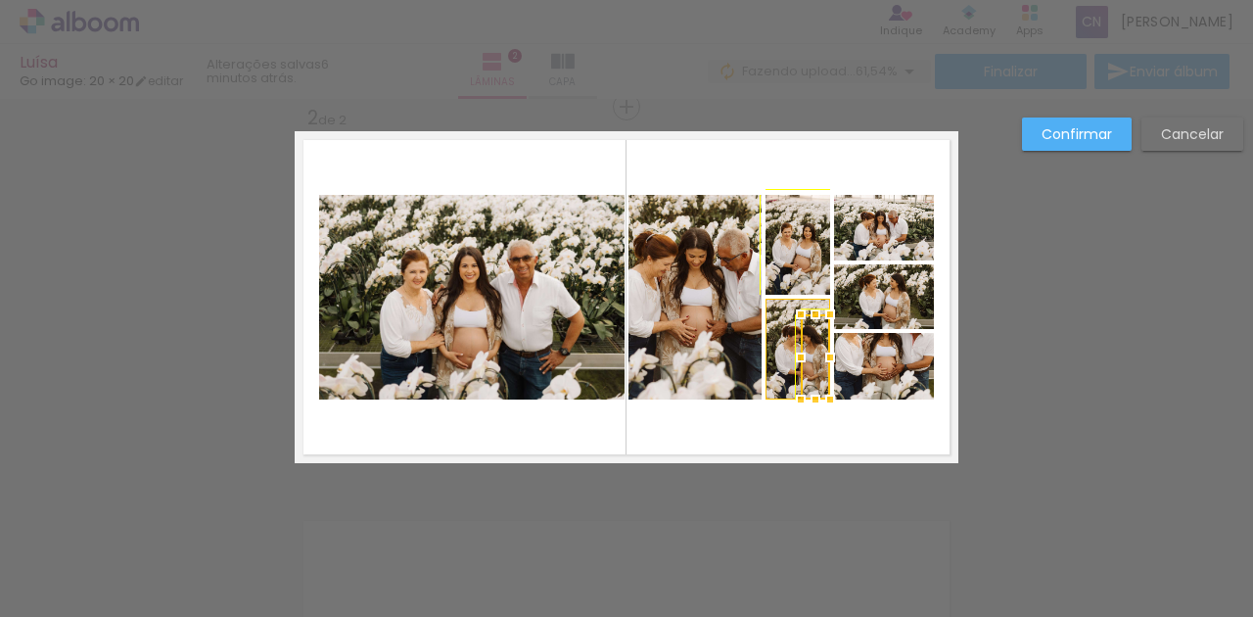
drag, startPoint x: 764, startPoint y: 296, endPoint x: 741, endPoint y: 280, distance: 27.4
click at [741, 280] on album-spread "2 de 2" at bounding box center [627, 297] width 664 height 332
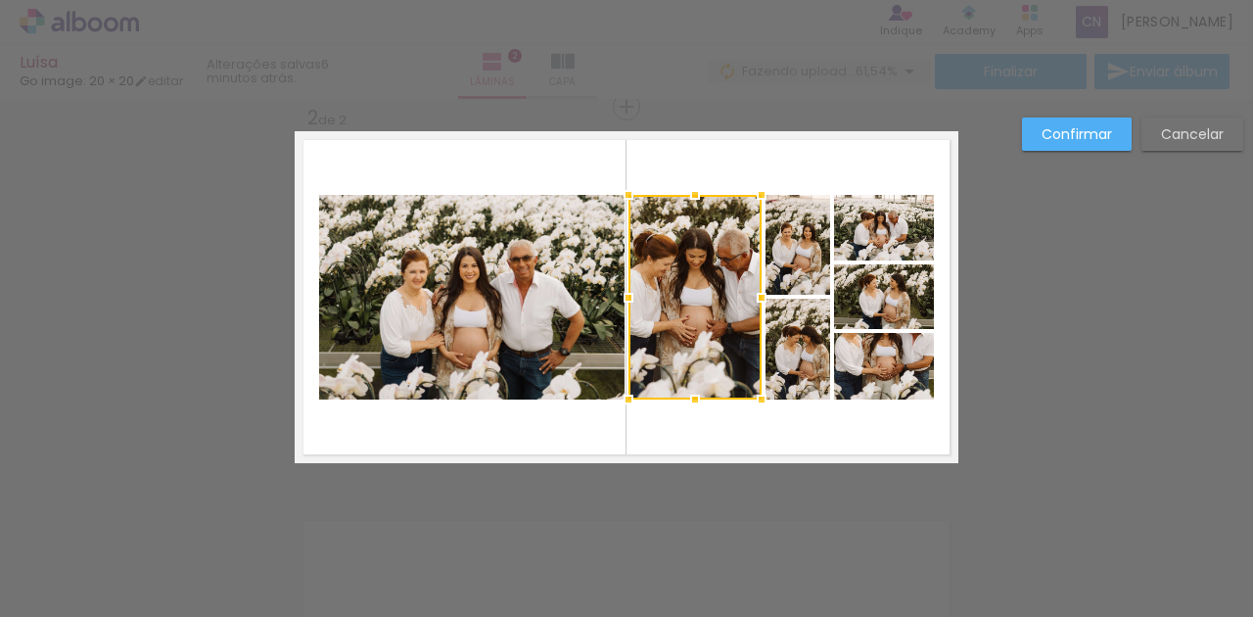
click at [995, 330] on div "Confirmar Cancelar" at bounding box center [626, 288] width 1253 height 1189
click at [1011, 341] on div "Confirmar Cancelar" at bounding box center [626, 288] width 1253 height 1189
click at [1031, 361] on div "Confirmar Cancelar" at bounding box center [626, 288] width 1253 height 1189
click at [0, 0] on slot "Confirmar" at bounding box center [0, 0] width 0 height 0
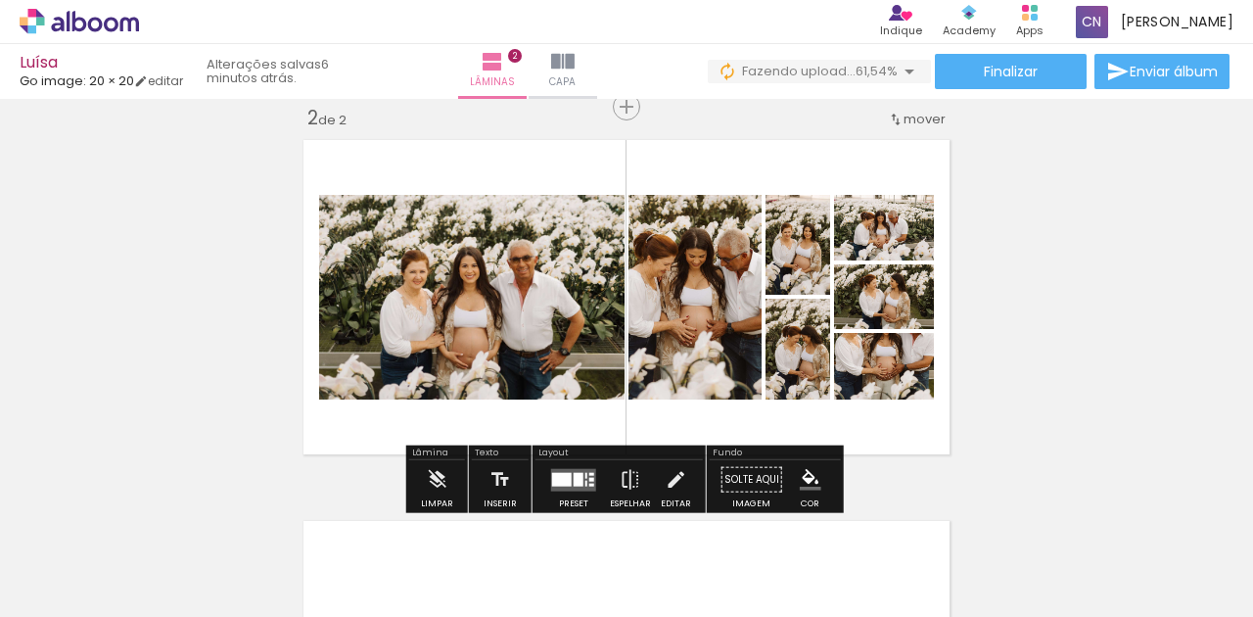
click at [1034, 372] on div "Inserir lâmina 1 de 2 Inserir lâmina 2 de 2" at bounding box center [626, 271] width 1253 height 1143
click at [815, 351] on quentale-photo at bounding box center [798, 349] width 65 height 101
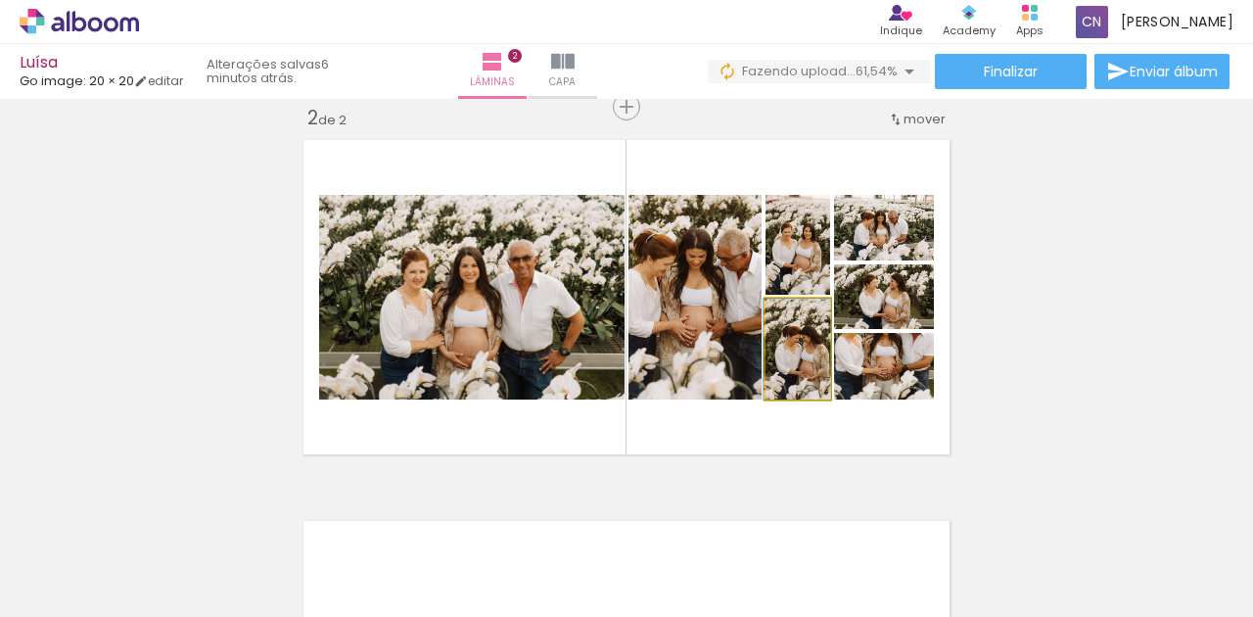
click at [815, 351] on quentale-photo at bounding box center [798, 349] width 65 height 101
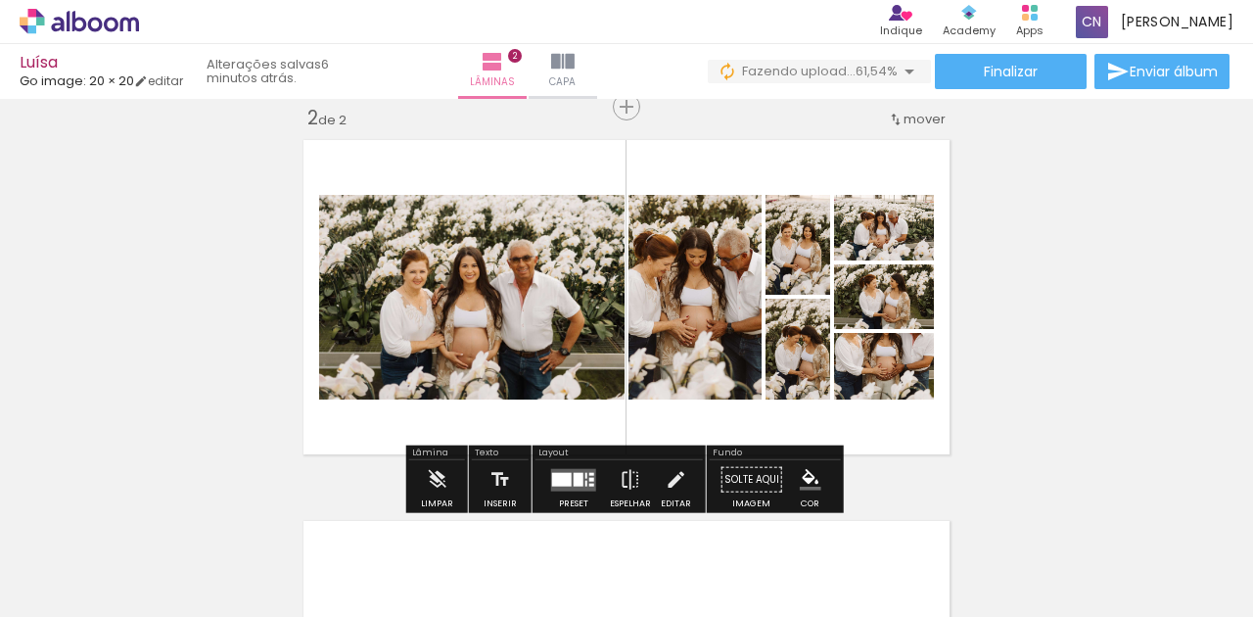
click at [815, 351] on quentale-photo at bounding box center [798, 349] width 65 height 101
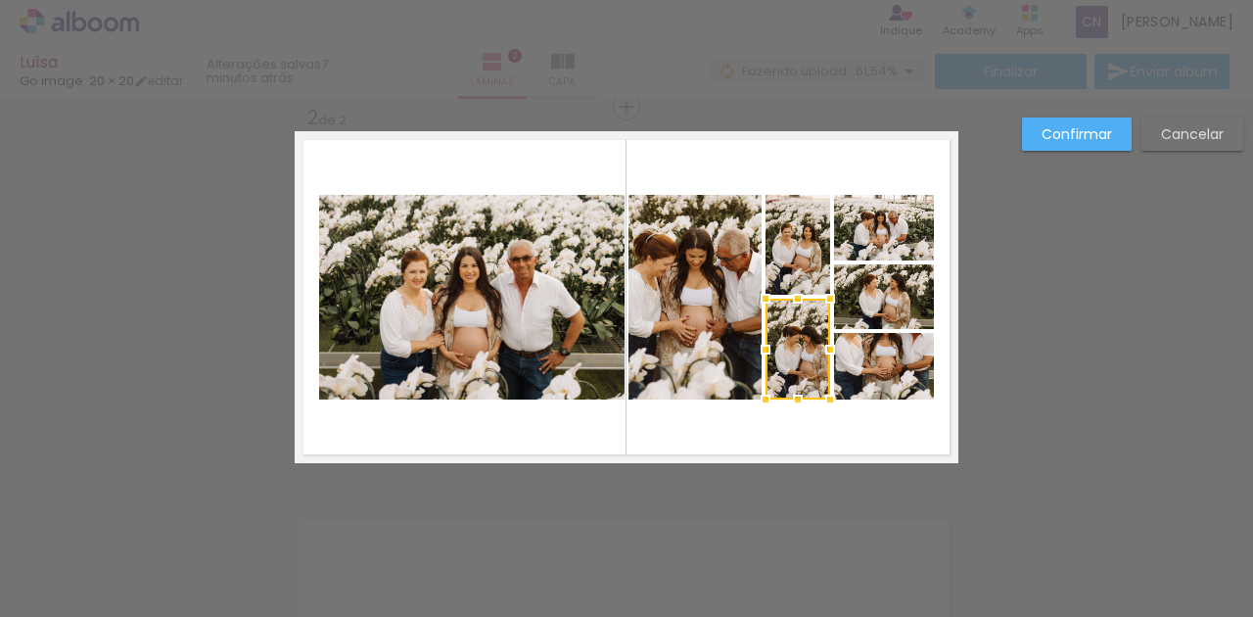
click at [815, 351] on div at bounding box center [830, 349] width 39 height 39
click at [803, 341] on div at bounding box center [797, 350] width 65 height 101
click at [811, 339] on div at bounding box center [830, 349] width 39 height 39
click at [790, 325] on div at bounding box center [798, 349] width 65 height 101
click at [789, 325] on div at bounding box center [798, 349] width 65 height 101
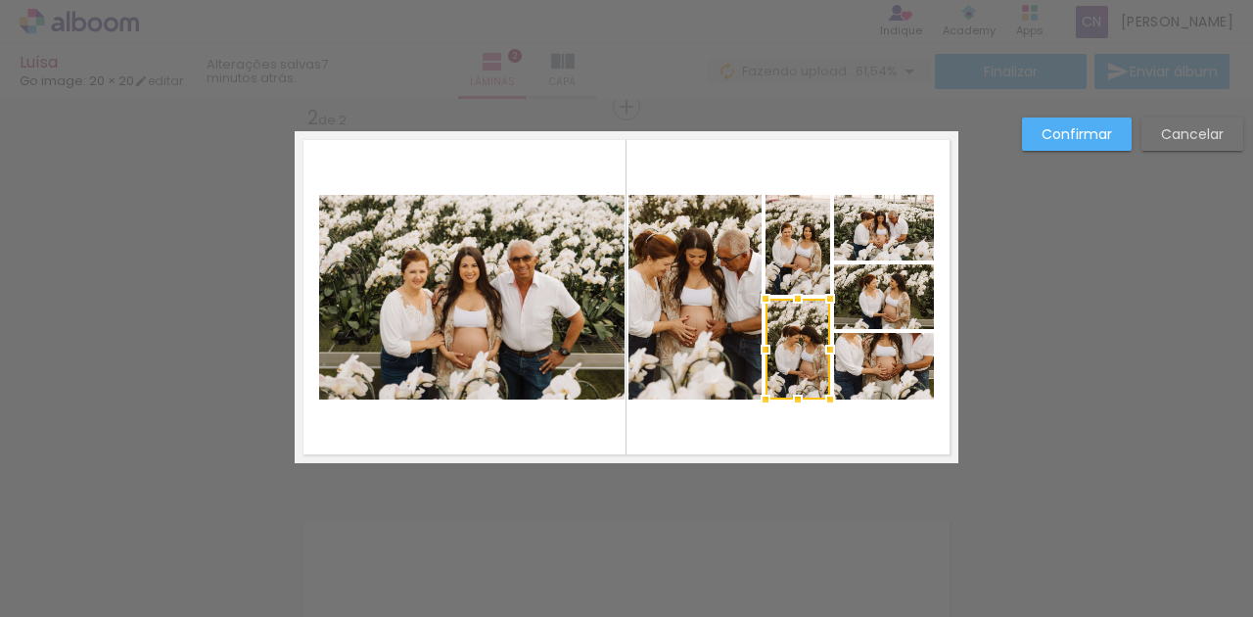
click at [1026, 316] on div "Confirmar Cancelar" at bounding box center [626, 288] width 1253 height 1189
click at [1089, 325] on div "Confirmar Cancelar" at bounding box center [626, 288] width 1253 height 1189
click at [1045, 321] on div "Confirmar Cancelar" at bounding box center [626, 288] width 1253 height 1189
drag, startPoint x: 903, startPoint y: 300, endPoint x: 785, endPoint y: 356, distance: 130.5
click at [785, 356] on album-spread "2 de 2" at bounding box center [627, 297] width 664 height 332
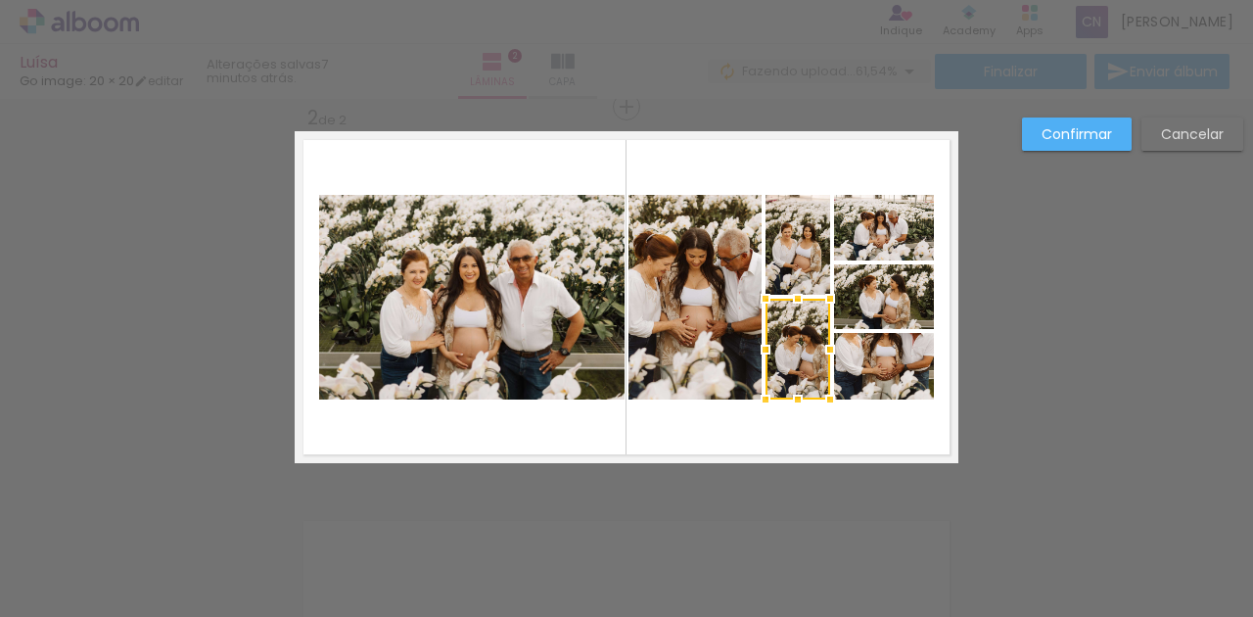
click at [1052, 283] on div "Confirmar Cancelar" at bounding box center [626, 288] width 1253 height 1189
click at [1087, 117] on paper-button "Confirmar" at bounding box center [1077, 133] width 110 height 33
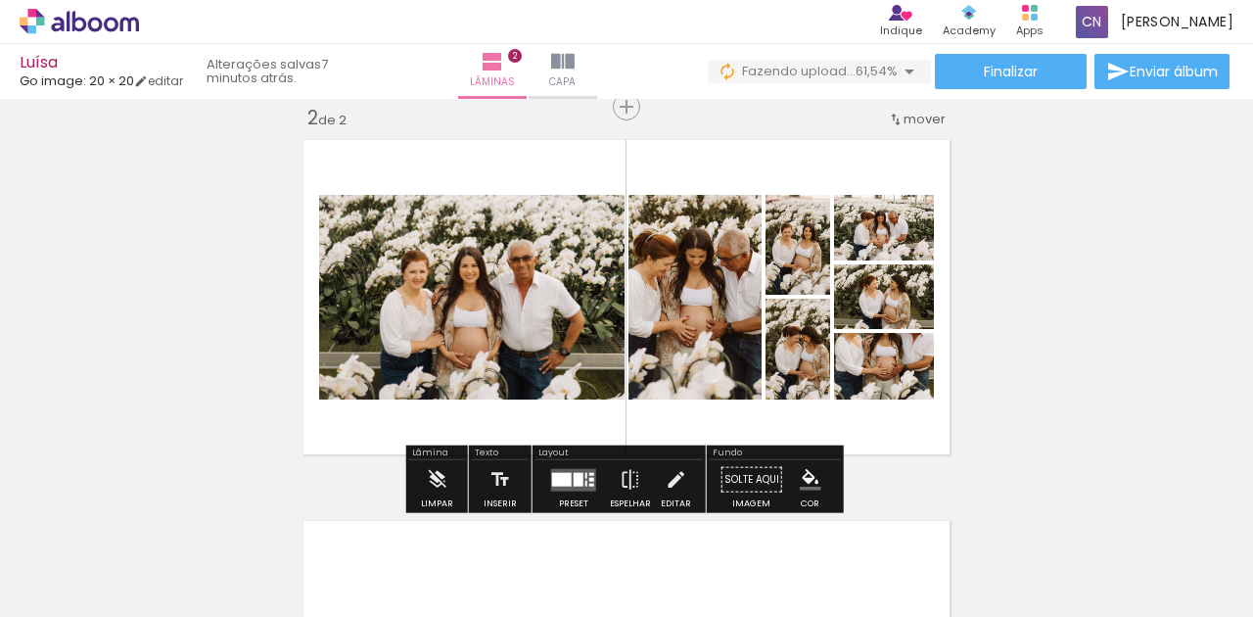
click at [955, 362] on div "Inserir lâmina 1 de 2 Inserir lâmina 2 de 2" at bounding box center [626, 271] width 1253 height 1143
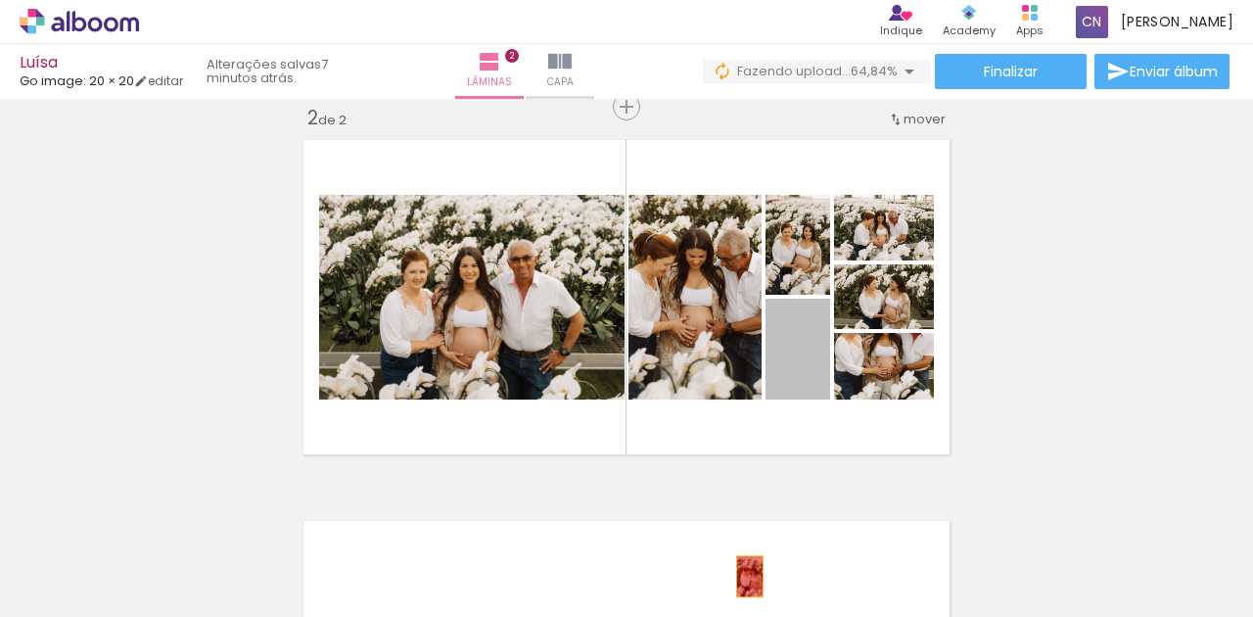
drag, startPoint x: 813, startPoint y: 355, endPoint x: 745, endPoint y: 576, distance: 230.4
click at [745, 576] on quentale-workspace at bounding box center [626, 308] width 1253 height 617
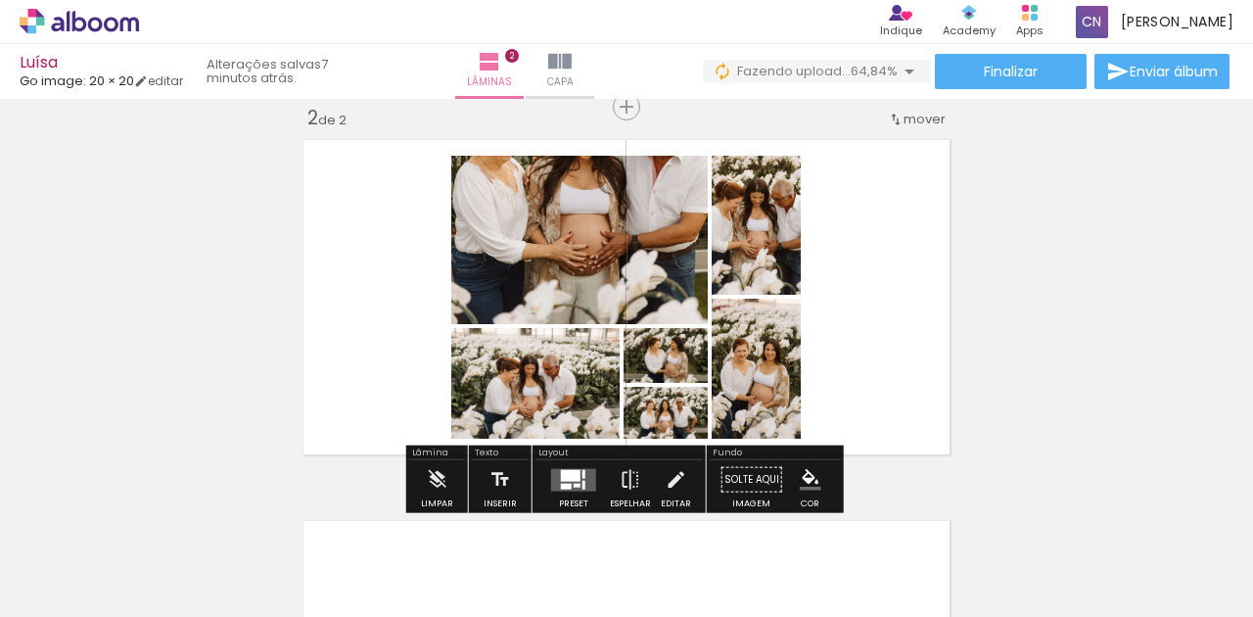
click at [1102, 291] on div "Inserir lâmina 1 de 2 Inserir lâmina 2 de 2" at bounding box center [626, 271] width 1253 height 1143
click at [1132, 203] on div "Inserir lâmina 1 de 2 Inserir lâmina 2 de 2" at bounding box center [626, 271] width 1253 height 1143
click at [582, 475] on quentale-layouter at bounding box center [573, 479] width 45 height 23
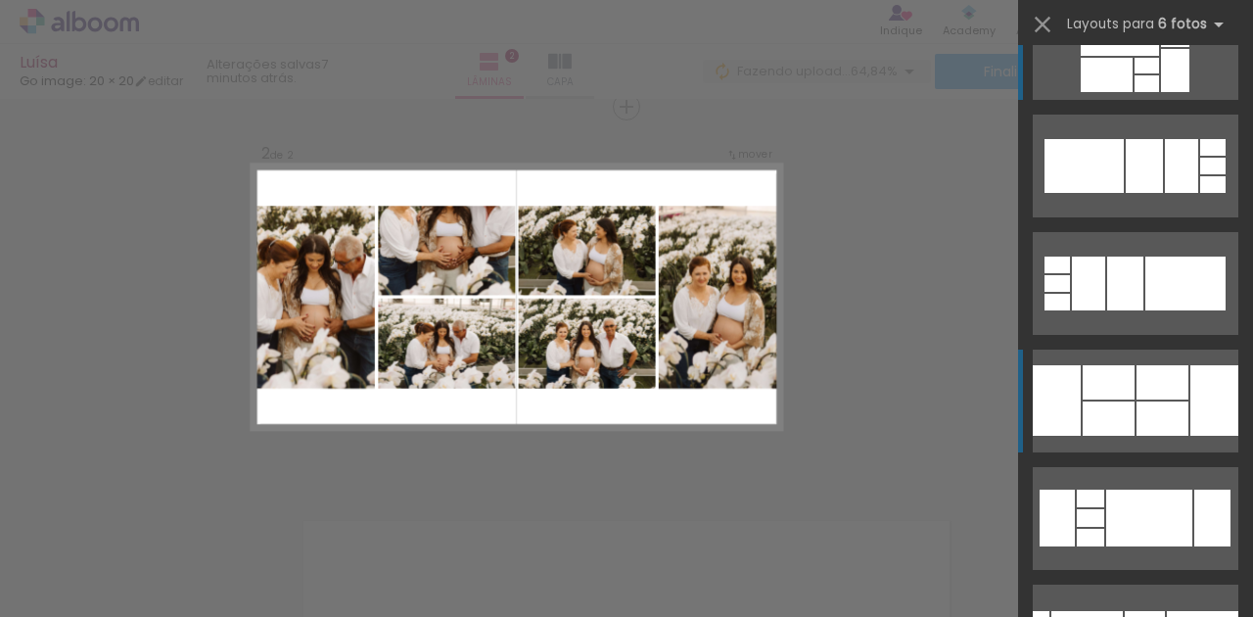
scroll to position [65, 0]
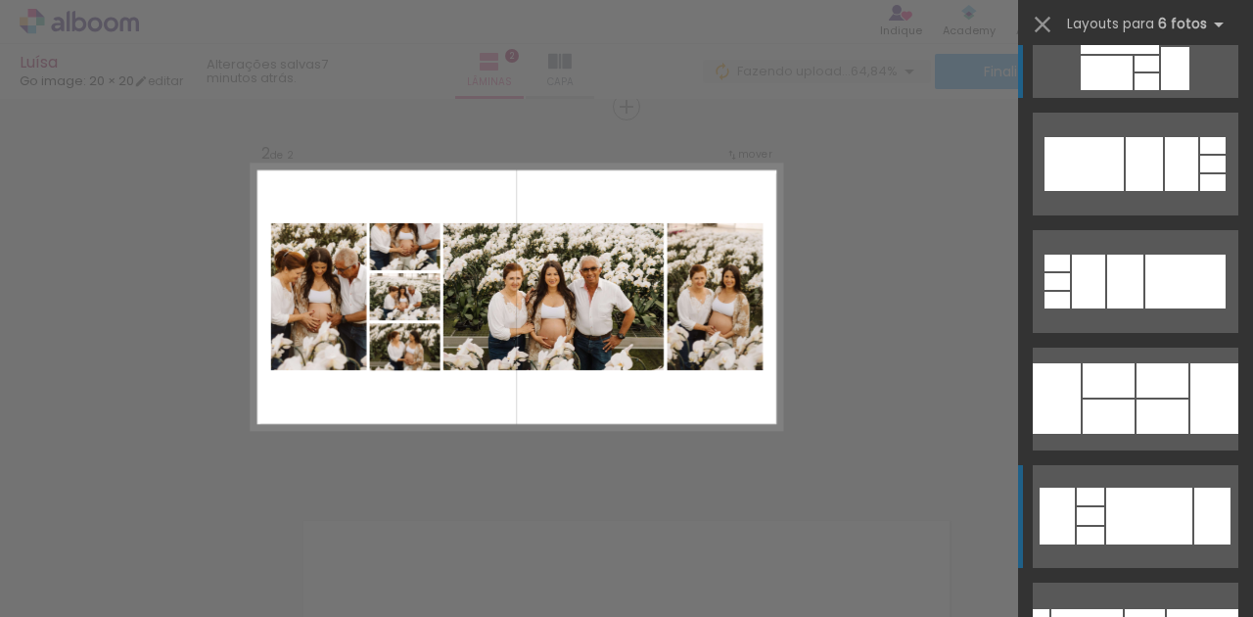
click at [1106, 509] on div at bounding box center [1149, 516] width 86 height 57
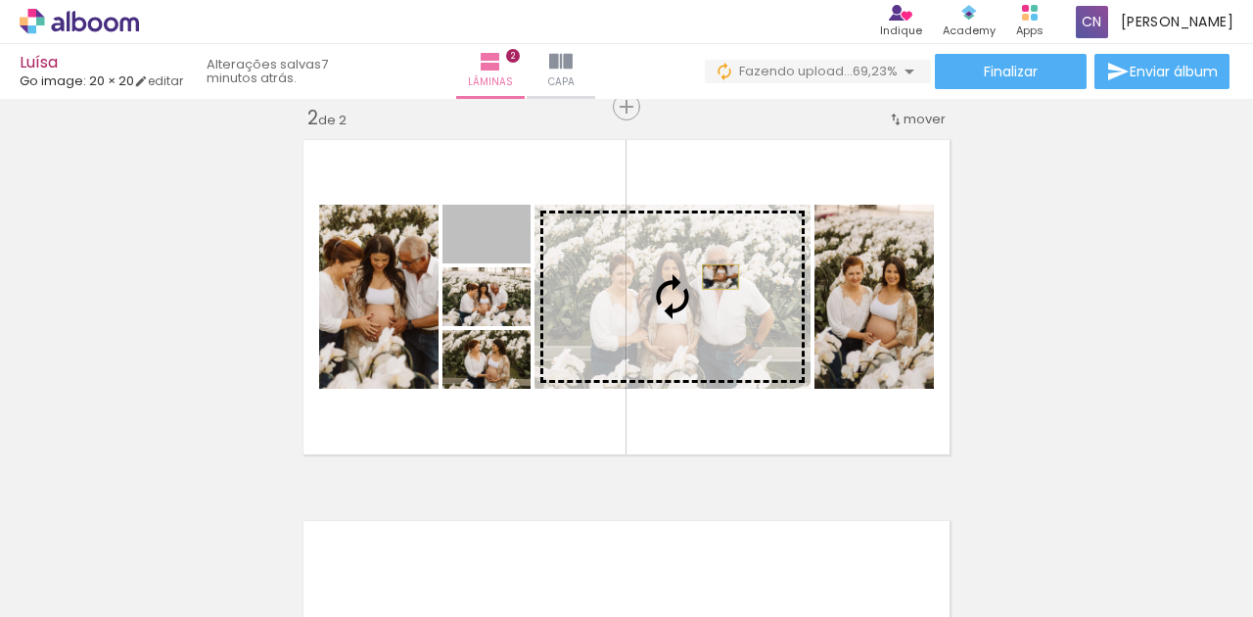
drag, startPoint x: 519, startPoint y: 219, endPoint x: 716, endPoint y: 276, distance: 204.8
click at [0, 0] on slot at bounding box center [0, 0] width 0 height 0
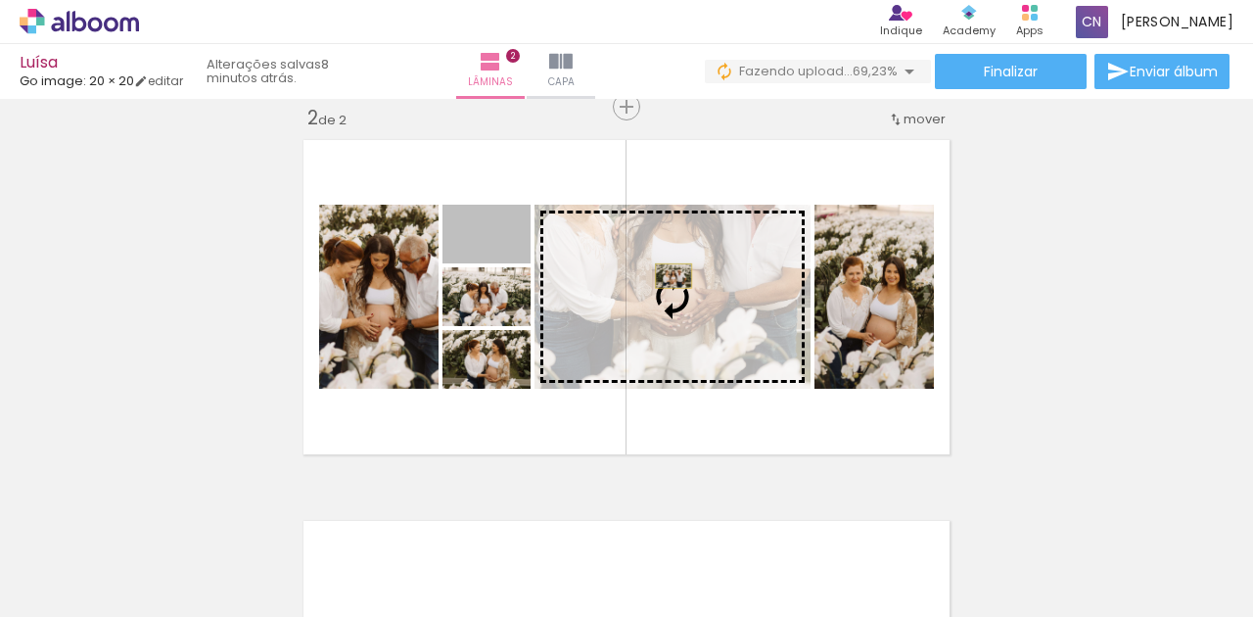
drag, startPoint x: 540, startPoint y: 241, endPoint x: 669, endPoint y: 275, distance: 132.7
click at [0, 0] on slot at bounding box center [0, 0] width 0 height 0
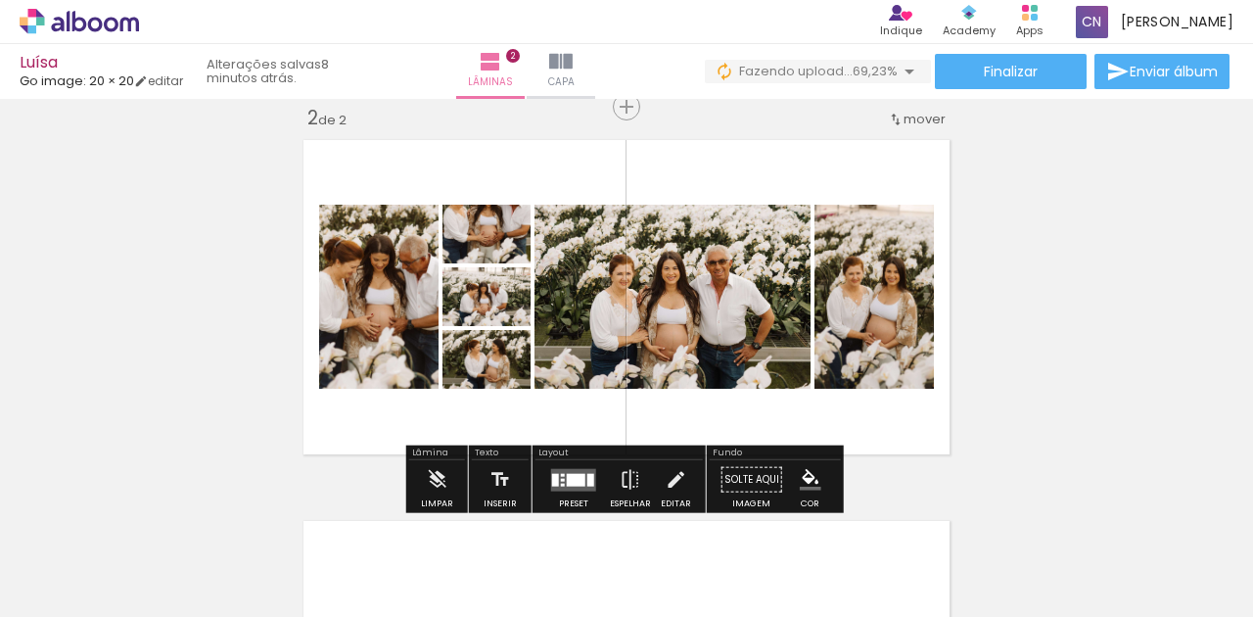
click at [1212, 329] on div "Inserir lâmina 1 de 2 Inserir lâmina 2 de 2" at bounding box center [626, 271] width 1253 height 1143
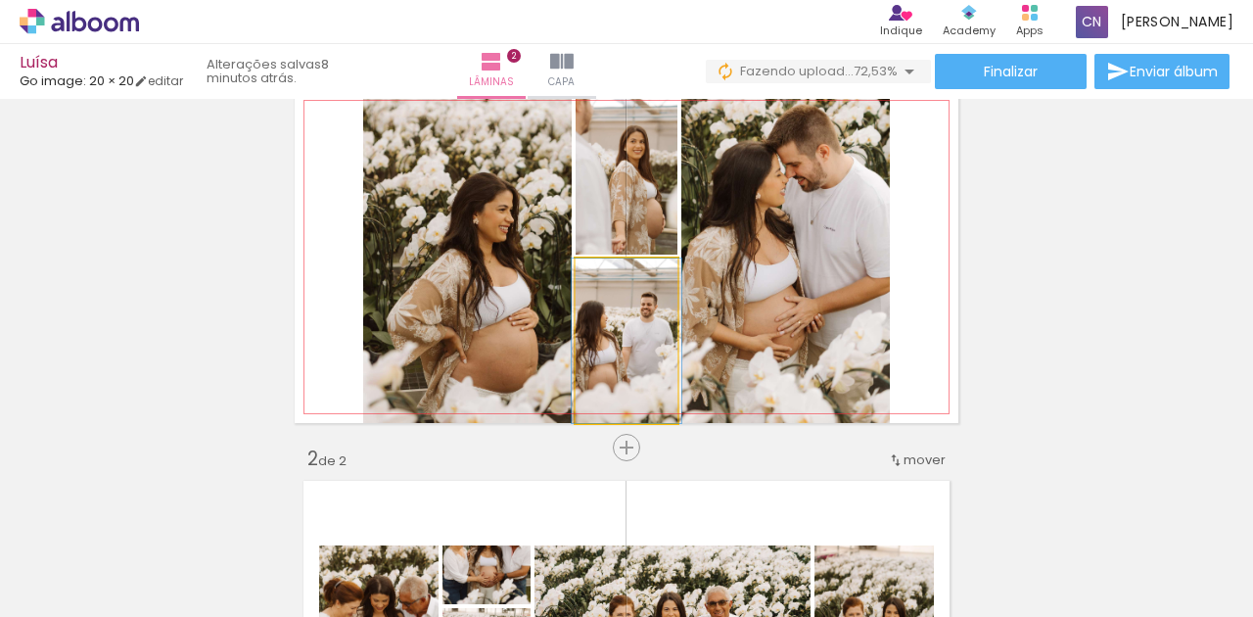
click at [642, 369] on quentale-photo at bounding box center [627, 340] width 102 height 164
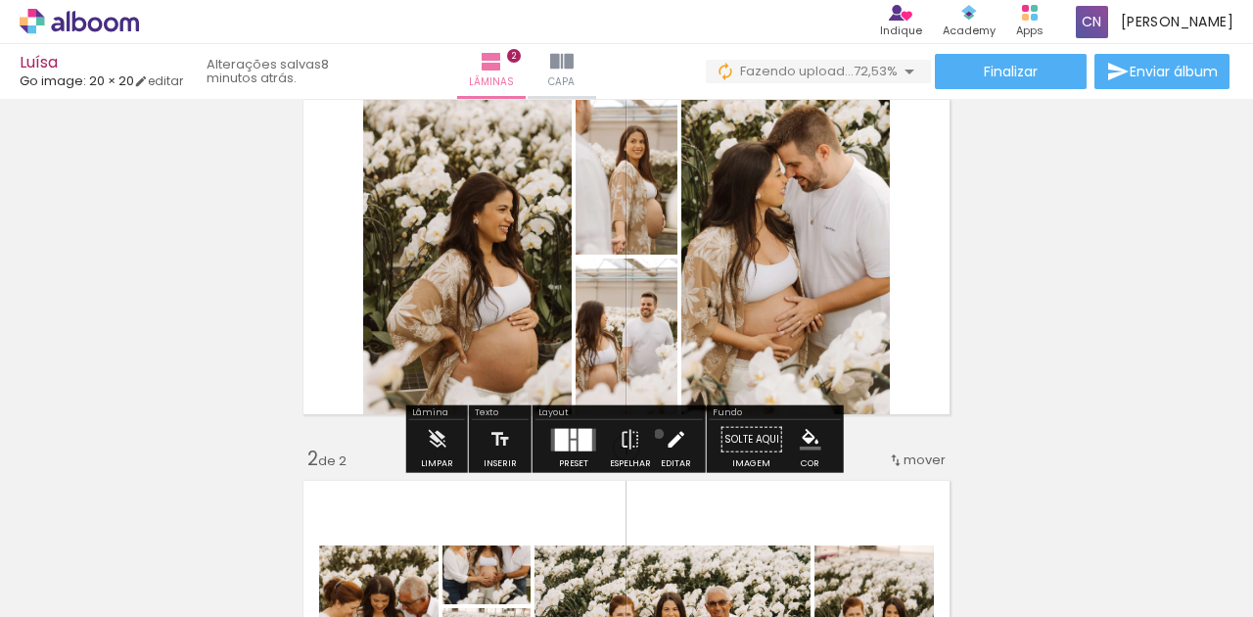
click at [656, 433] on paper-button "Editar" at bounding box center [676, 445] width 40 height 50
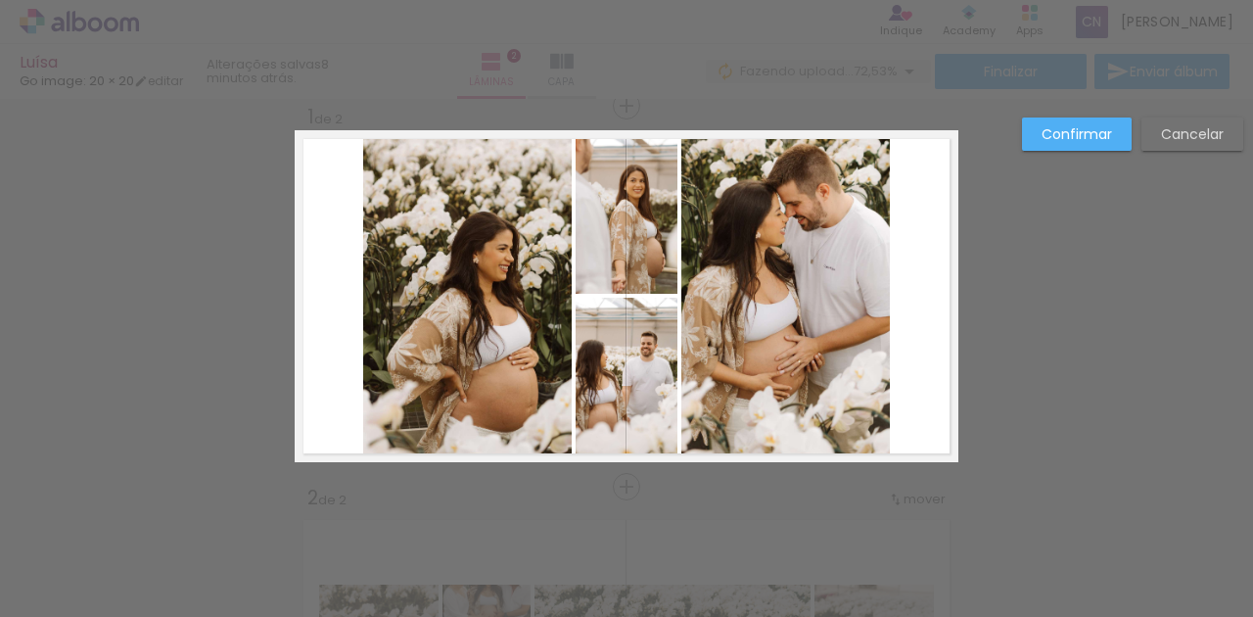
scroll to position [24, 0]
click at [0, 0] on slot "Confirmar" at bounding box center [0, 0] width 0 height 0
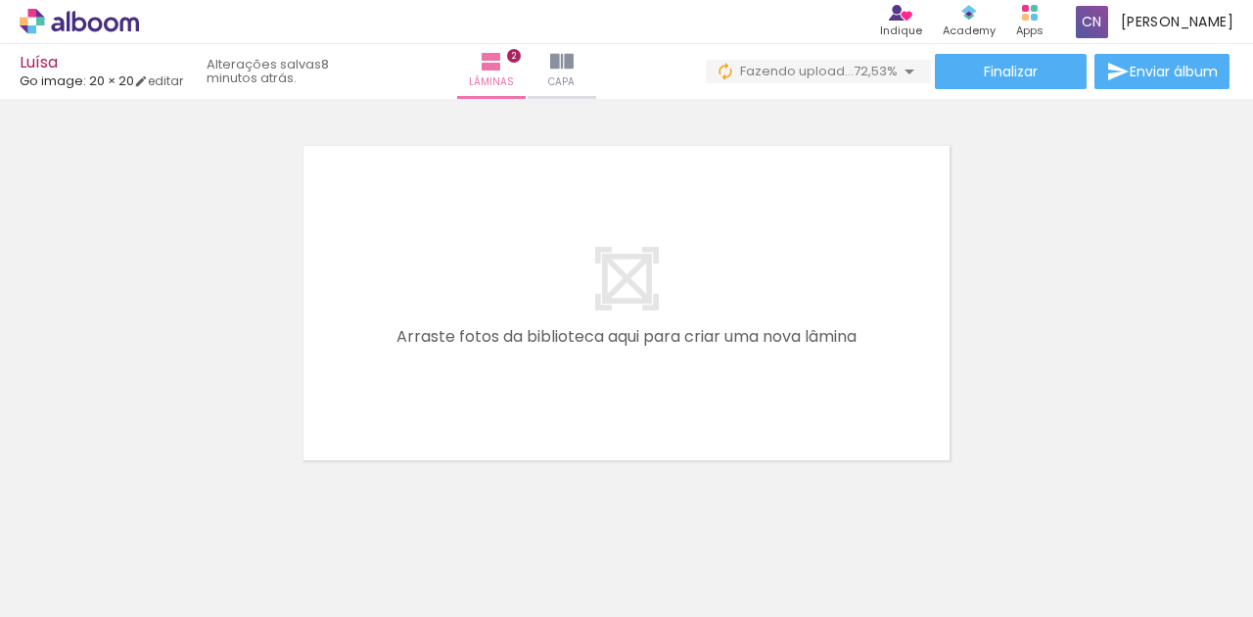
scroll to position [822, 0]
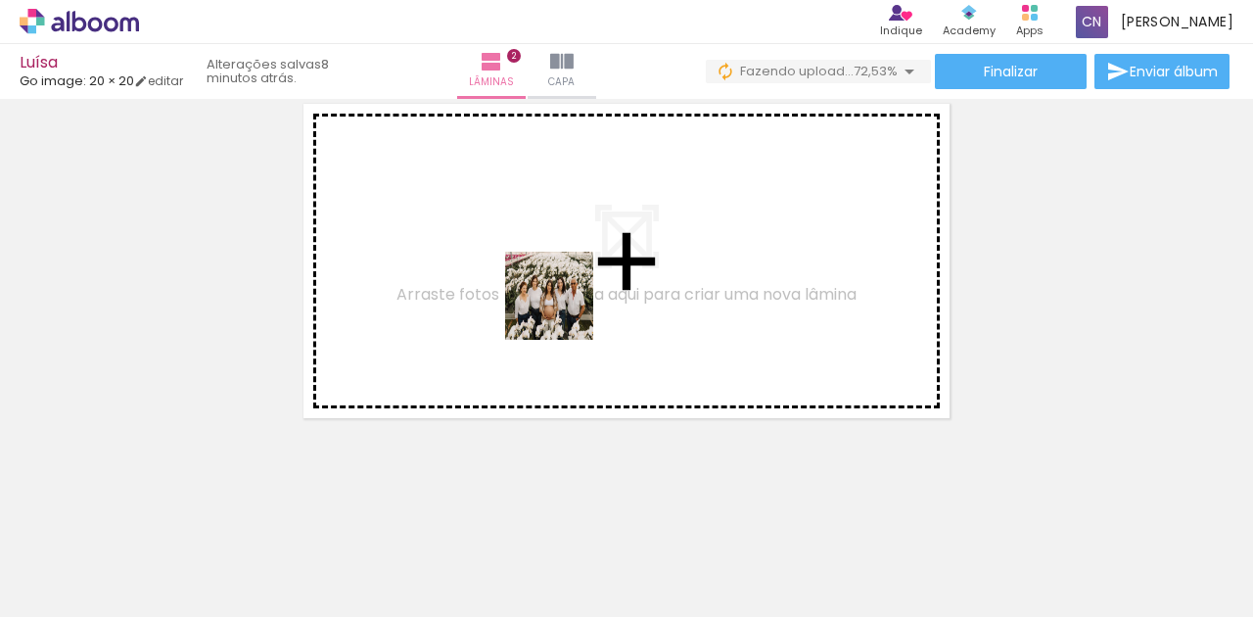
drag, startPoint x: 289, startPoint y: 562, endPoint x: 574, endPoint y: 298, distance: 388.6
click at [574, 298] on quentale-workspace at bounding box center [626, 308] width 1253 height 617
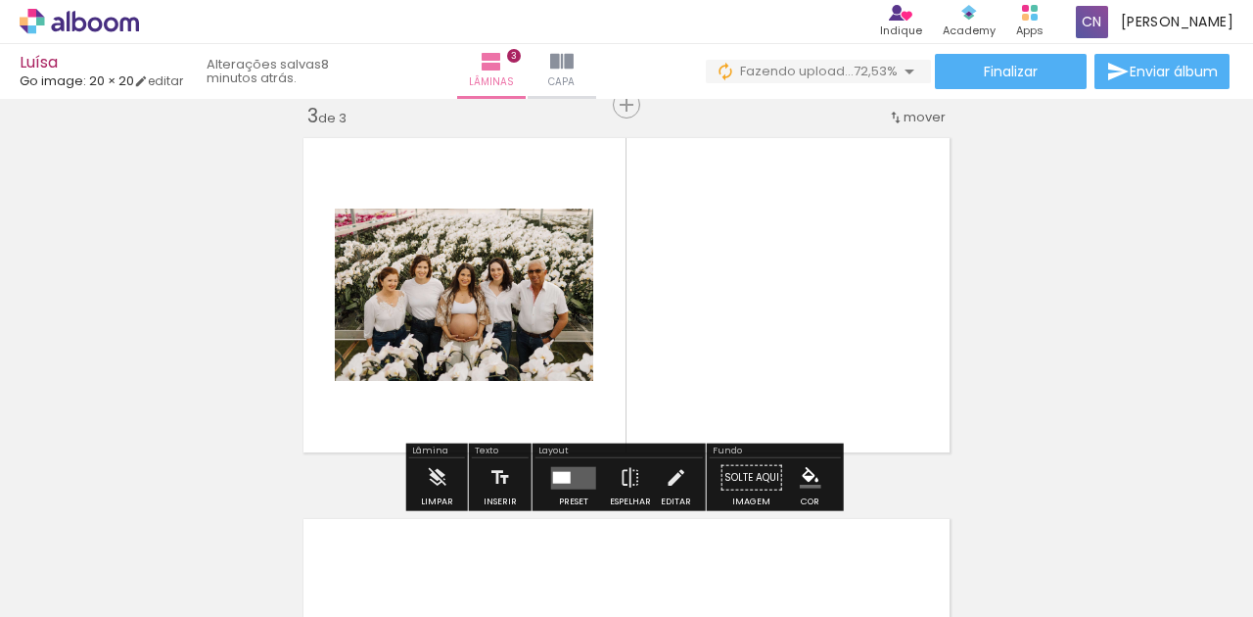
scroll to position [786, 0]
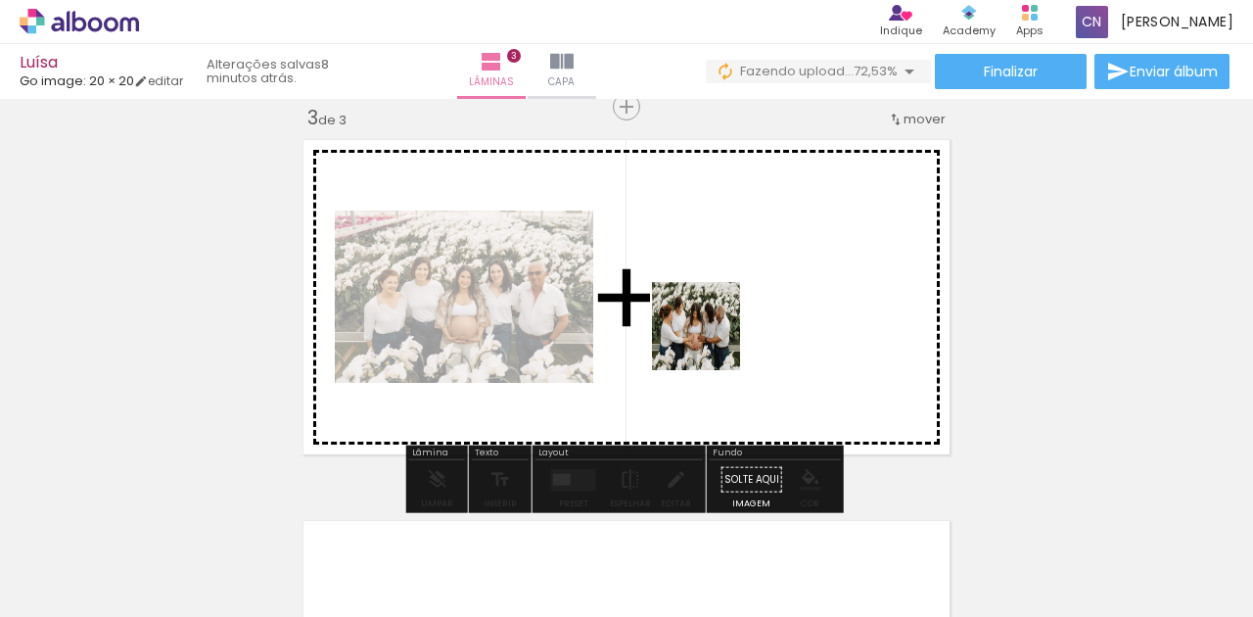
drag, startPoint x: 499, startPoint y: 571, endPoint x: 711, endPoint y: 341, distance: 312.5
click at [711, 341] on quentale-workspace at bounding box center [626, 308] width 1253 height 617
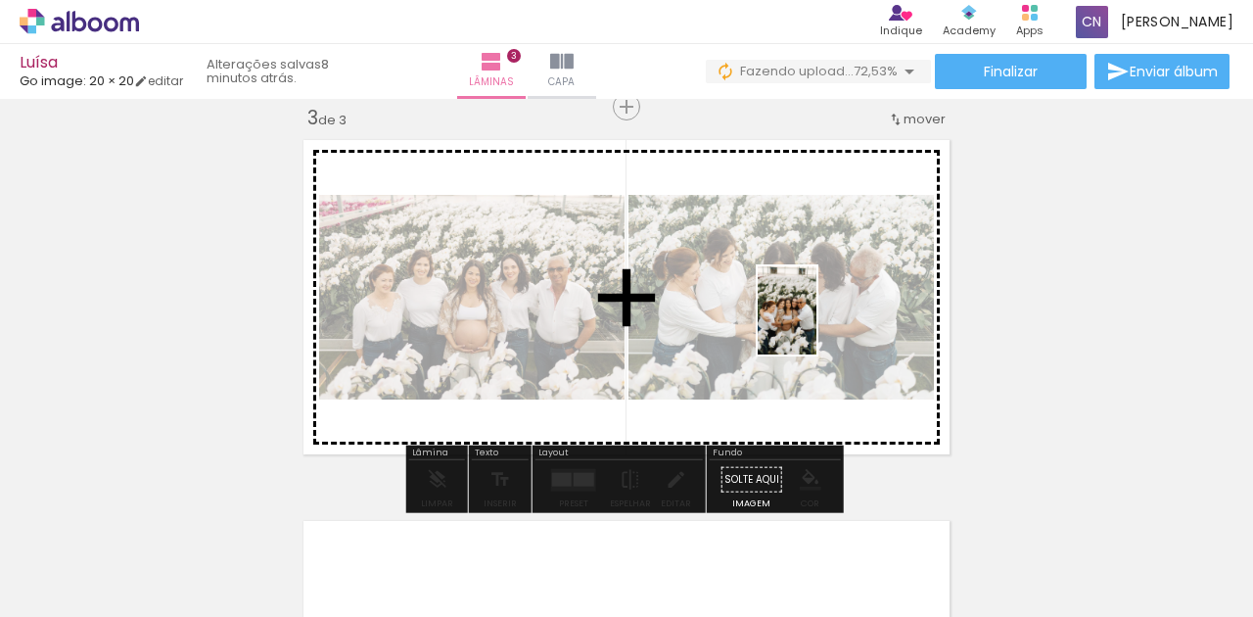
drag, startPoint x: 802, startPoint y: 561, endPoint x: 906, endPoint y: 454, distance: 149.5
click at [816, 325] on quentale-workspace at bounding box center [626, 308] width 1253 height 617
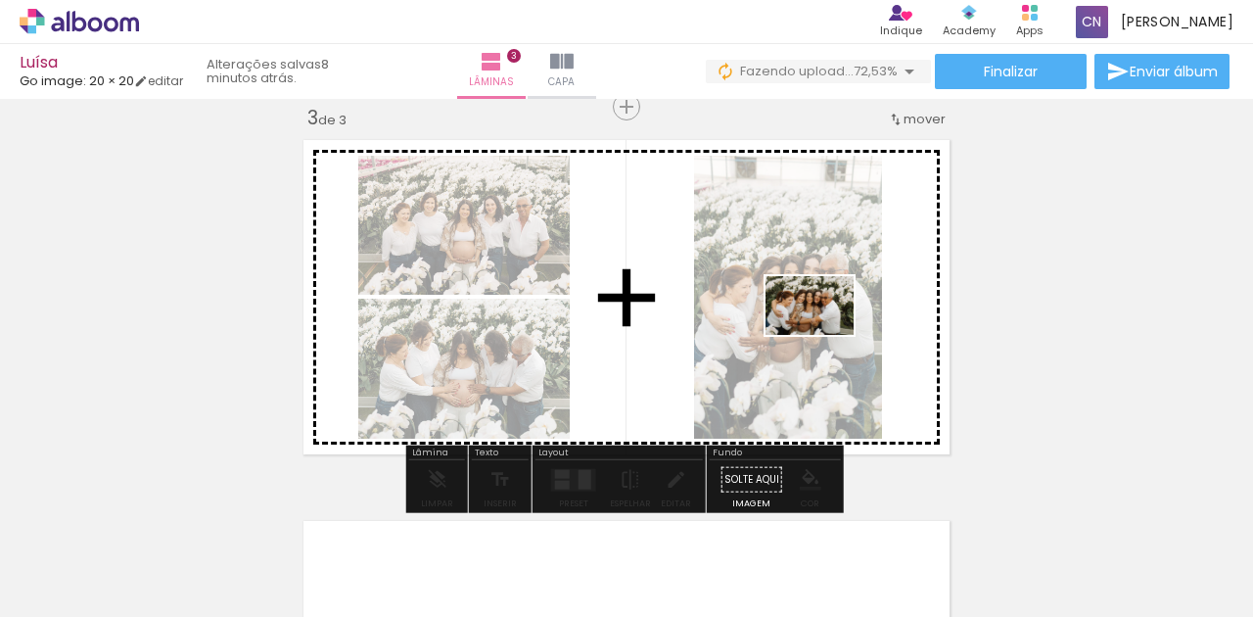
scroll to position [0, 1815]
click at [824, 335] on quentale-workspace at bounding box center [626, 308] width 1253 height 617
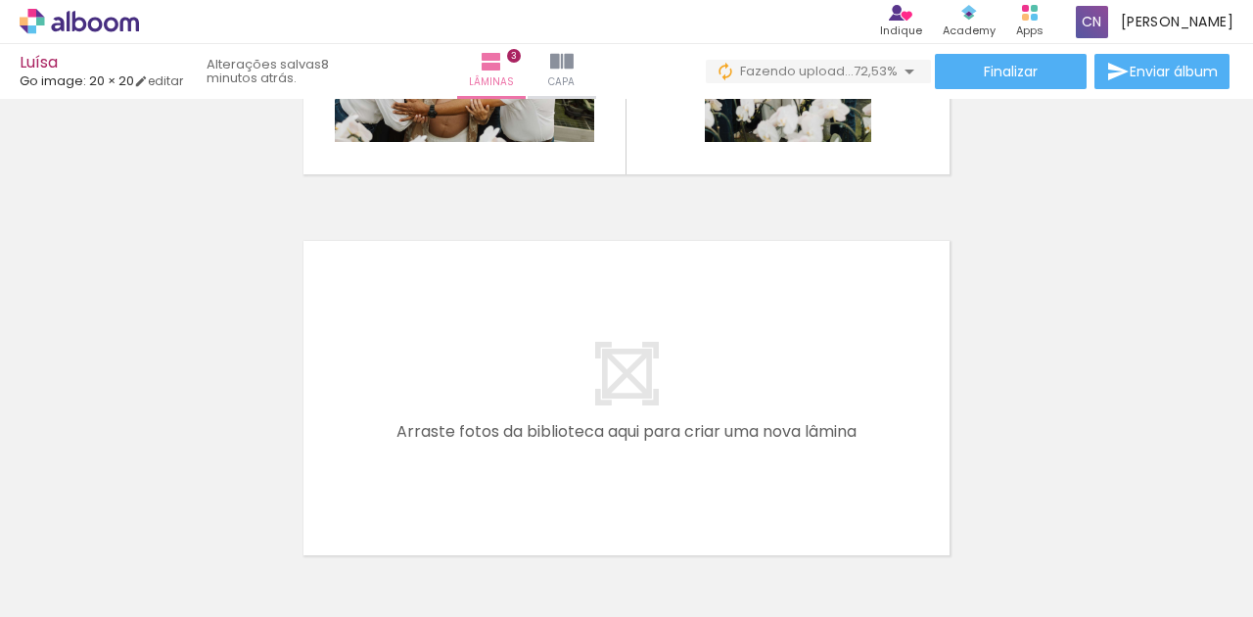
scroll to position [1112, 0]
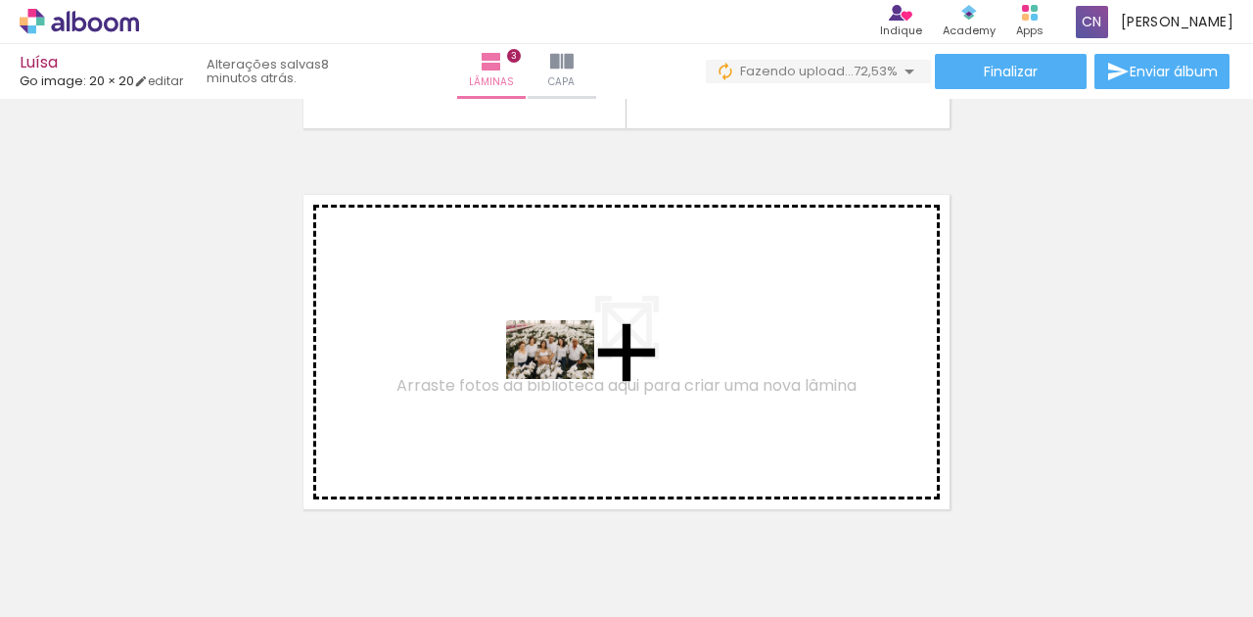
drag, startPoint x: 958, startPoint y: 519, endPoint x: 565, endPoint y: 379, distance: 417.7
click at [565, 379] on quentale-workspace at bounding box center [626, 308] width 1253 height 617
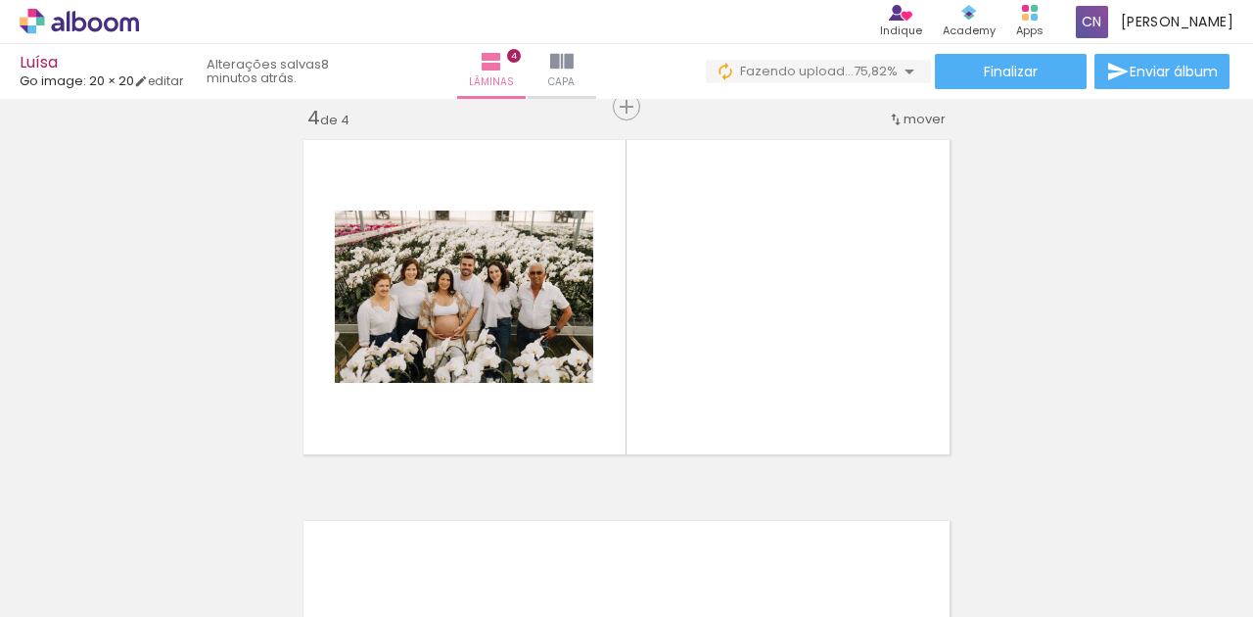
scroll to position [0, 2769]
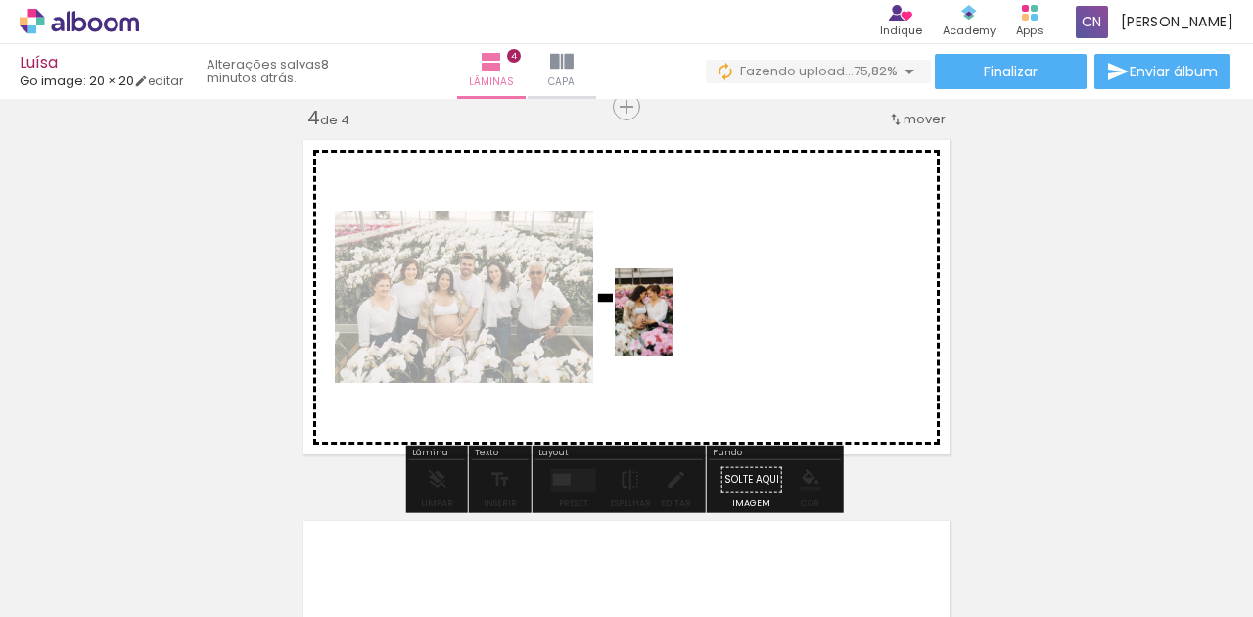
drag, startPoint x: 618, startPoint y: 562, endPoint x: 674, endPoint y: 327, distance: 241.5
click at [674, 327] on quentale-workspace at bounding box center [626, 308] width 1253 height 617
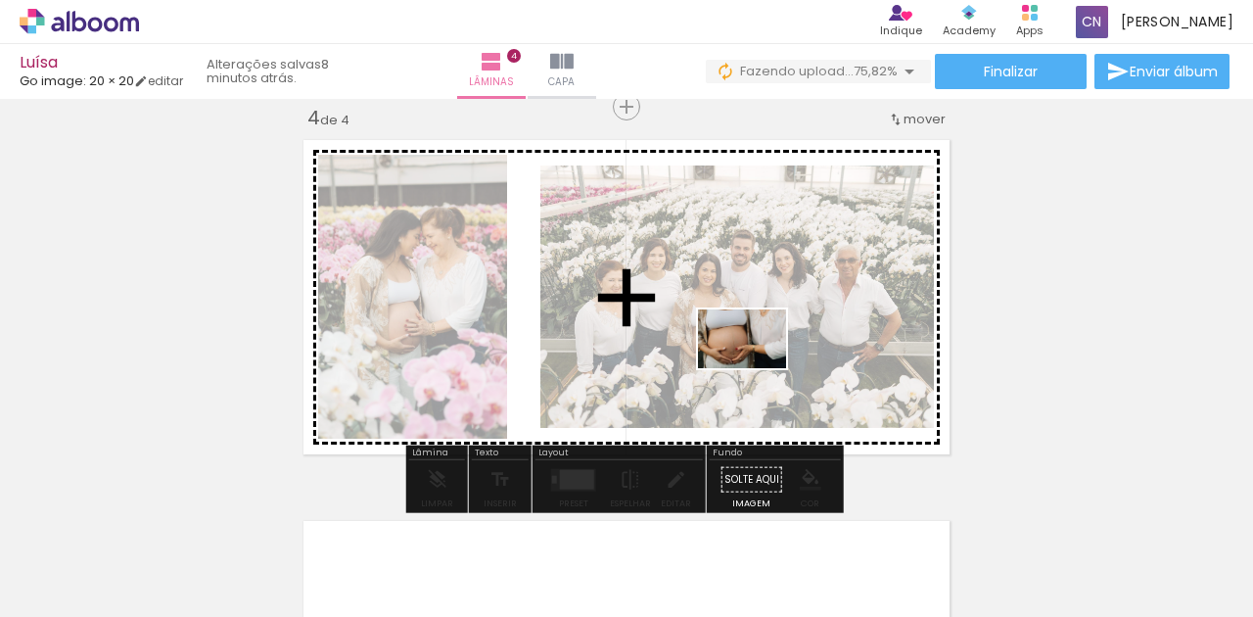
drag, startPoint x: 745, startPoint y: 568, endPoint x: 758, endPoint y: 366, distance: 202.1
click at [758, 366] on quentale-workspace at bounding box center [626, 308] width 1253 height 617
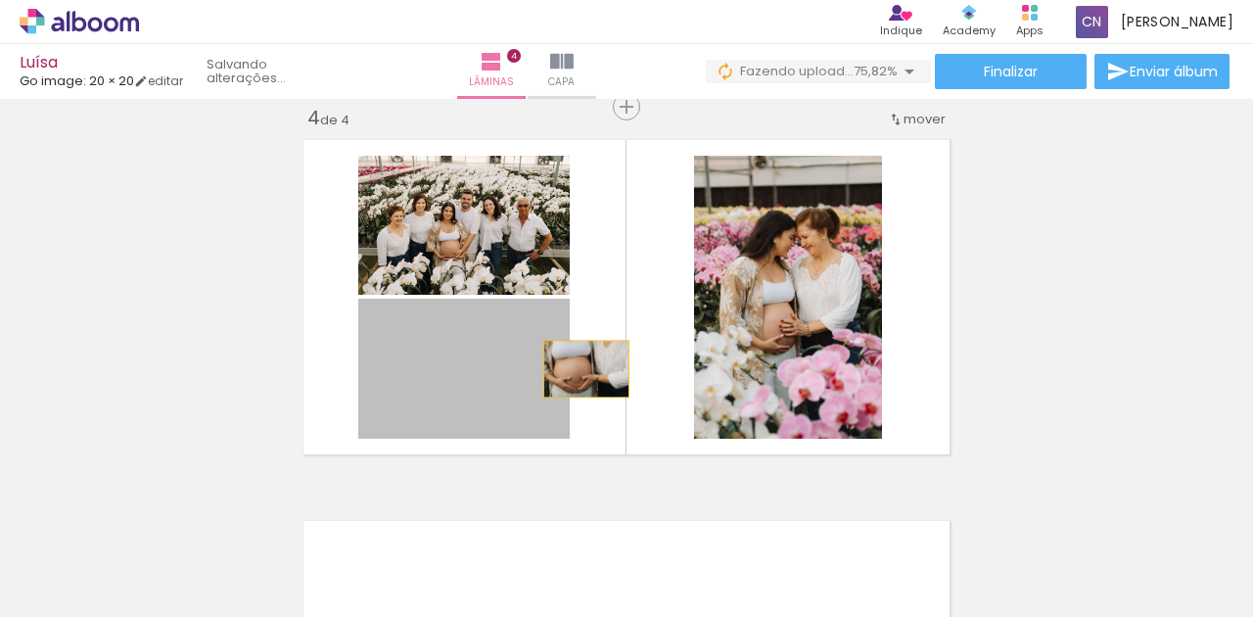
drag, startPoint x: 473, startPoint y: 378, endPoint x: 581, endPoint y: 368, distance: 109.1
click at [581, 368] on quentale-layouter at bounding box center [627, 297] width 664 height 332
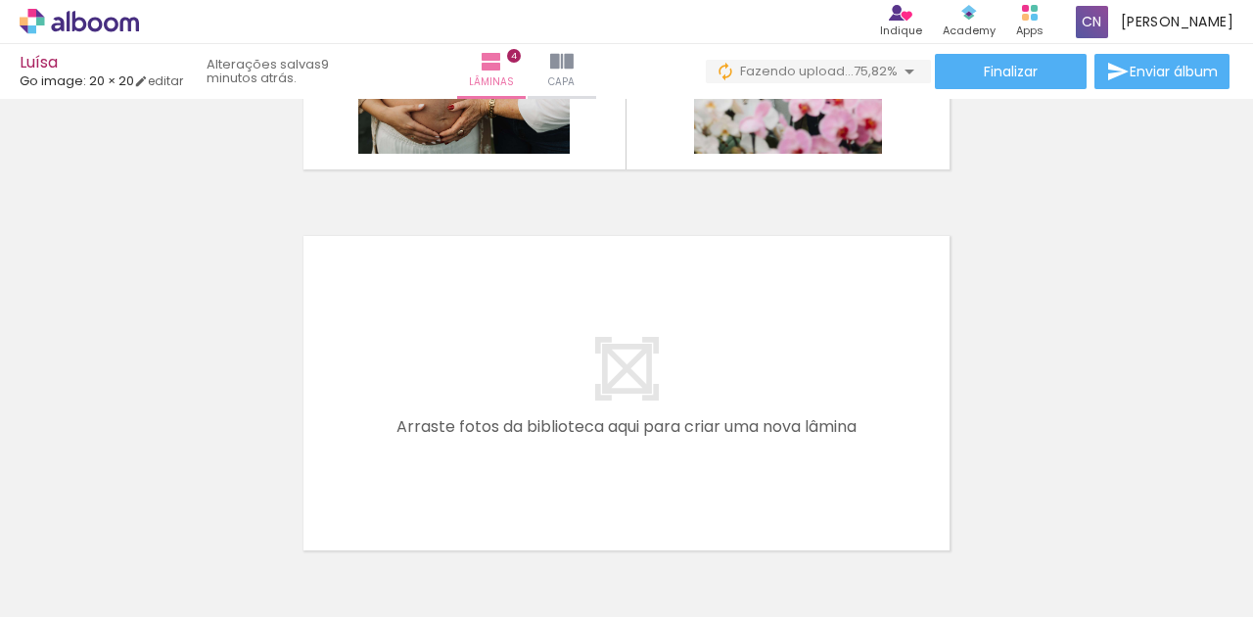
scroll to position [1494, 0]
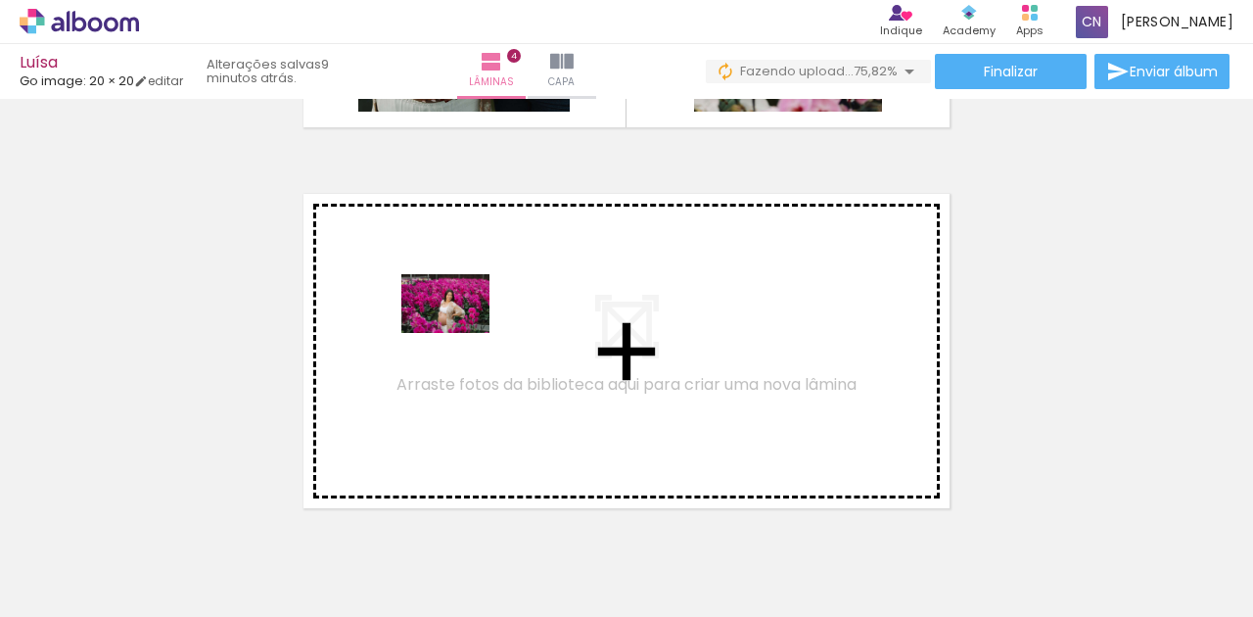
drag, startPoint x: 1181, startPoint y: 558, endPoint x: 460, endPoint y: 333, distance: 754.9
click at [460, 333] on quentale-workspace at bounding box center [626, 308] width 1253 height 617
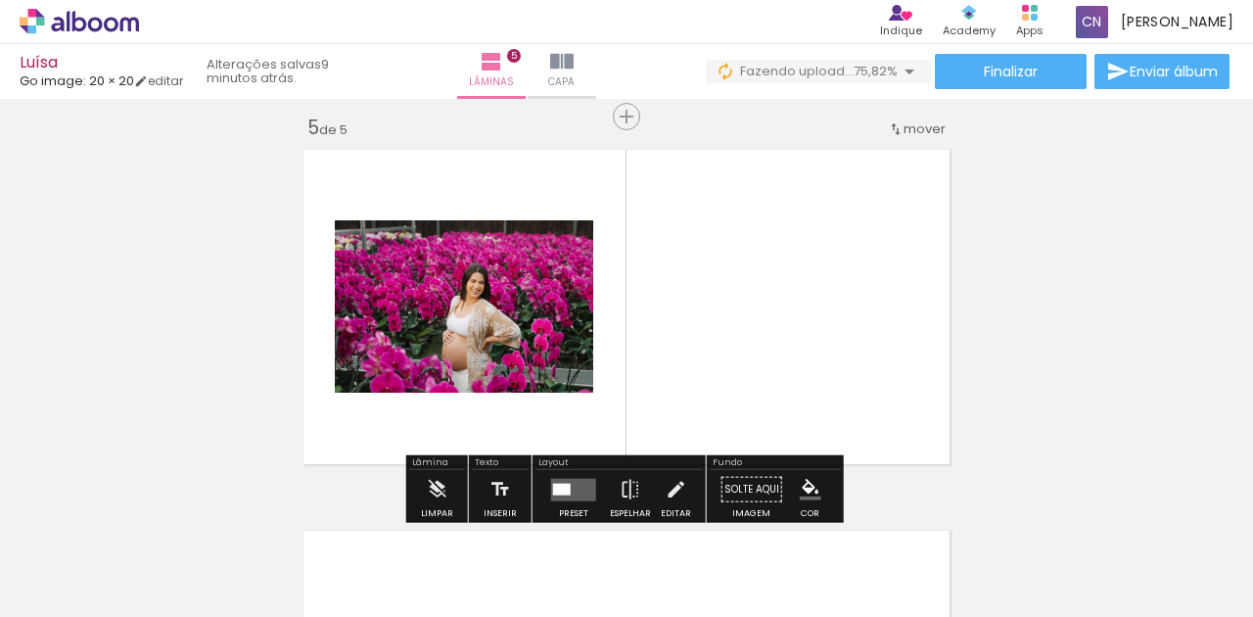
scroll to position [1548, 0]
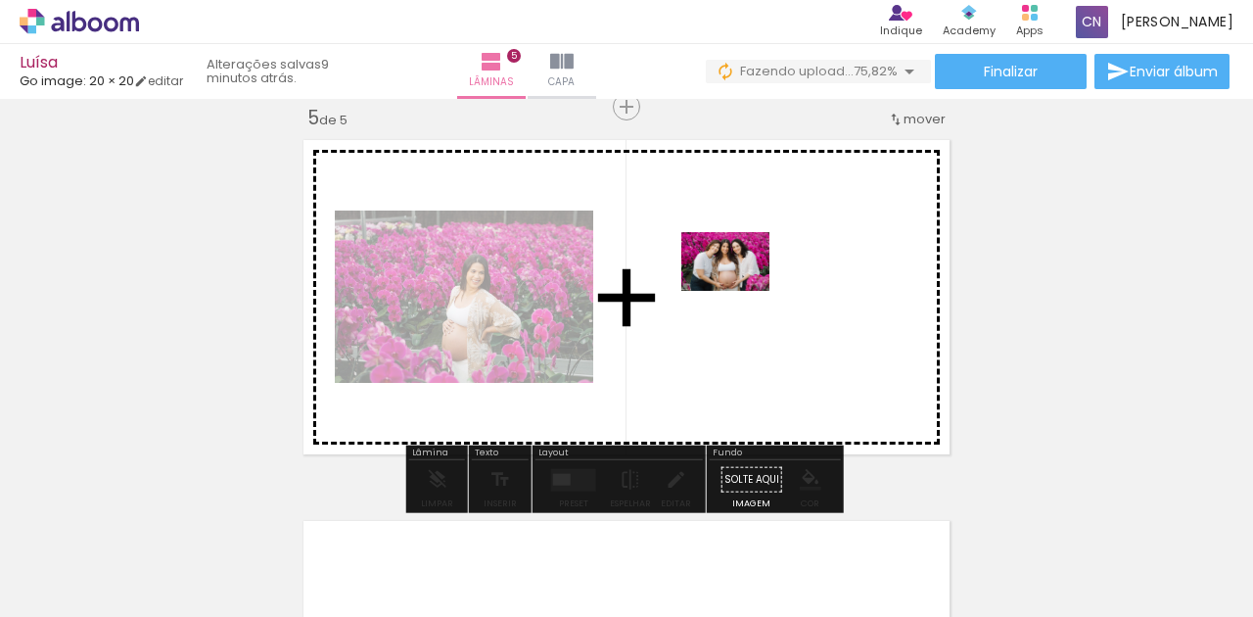
drag, startPoint x: 807, startPoint y: 427, endPoint x: 740, endPoint y: 291, distance: 151.5
click at [740, 291] on quentale-workspace at bounding box center [626, 308] width 1253 height 617
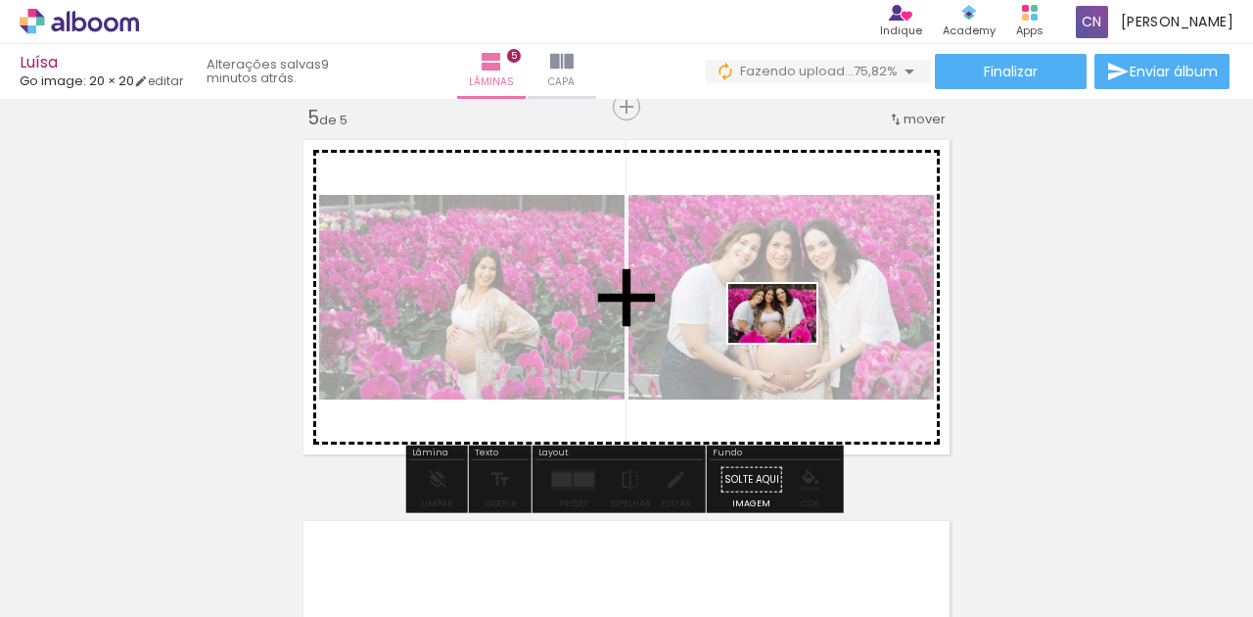
drag, startPoint x: 786, startPoint y: 435, endPoint x: 787, endPoint y: 343, distance: 92.0
click at [787, 343] on quentale-workspace at bounding box center [626, 308] width 1253 height 617
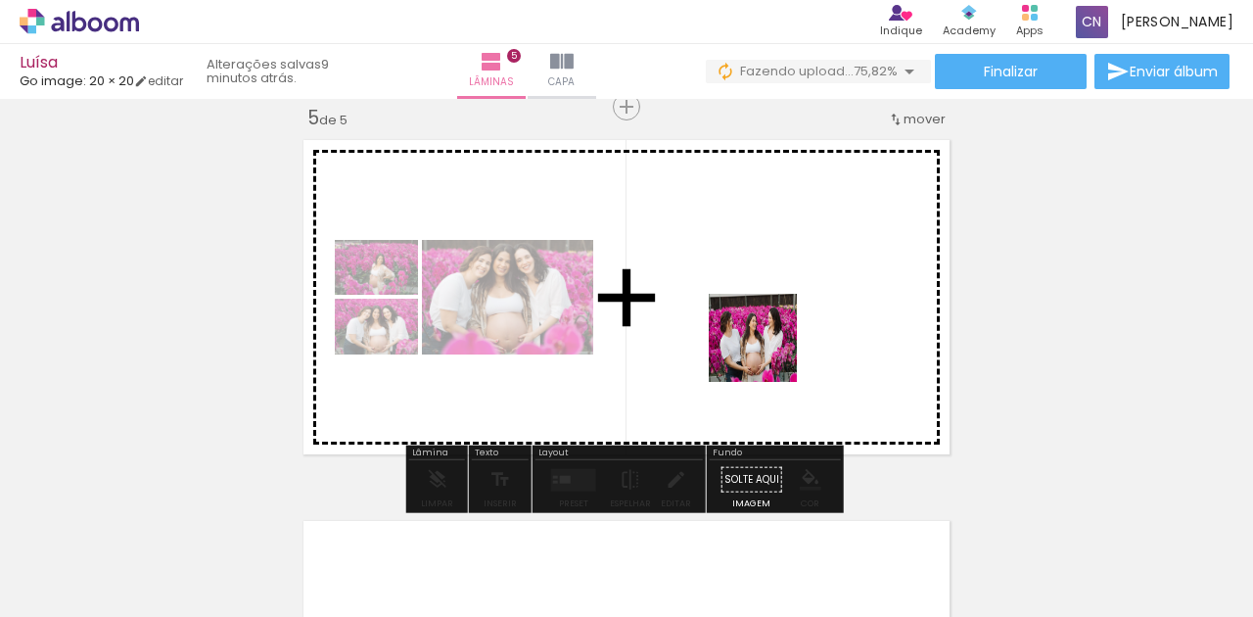
drag, startPoint x: 691, startPoint y: 505, endPoint x: 793, endPoint y: 298, distance: 231.2
click at [786, 286] on quentale-workspace at bounding box center [626, 308] width 1253 height 617
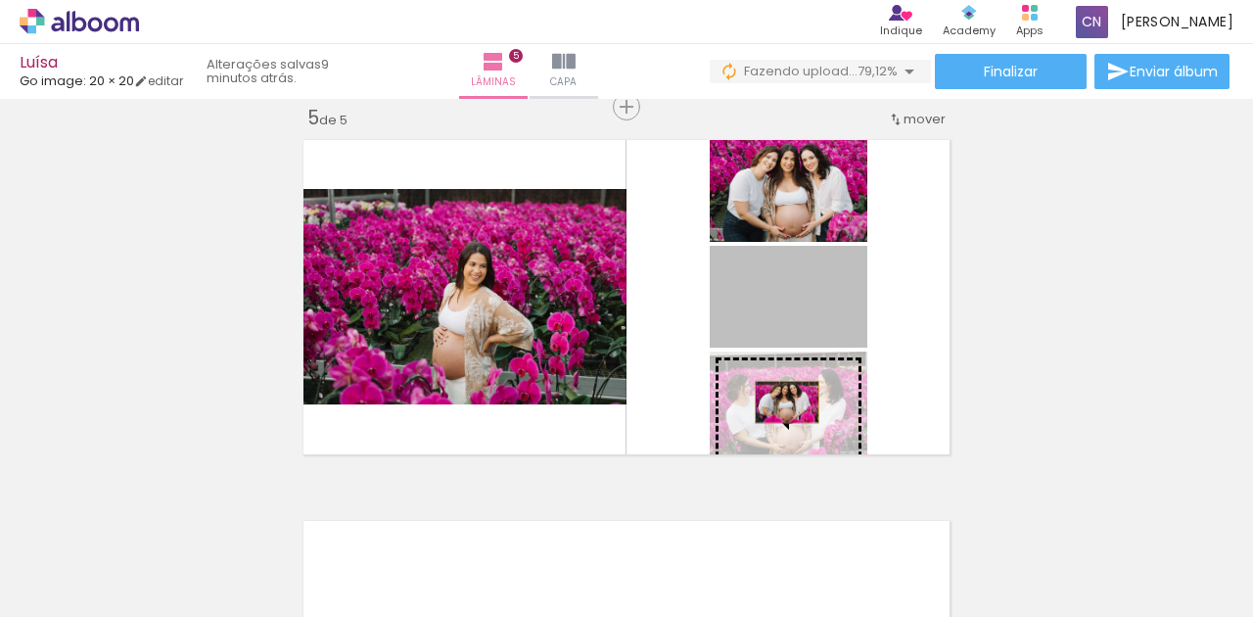
drag, startPoint x: 785, startPoint y: 322, endPoint x: 782, endPoint y: 401, distance: 79.3
click at [0, 0] on slot at bounding box center [0, 0] width 0 height 0
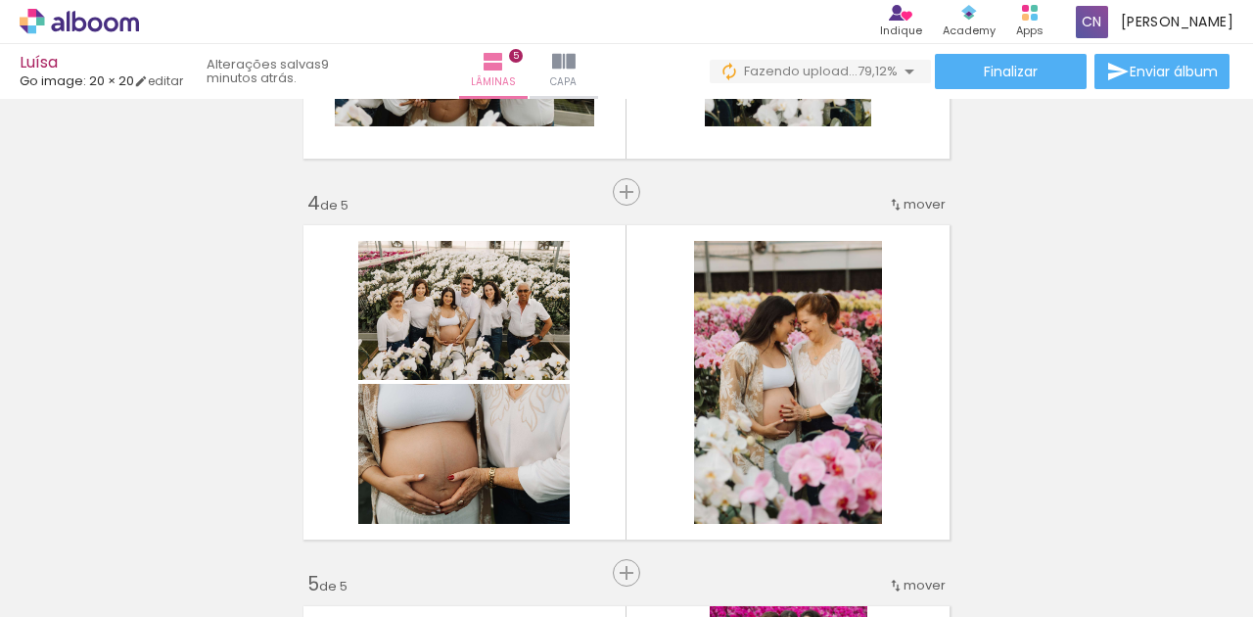
scroll to position [1156, 0]
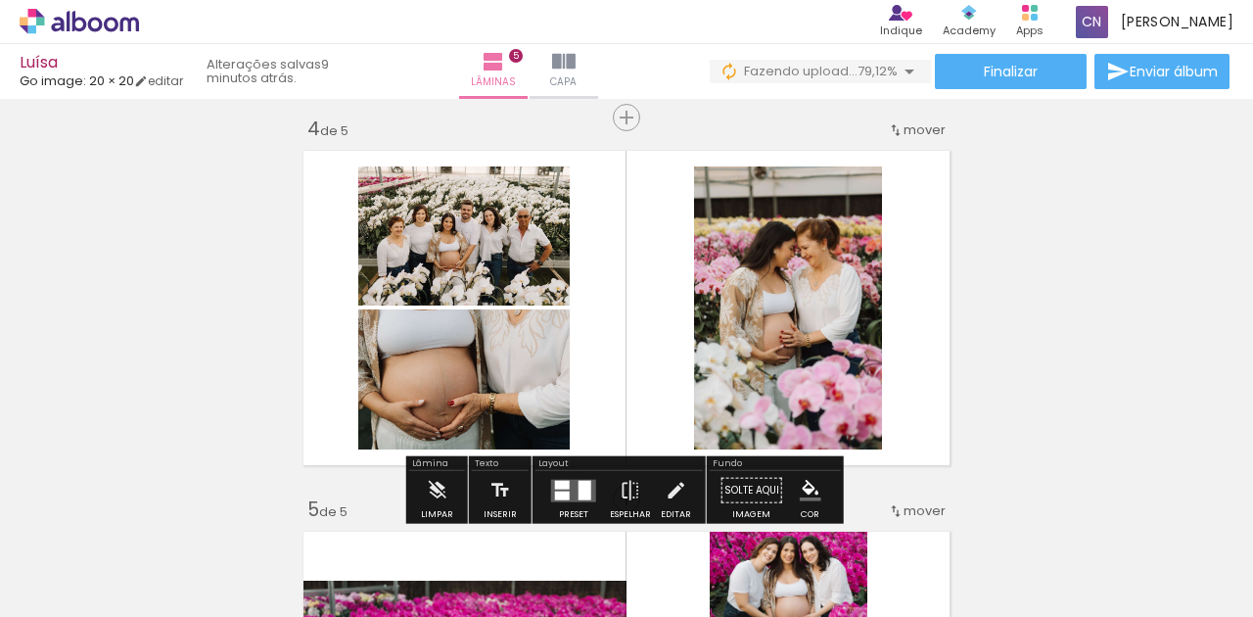
click at [525, 358] on quentale-photo at bounding box center [463, 379] width 211 height 140
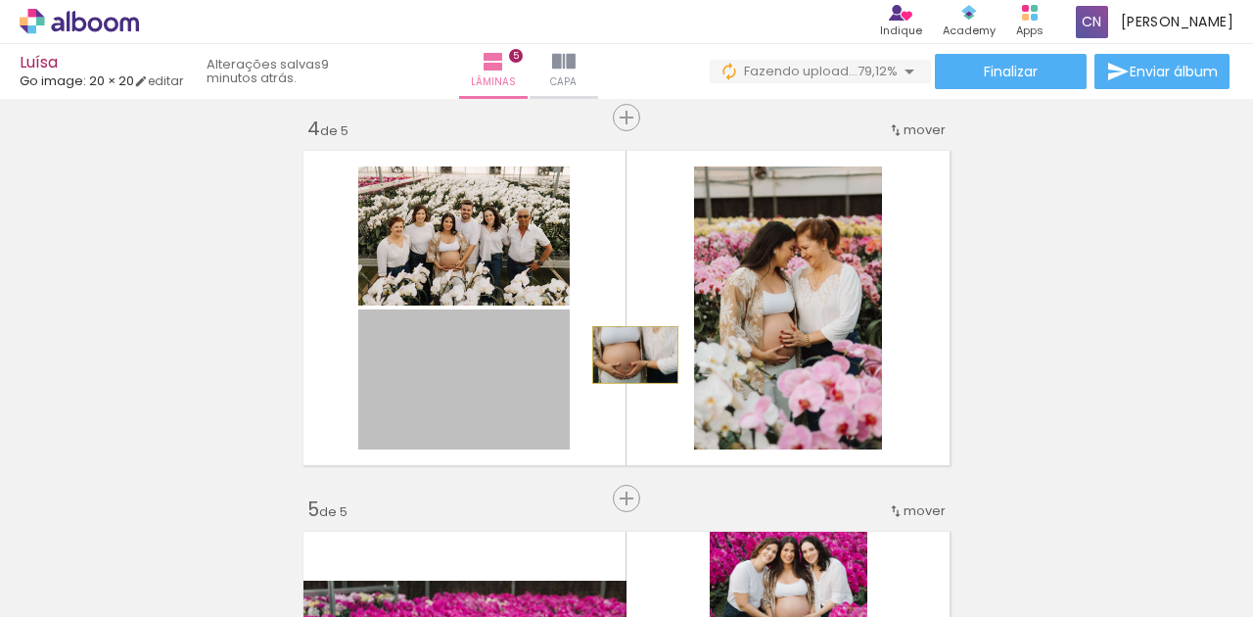
drag, startPoint x: 544, startPoint y: 404, endPoint x: 630, endPoint y: 354, distance: 99.6
click at [630, 354] on quentale-layouter at bounding box center [627, 308] width 664 height 332
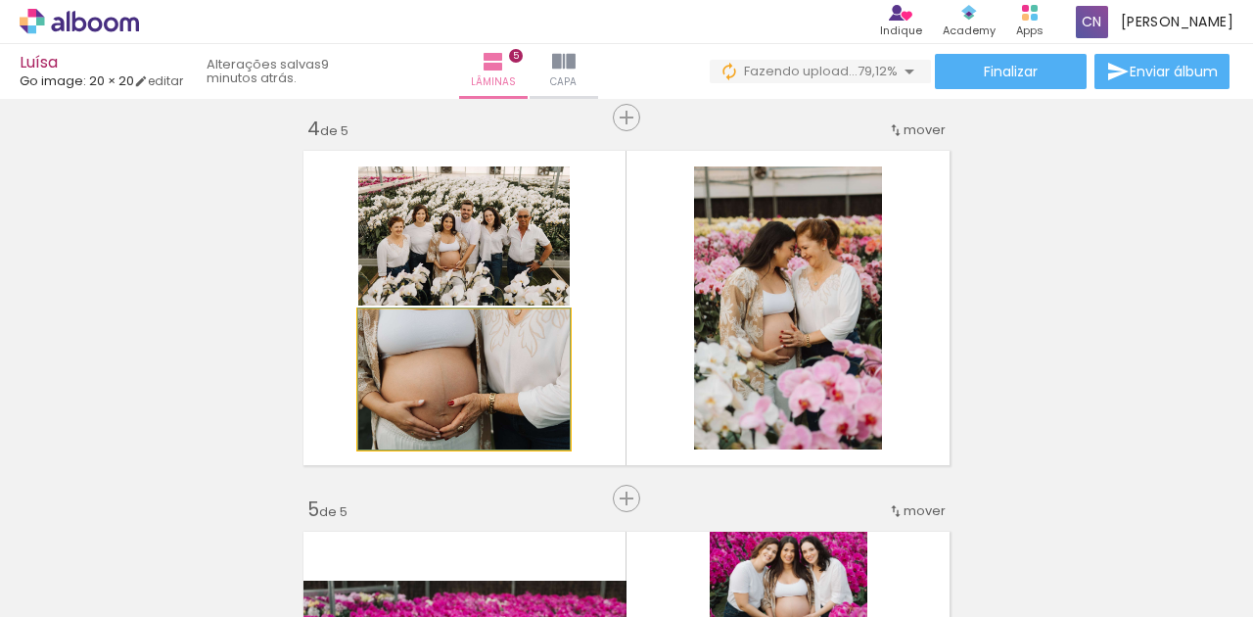
click at [505, 372] on quentale-photo at bounding box center [463, 379] width 211 height 140
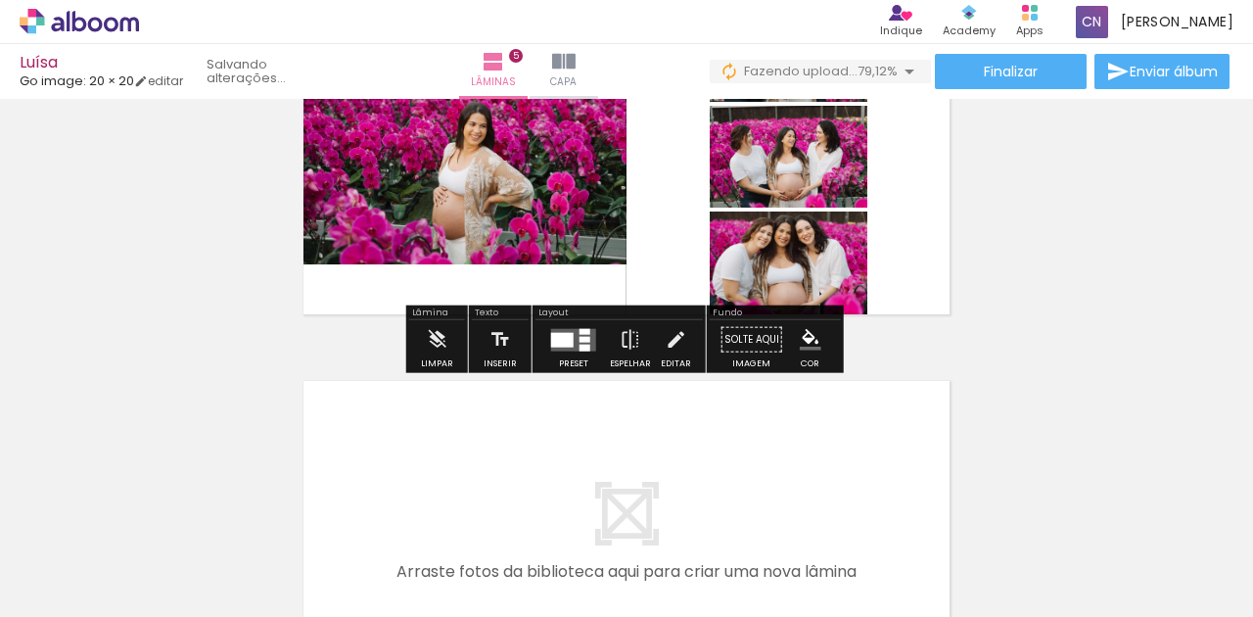
scroll to position [1743, 0]
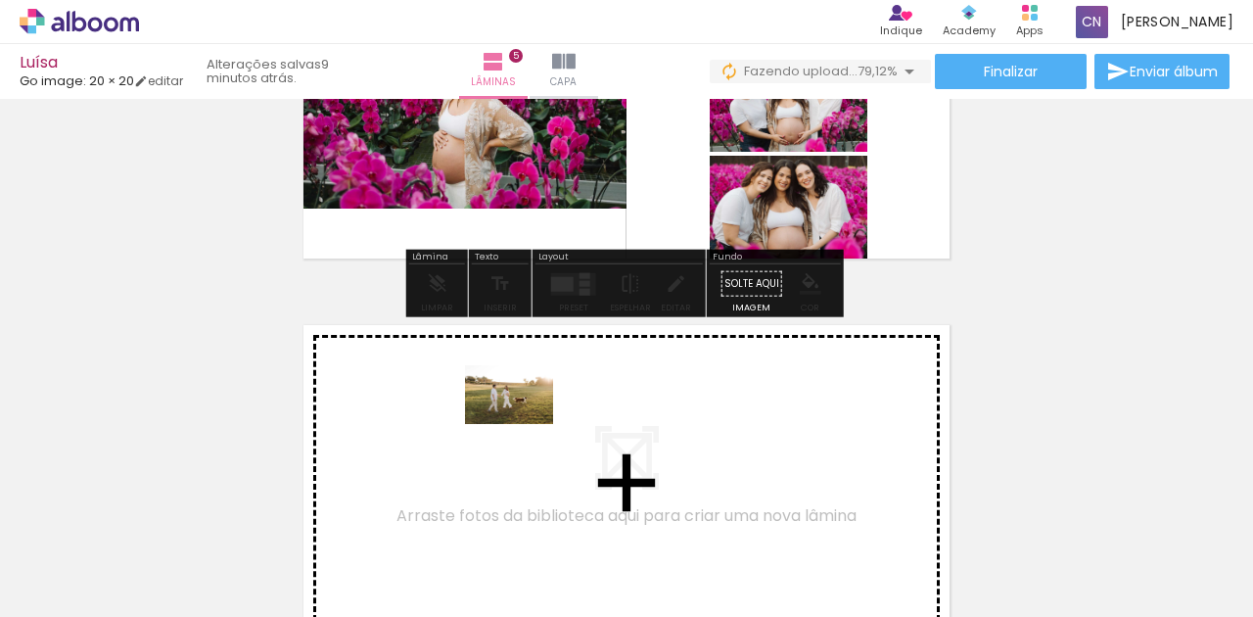
drag, startPoint x: 581, startPoint y: 556, endPoint x: 524, endPoint y: 424, distance: 144.2
click at [524, 424] on quentale-workspace at bounding box center [626, 308] width 1253 height 617
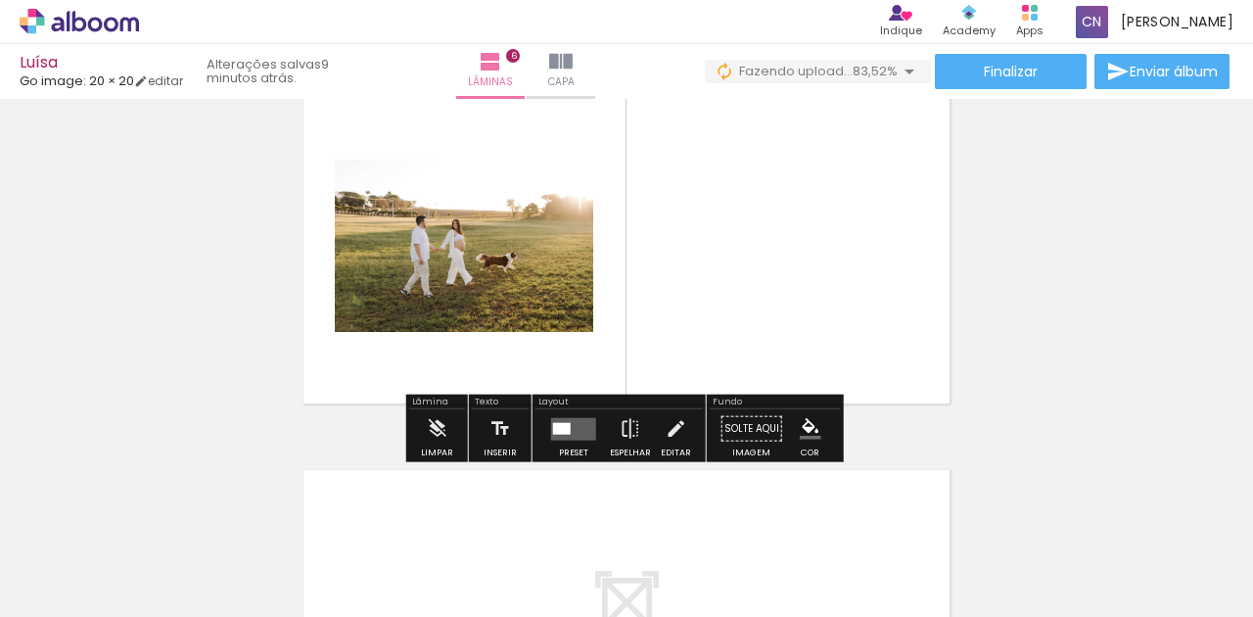
scroll to position [1957, 0]
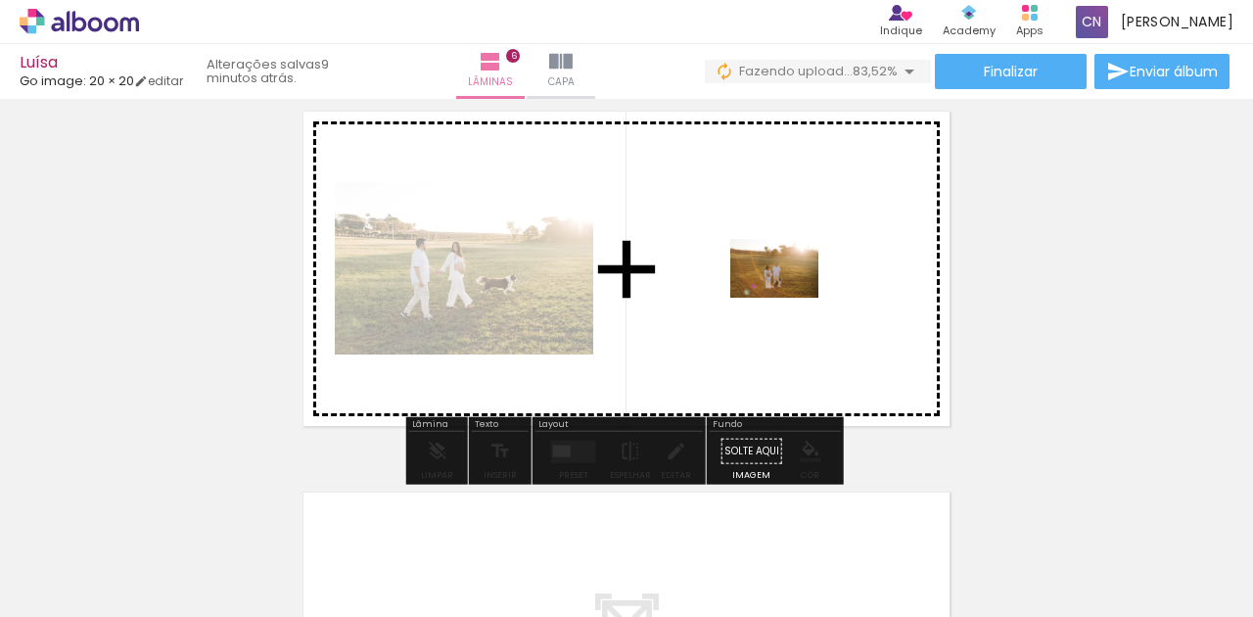
drag, startPoint x: 1024, startPoint y: 576, endPoint x: 789, endPoint y: 298, distance: 364.0
click at [789, 298] on quentale-workspace at bounding box center [626, 308] width 1253 height 617
